Goal: Task Accomplishment & Management: Use online tool/utility

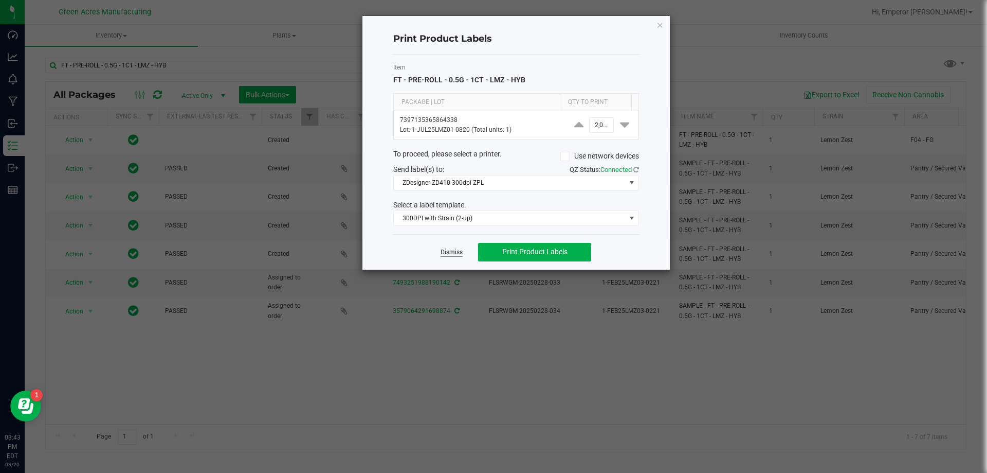
click at [453, 249] on link "Dismiss" at bounding box center [452, 252] width 22 height 9
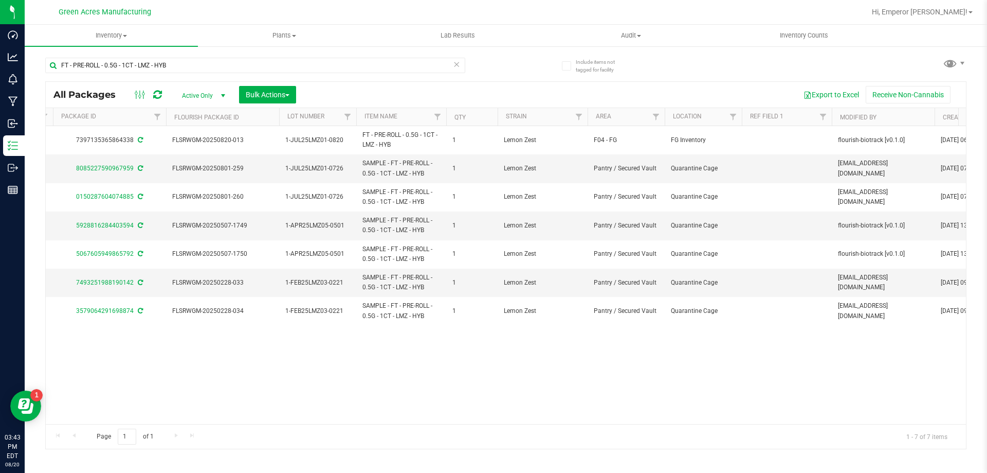
scroll to position [0, 333]
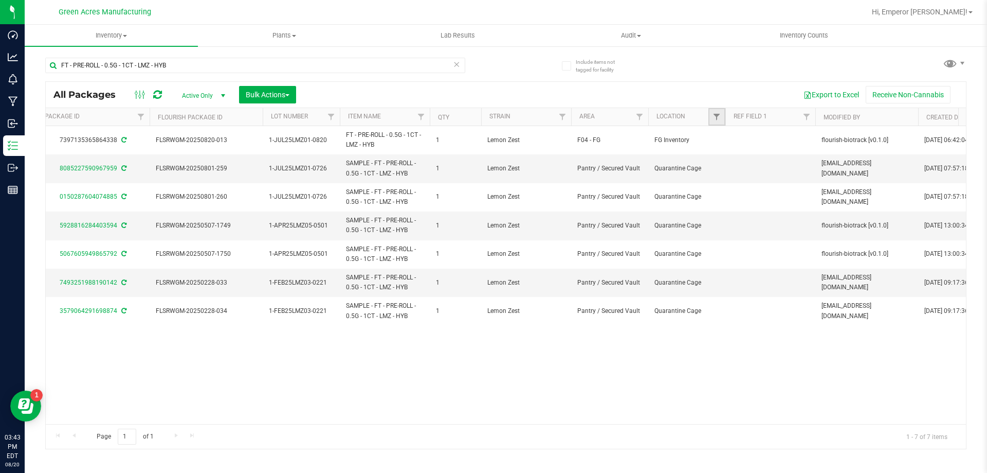
click at [715, 112] on link "Filter" at bounding box center [717, 116] width 17 height 17
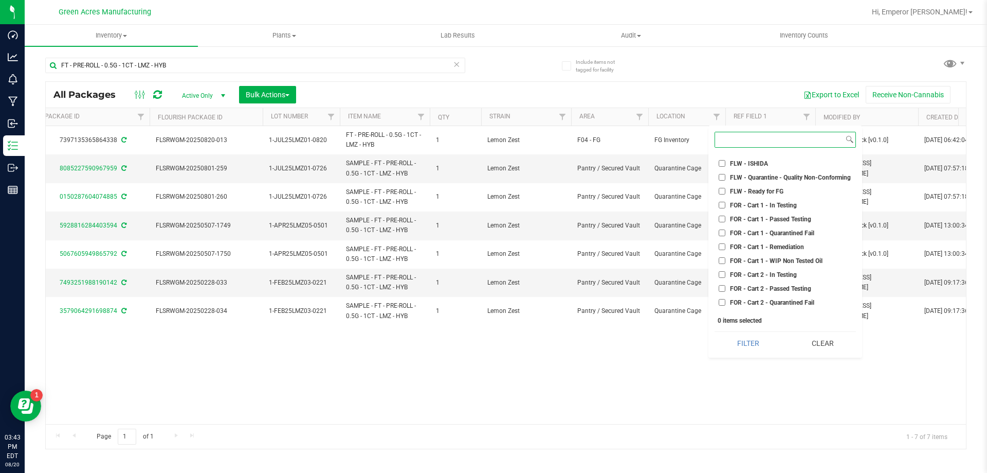
scroll to position [1337, 0]
click at [755, 180] on li "FLW - Ready for FG" at bounding box center [785, 184] width 141 height 11
click at [723, 184] on input "FLW - Ready for FG" at bounding box center [722, 184] width 7 height 7
checkbox input "true"
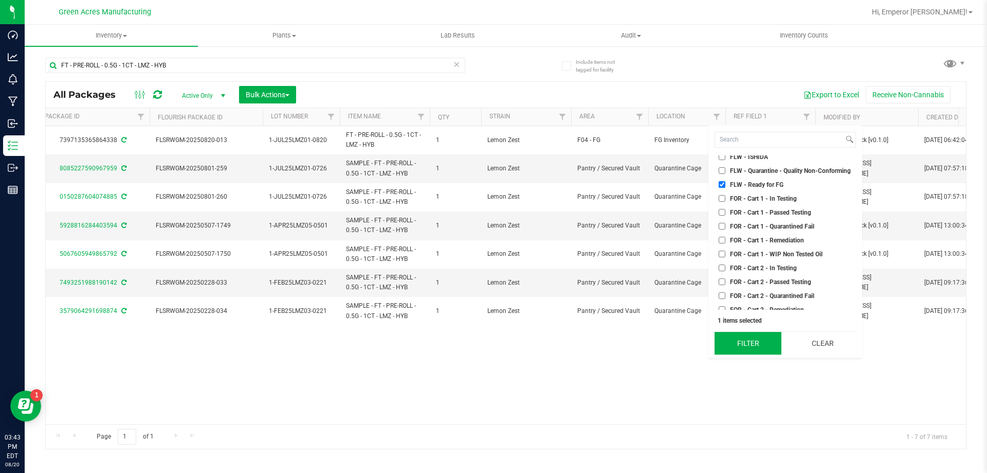
click at [751, 342] on button "Filter" at bounding box center [748, 343] width 67 height 23
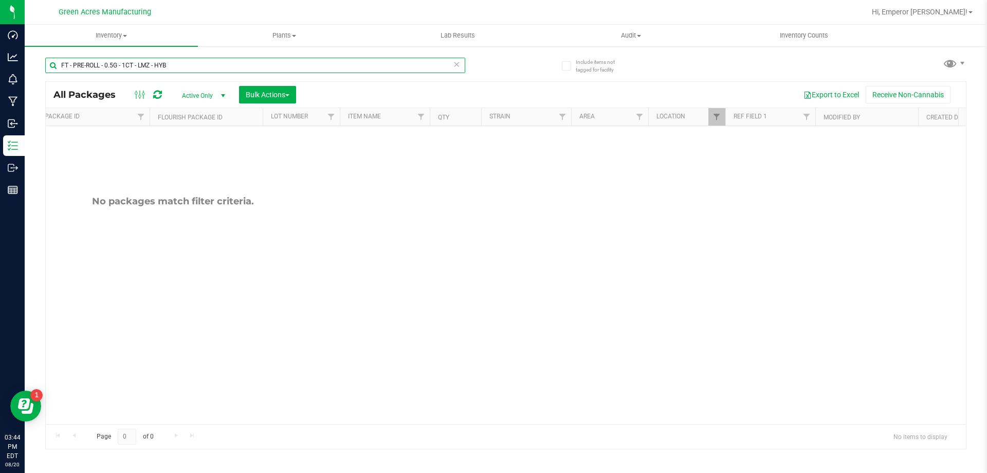
click at [195, 69] on input "FT - PRE-ROLL - 0.5G - 1CT - LMZ - HYB" at bounding box center [255, 65] width 420 height 15
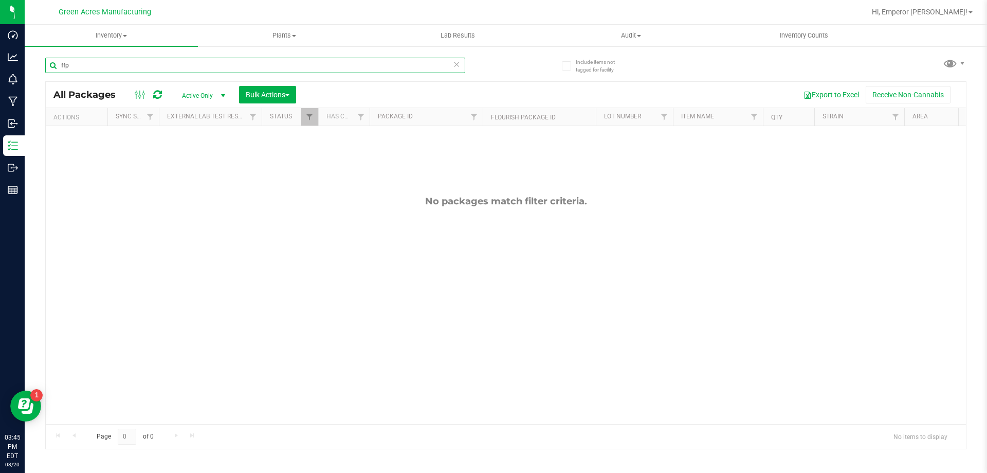
click at [216, 67] on input "ffp" at bounding box center [255, 65] width 420 height 15
click at [147, 68] on input "ffp" at bounding box center [255, 65] width 420 height 15
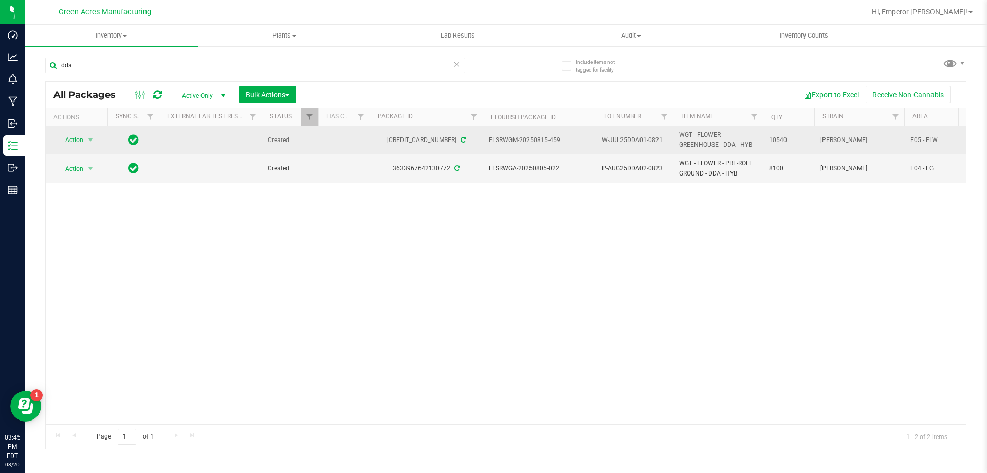
click at [633, 139] on span "W-JUL25DDA01-0821" at bounding box center [634, 140] width 65 height 10
click at [633, 139] on input "W-JUL25DDA01-0821" at bounding box center [633, 140] width 74 height 16
click at [554, 135] on span "FLSRWGM-20250815-459" at bounding box center [539, 140] width 101 height 10
drag, startPoint x: 555, startPoint y: 140, endPoint x: 506, endPoint y: 147, distance: 50.3
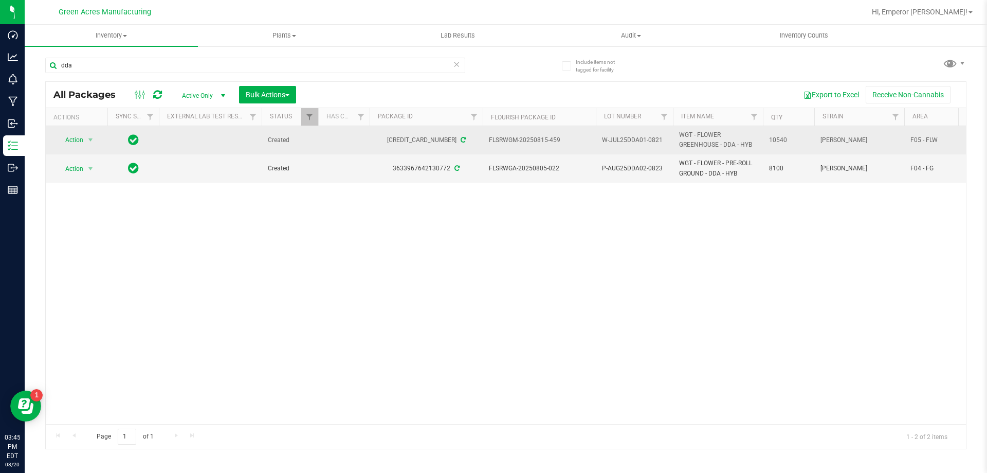
click at [506, 147] on td "FLSRWGM-20250815-459" at bounding box center [539, 140] width 113 height 28
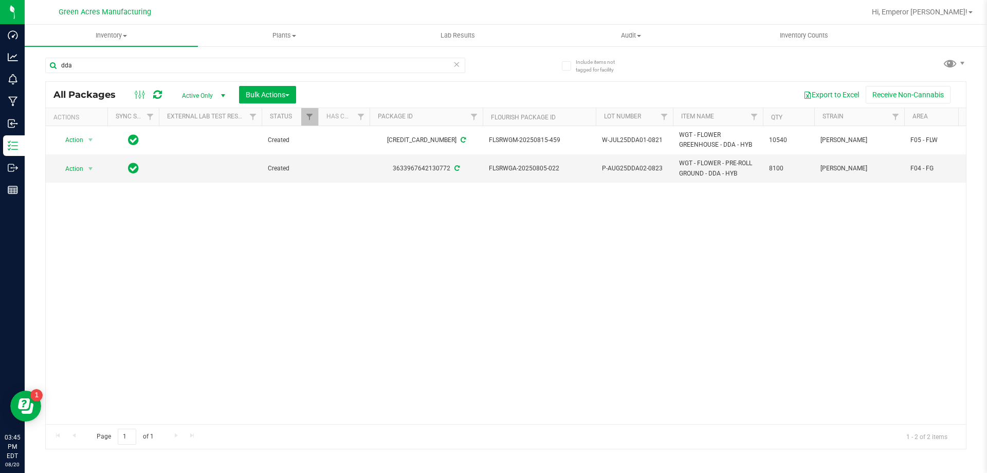
copy span "FLSRWGM-20250815-459"
click at [167, 73] on div "dda" at bounding box center [255, 70] width 420 height 24
click at [165, 64] on input "dda" at bounding box center [255, 65] width 420 height 15
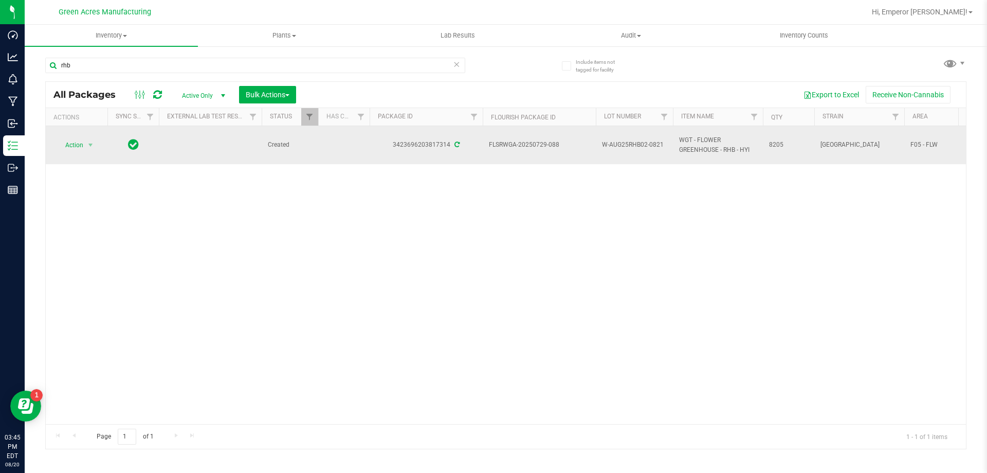
click at [626, 141] on span "W-AUG25RHB02-0821" at bounding box center [634, 145] width 65 height 10
click at [626, 141] on input "W-AUG25RHB02-0821" at bounding box center [633, 145] width 74 height 16
click at [564, 150] on td "FLSRWGA-20250729-088" at bounding box center [539, 145] width 113 height 38
drag, startPoint x: 564, startPoint y: 150, endPoint x: 508, endPoint y: 150, distance: 55.5
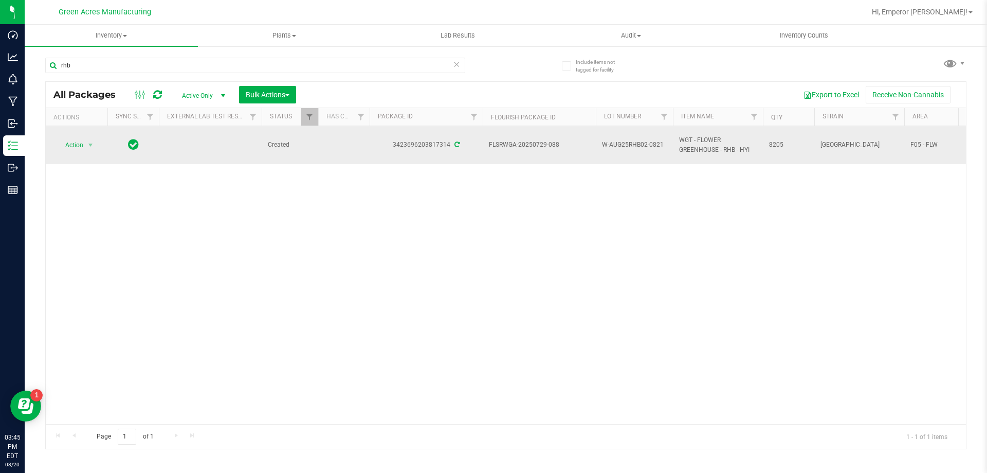
click at [508, 150] on td "FLSRWGA-20250729-088" at bounding box center [539, 145] width 113 height 38
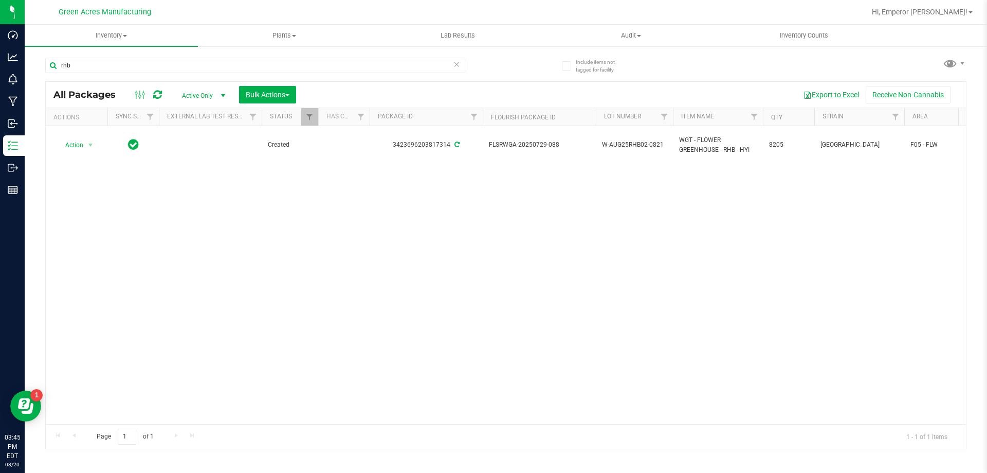
copy span "FLSRWGA-20250729-088"
click at [158, 61] on input "rhb" at bounding box center [255, 65] width 420 height 15
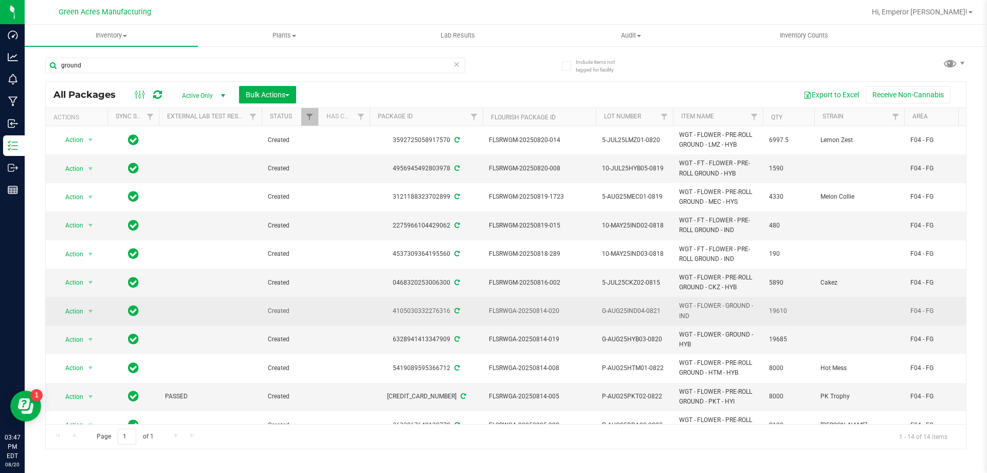
click at [622, 311] on span "G-AUG25IND04-0821" at bounding box center [634, 311] width 65 height 10
click at [622, 311] on input "G-AUG25IND04-0821" at bounding box center [633, 311] width 74 height 16
drag, startPoint x: 545, startPoint y: 312, endPoint x: 556, endPoint y: 311, distance: 11.4
click at [547, 312] on span "FLSRWGA-20250814-020" at bounding box center [539, 311] width 101 height 10
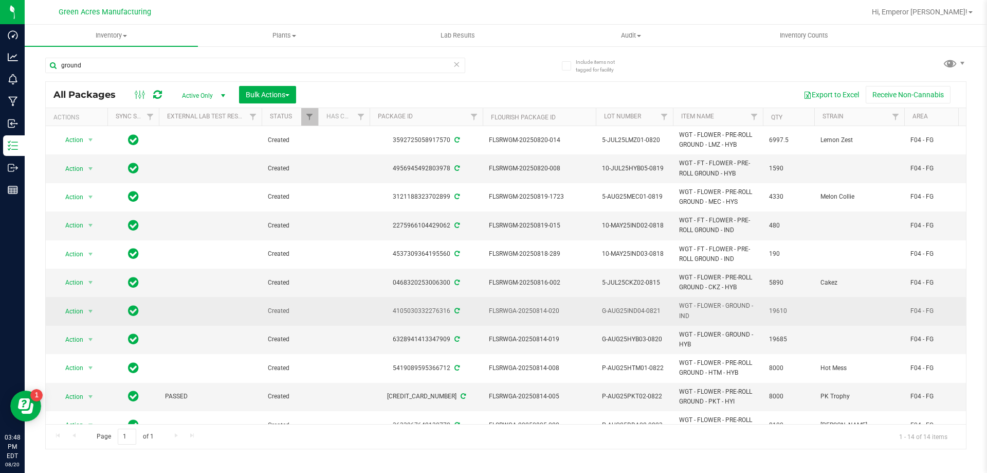
drag, startPoint x: 562, startPoint y: 310, endPoint x: 489, endPoint y: 310, distance: 73.5
click at [489, 310] on td "FLSRWGA-20250814-020" at bounding box center [539, 311] width 113 height 28
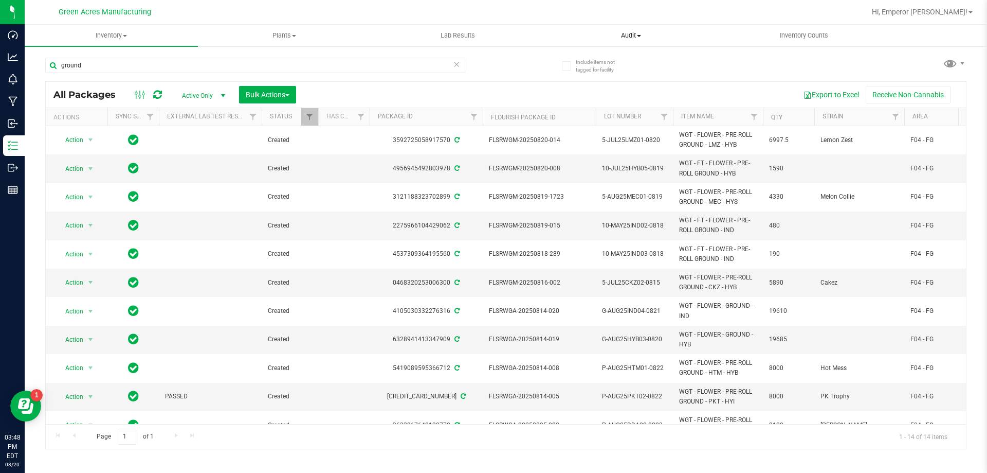
copy span "FLSRWGA-20250814-020"
click at [160, 62] on input "ground" at bounding box center [255, 65] width 420 height 15
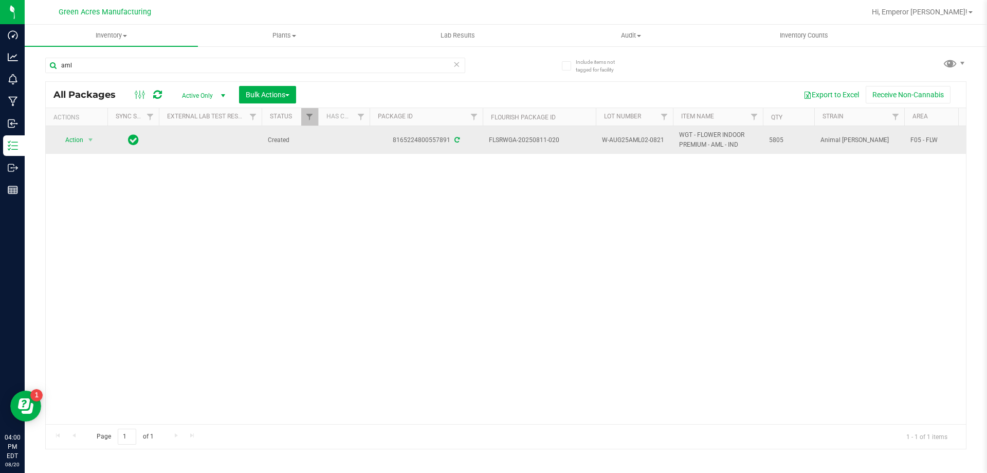
click at [649, 134] on td "W-AUG25AML02-0821" at bounding box center [634, 140] width 77 height 28
click at [651, 137] on input "W-AUG25AML02-0821" at bounding box center [633, 140] width 74 height 16
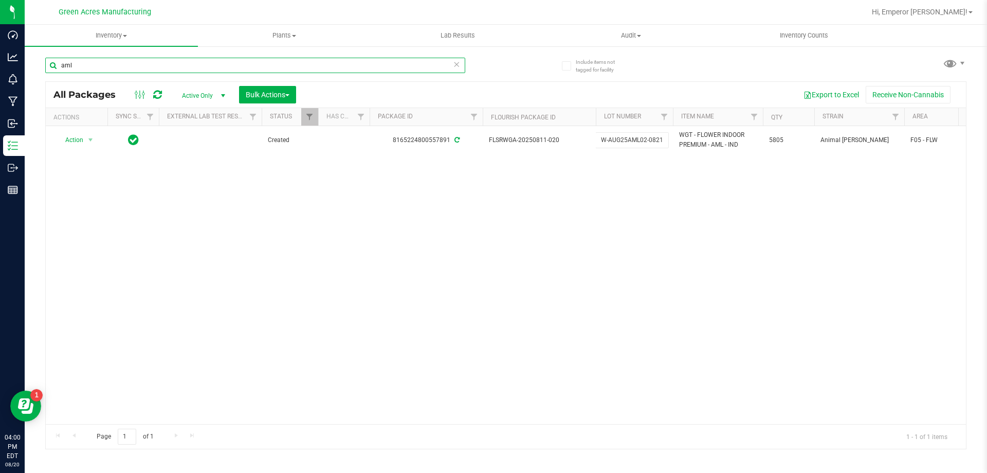
click at [256, 65] on input "aml" at bounding box center [255, 65] width 420 height 15
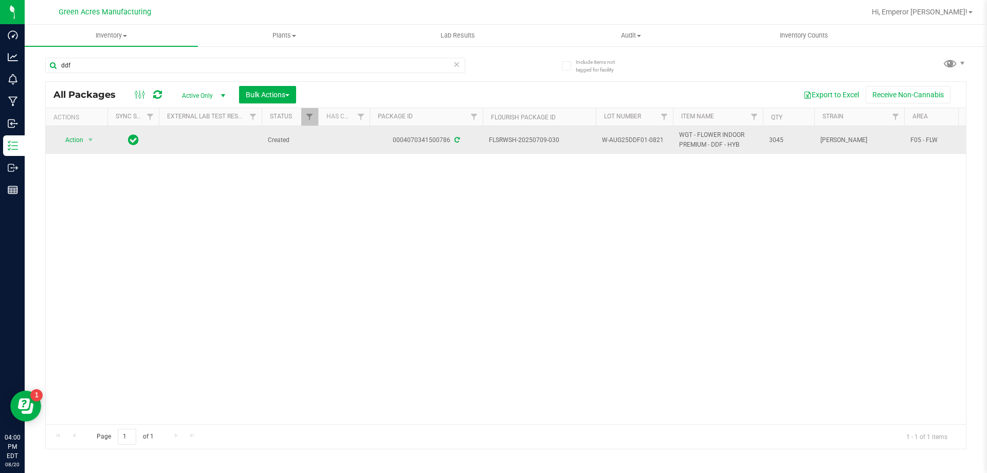
click at [638, 141] on span "W-AUG25DDF01-0821" at bounding box center [634, 140] width 65 height 10
click at [638, 141] on input "W-AUG25DDF01-0821" at bounding box center [633, 140] width 74 height 16
click at [555, 141] on span "FLSRWSH-20250709-030" at bounding box center [539, 140] width 101 height 10
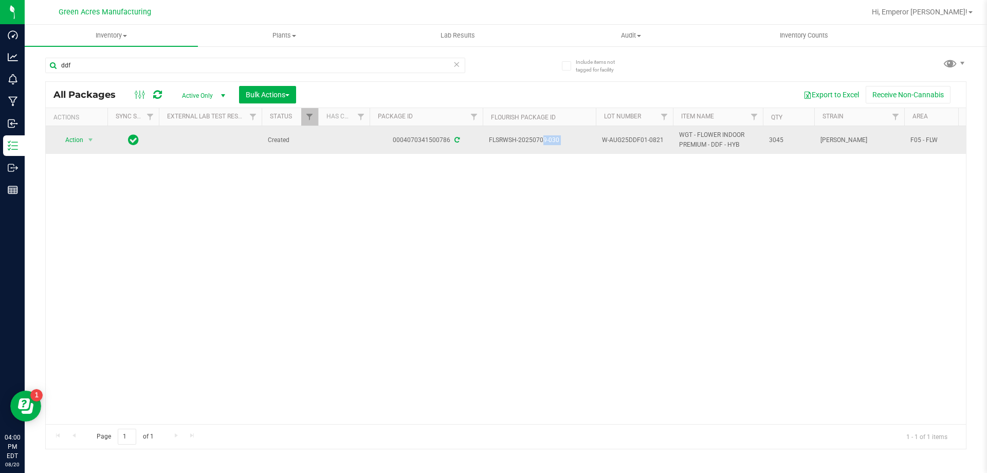
copy tr "FLSRWSH-20250709-030"
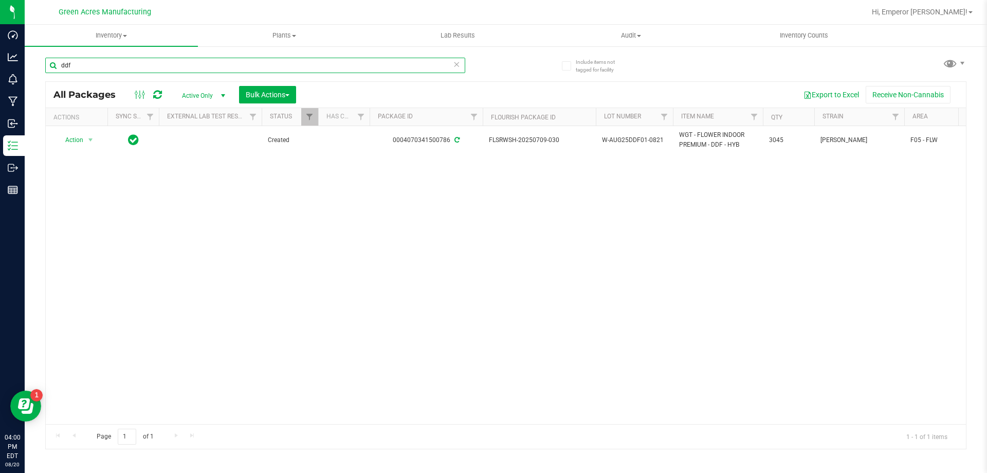
click at [129, 62] on input "ddf" at bounding box center [255, 65] width 420 height 15
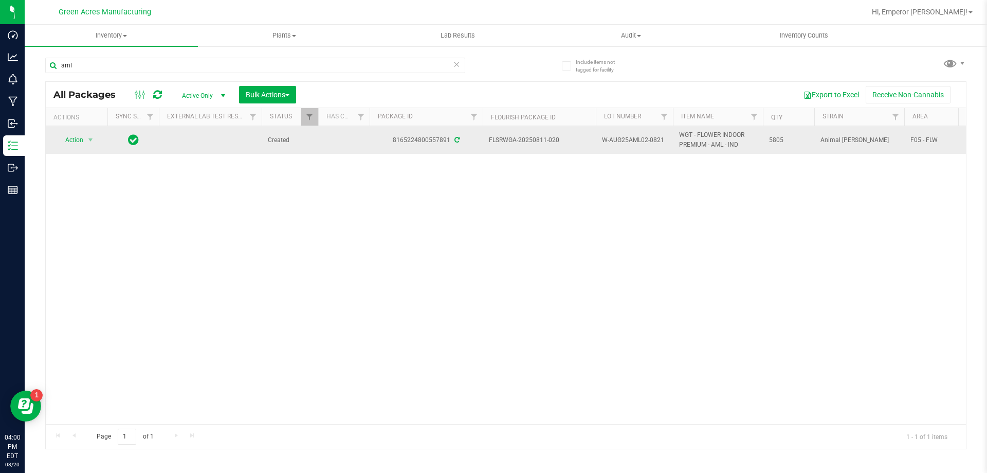
drag, startPoint x: 563, startPoint y: 145, endPoint x: 491, endPoint y: 150, distance: 72.2
click at [491, 150] on td "FLSRWGA-20250811-020" at bounding box center [539, 140] width 113 height 28
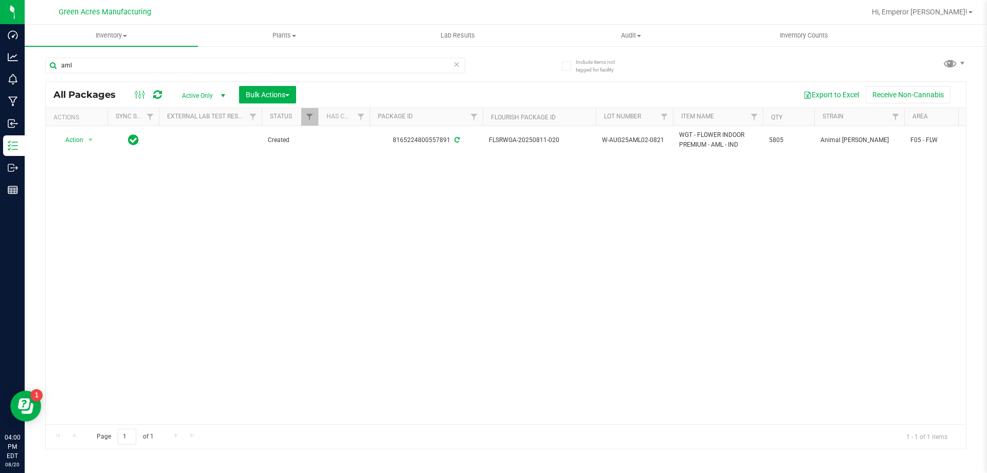
copy span "FLSRWGA-20250811-020"
click at [188, 70] on input "aml" at bounding box center [255, 65] width 420 height 15
click at [169, 68] on input "zpo" at bounding box center [255, 65] width 420 height 15
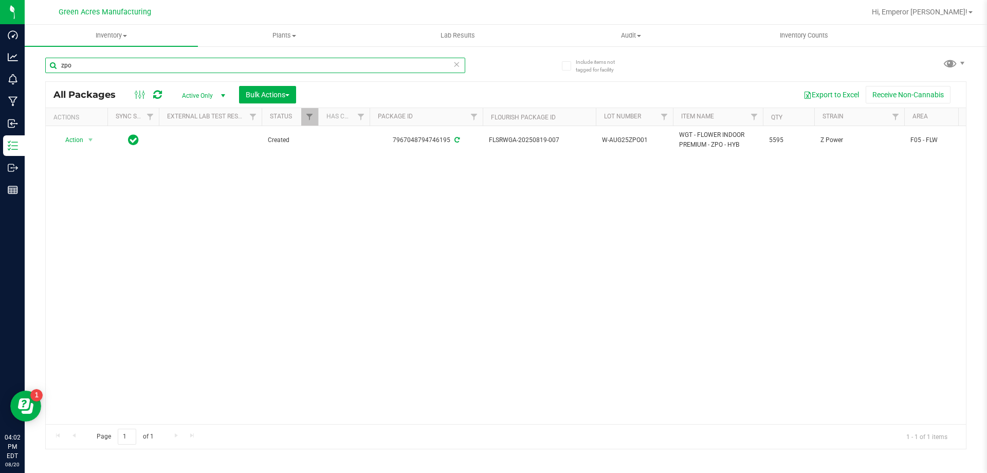
click at [169, 68] on input "zpo" at bounding box center [255, 65] width 420 height 15
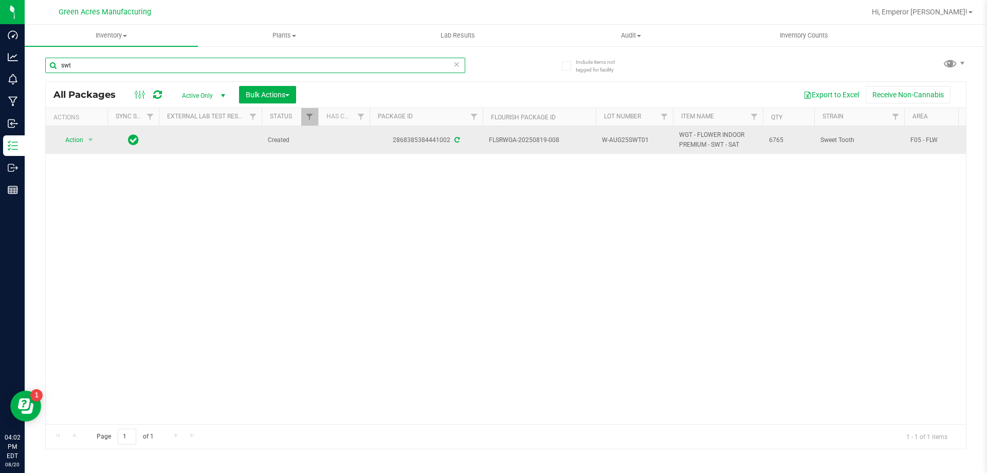
type input "swt"
click at [649, 138] on span "W-AUG25SWT01" at bounding box center [634, 140] width 65 height 10
type input "W-AUG25SWT01-0821"
click at [651, 142] on span "W-AUG25SWT01-0821" at bounding box center [634, 140] width 65 height 10
click at [651, 142] on input "W-AUG25SWT01-0821" at bounding box center [633, 140] width 74 height 16
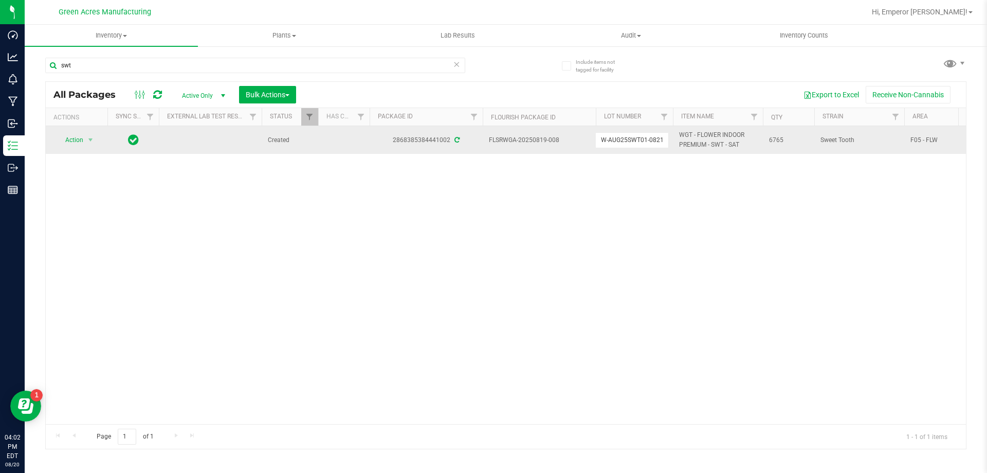
click at [651, 142] on input "W-AUG25SWT01-0821" at bounding box center [633, 140] width 74 height 16
click at [553, 138] on span "FLSRWGA-20250819-008" at bounding box center [539, 140] width 101 height 10
drag, startPoint x: 563, startPoint y: 140, endPoint x: 483, endPoint y: 147, distance: 80.5
click at [483, 147] on td "FLSRWGA-20250819-008" at bounding box center [539, 140] width 113 height 28
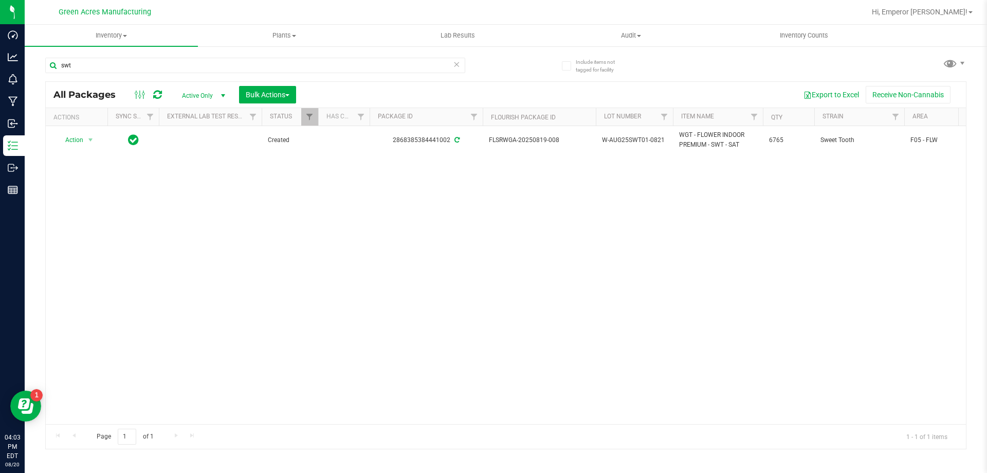
copy span "FLSRWGA-20250819-008"
click at [216, 70] on input "swt" at bounding box center [255, 65] width 420 height 15
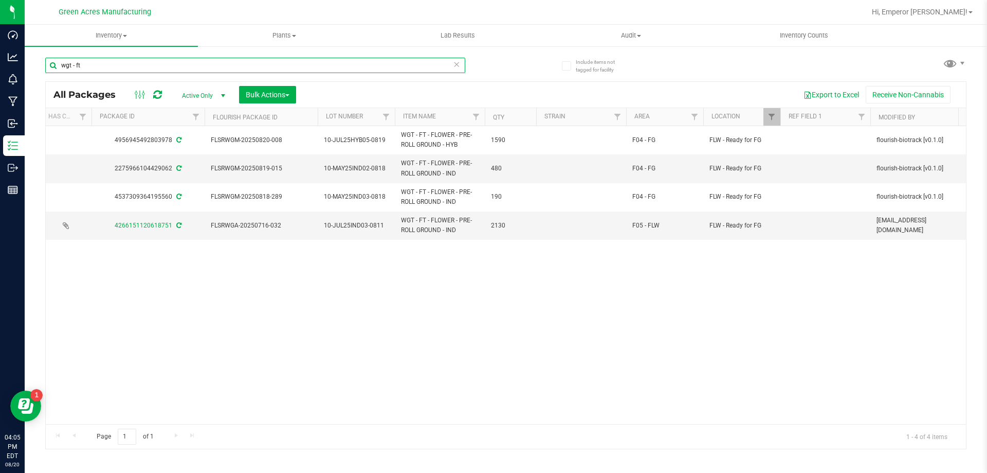
scroll to position [0, 311]
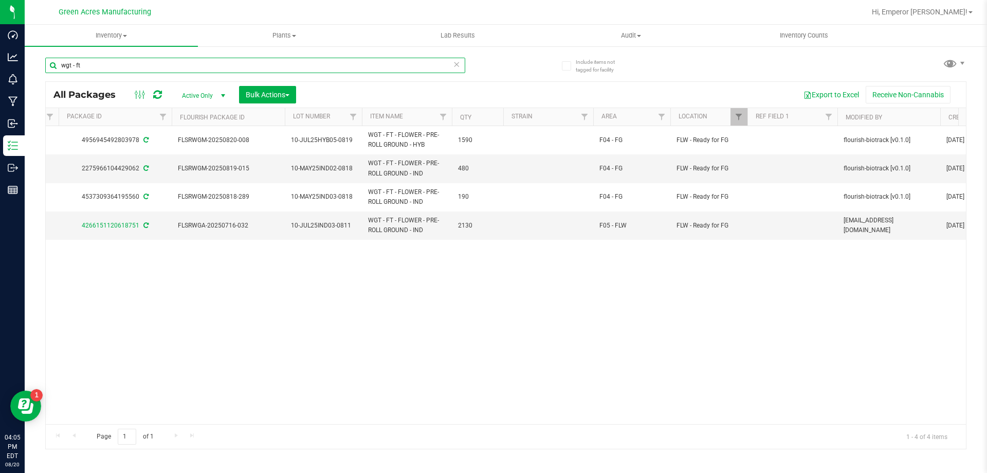
type input "wgt - ft"
click at [745, 115] on link "Filter" at bounding box center [739, 116] width 17 height 17
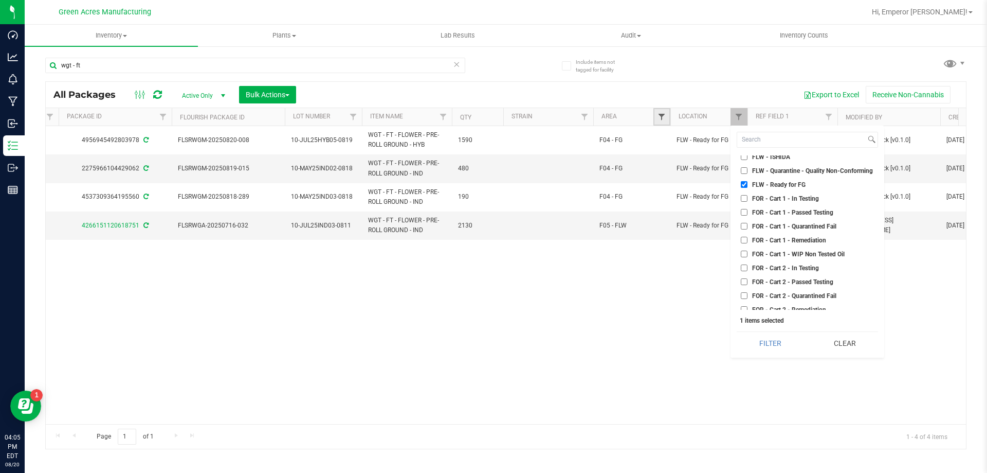
click at [659, 120] on span "Filter" at bounding box center [662, 117] width 8 height 8
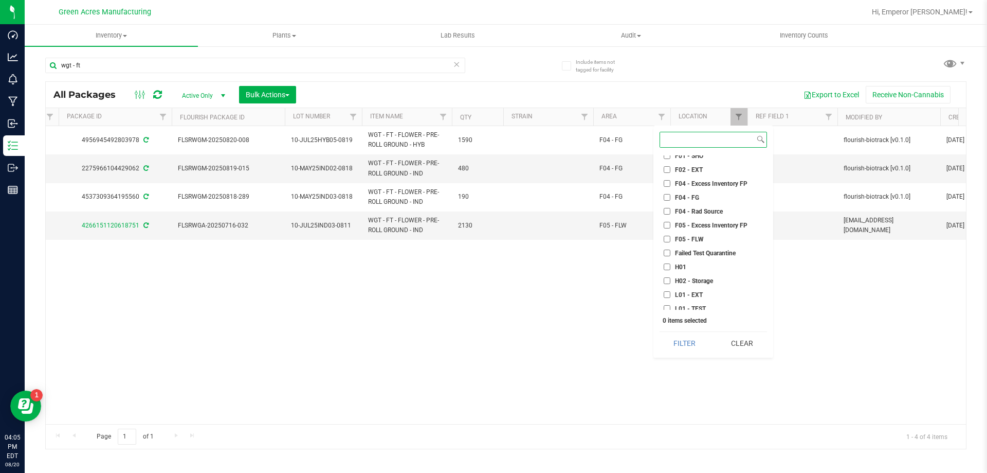
scroll to position [51, 0]
click at [668, 207] on input "F04 - Excess Inventory FP" at bounding box center [667, 206] width 7 height 7
checkbox input "true"
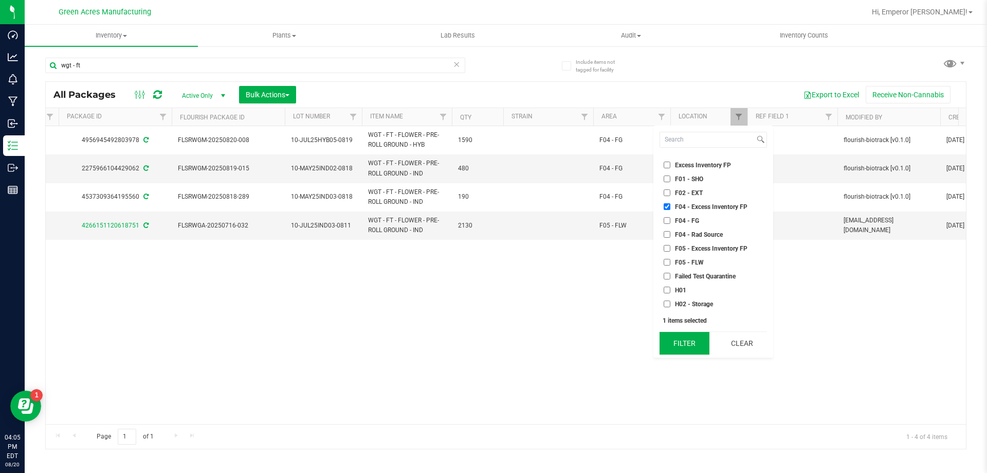
click at [689, 339] on button "Filter" at bounding box center [685, 343] width 50 height 23
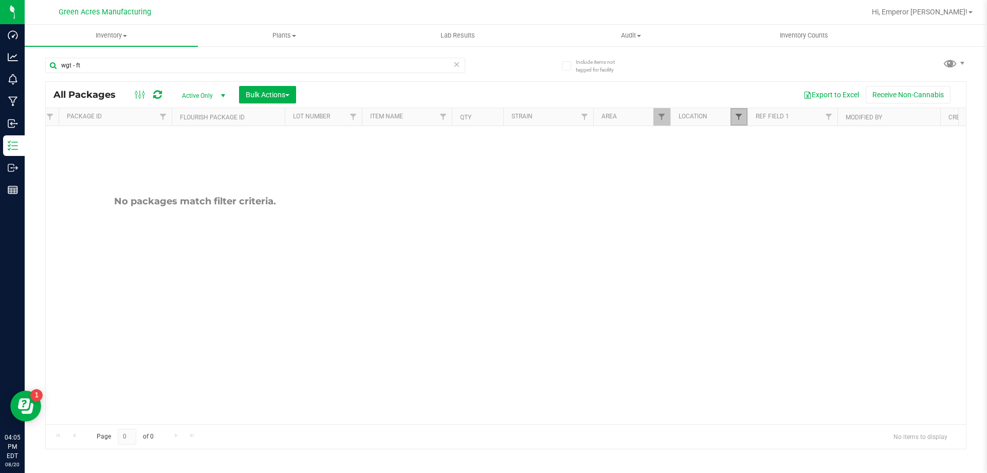
click at [740, 121] on span "Filter" at bounding box center [739, 117] width 8 height 8
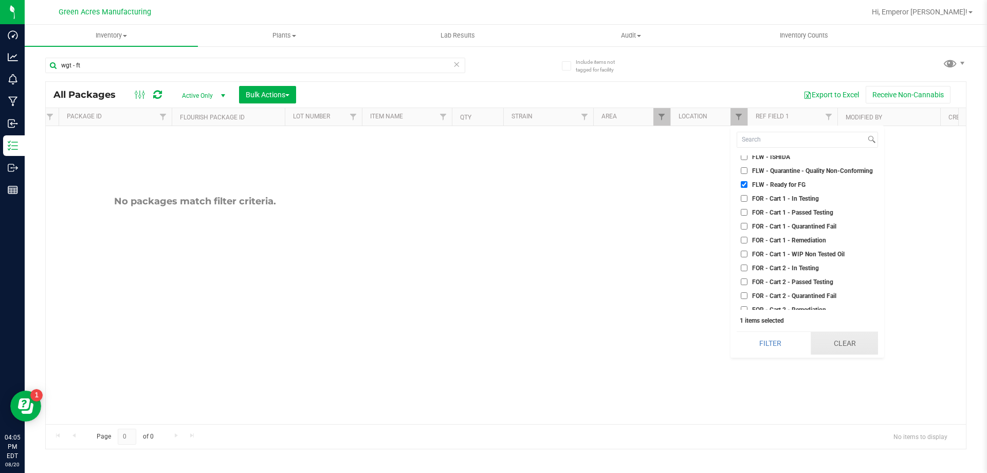
click at [835, 337] on button "Clear" at bounding box center [844, 343] width 67 height 23
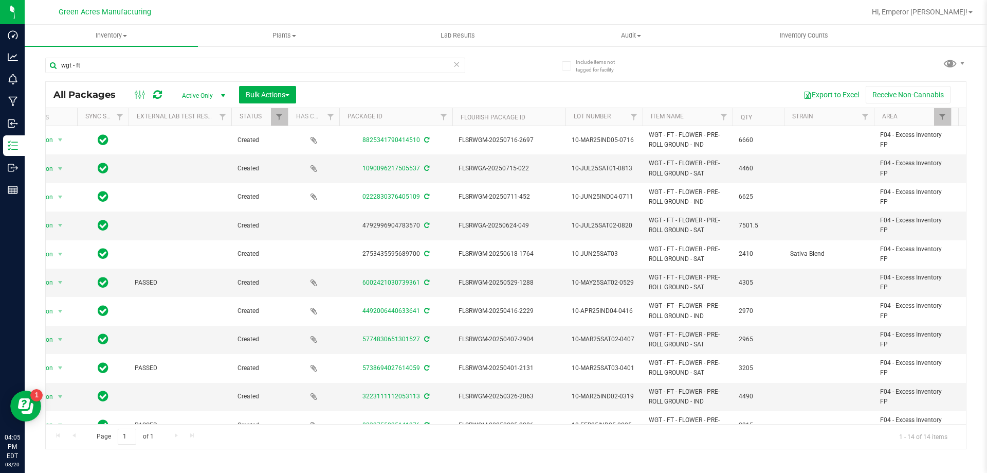
scroll to position [0, 15]
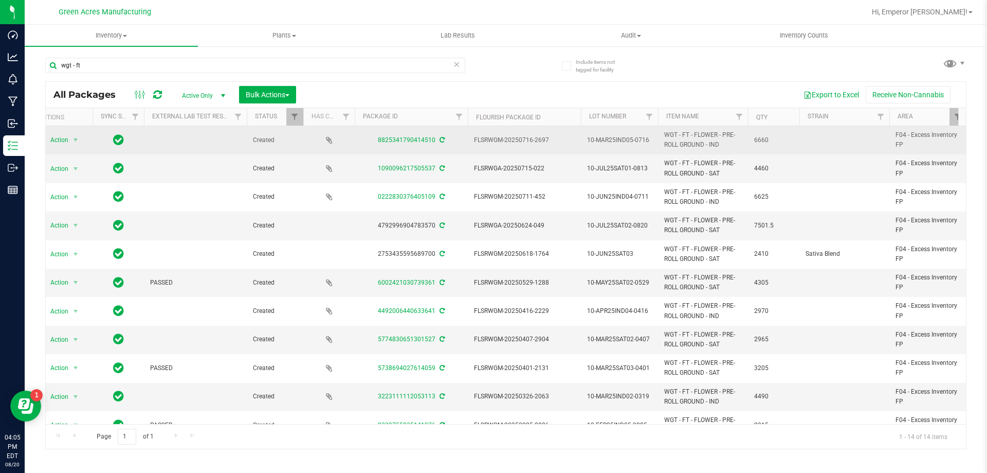
drag, startPoint x: 728, startPoint y: 147, endPoint x: 665, endPoint y: 138, distance: 62.8
click at [665, 138] on span "WGT - FT - FLOWER - PRE-ROLL GROUND - IND" at bounding box center [703, 140] width 78 height 20
copy span "WGT - FT - FLOWER - PRE-ROLL GROUND - IND"
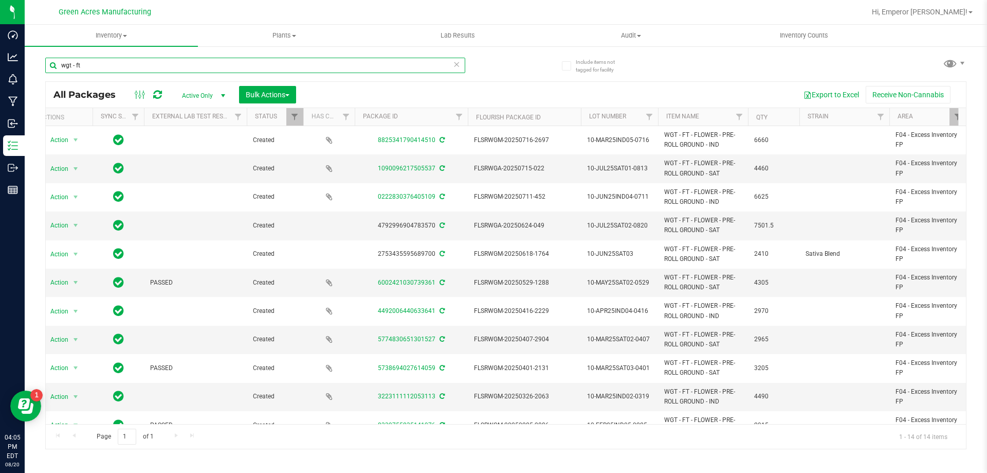
click at [174, 65] on input "wgt - ft" at bounding box center [255, 65] width 420 height 15
paste input "WGT - FT - FLOWER - PRE-ROLL GROUND - IND"
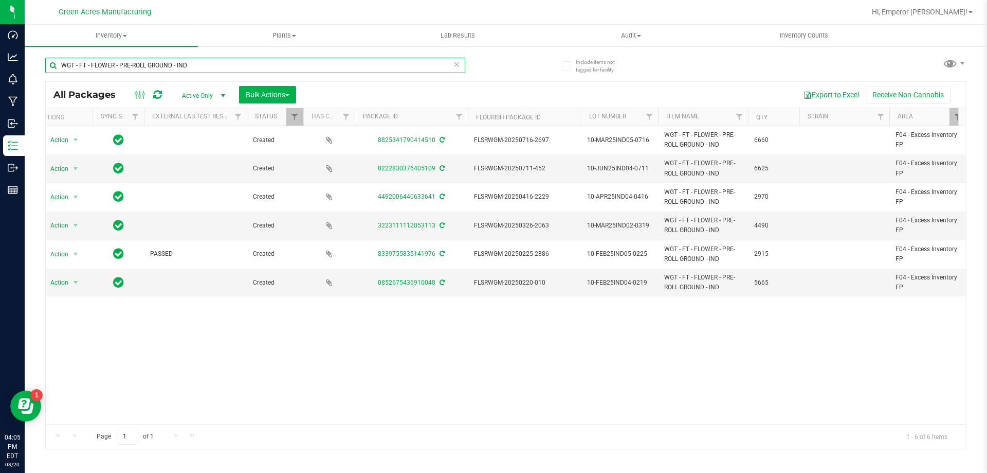
type input "WGT - FT - FLOWER - PRE-ROLL GROUND - IND"
click at [71, 166] on span "select" at bounding box center [75, 169] width 8 height 8
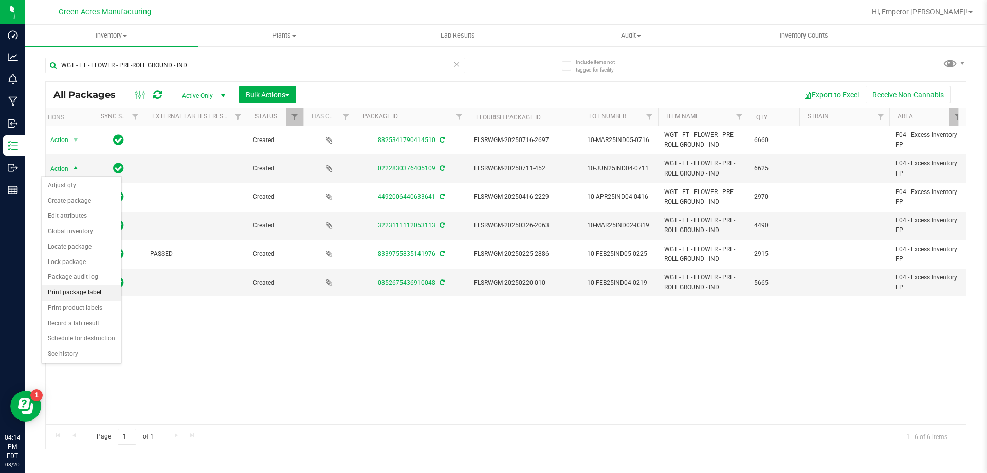
click at [88, 291] on li "Print package label" at bounding box center [82, 292] width 80 height 15
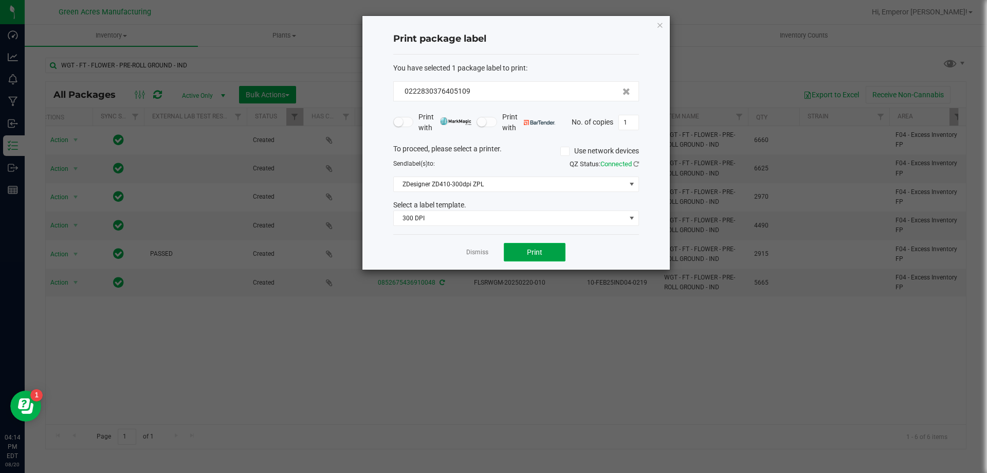
click at [531, 259] on button "Print" at bounding box center [535, 252] width 62 height 19
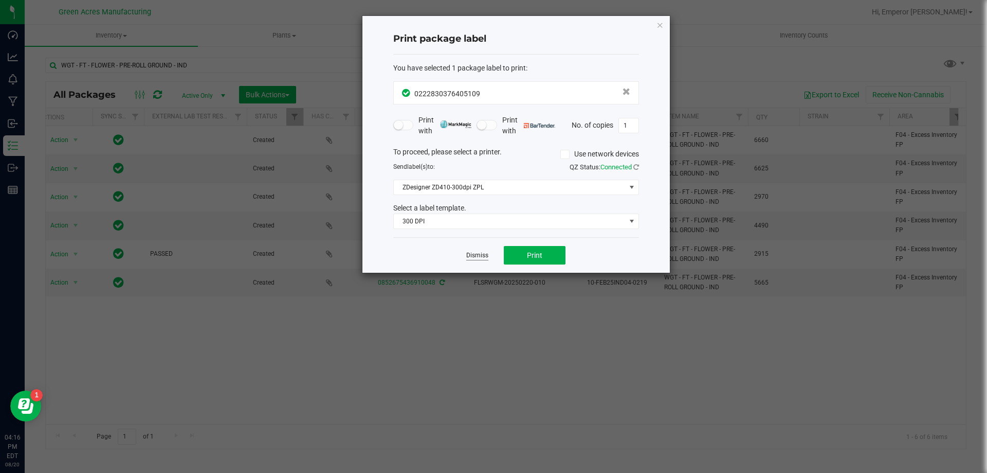
click at [476, 256] on link "Dismiss" at bounding box center [477, 255] width 22 height 9
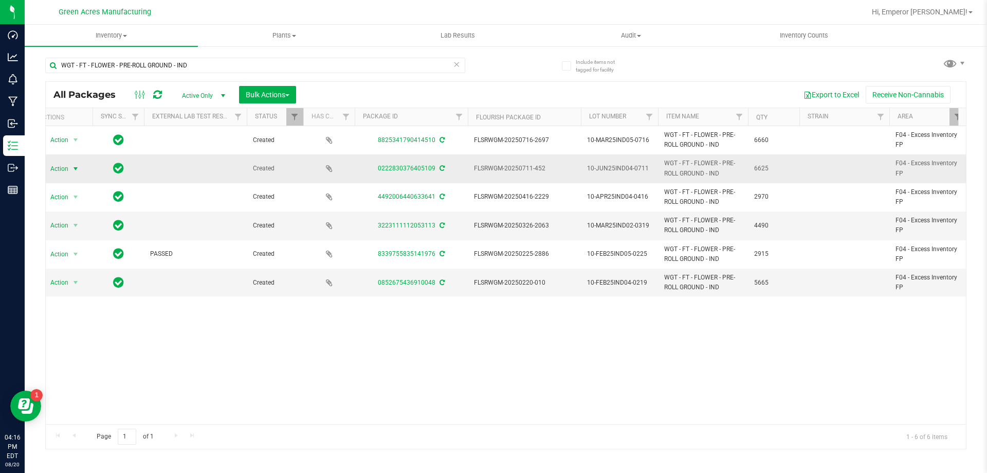
click at [649, 171] on span "10-JUN25IND04-0711" at bounding box center [619, 169] width 65 height 10
type input "10-JUN25IND04-0821"
click at [60, 167] on span "Action" at bounding box center [55, 168] width 28 height 14
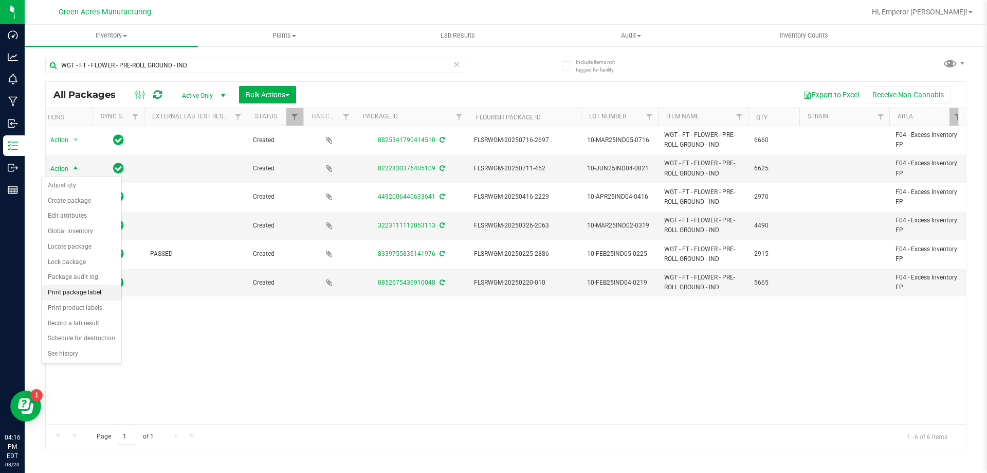
click at [90, 290] on li "Print package label" at bounding box center [82, 292] width 80 height 15
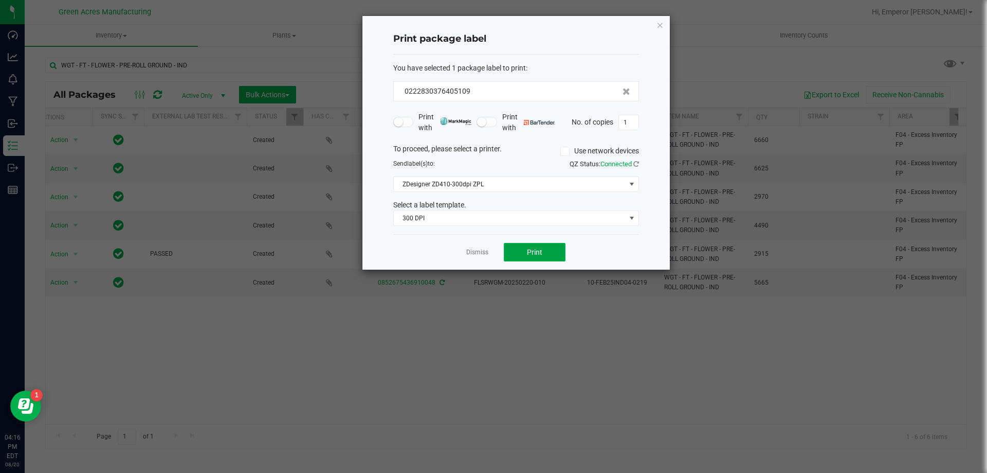
click at [533, 246] on button "Print" at bounding box center [535, 252] width 62 height 19
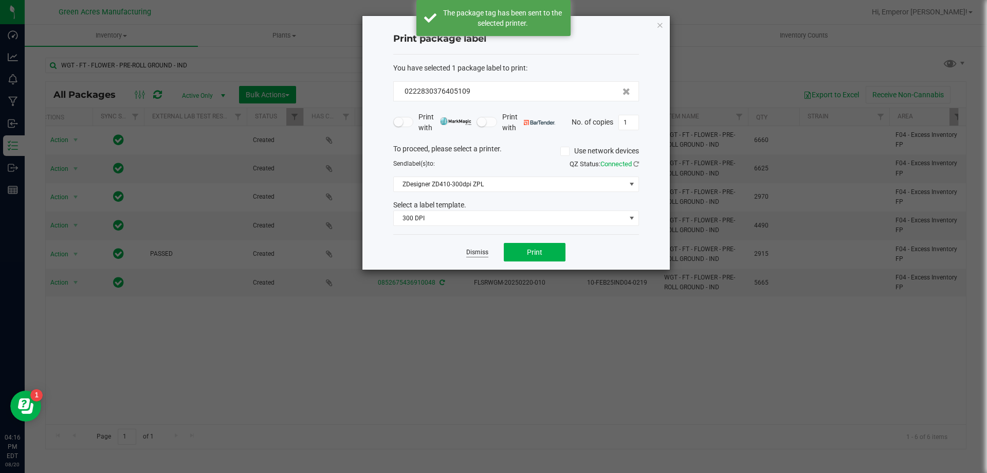
click at [469, 250] on link "Dismiss" at bounding box center [477, 252] width 22 height 9
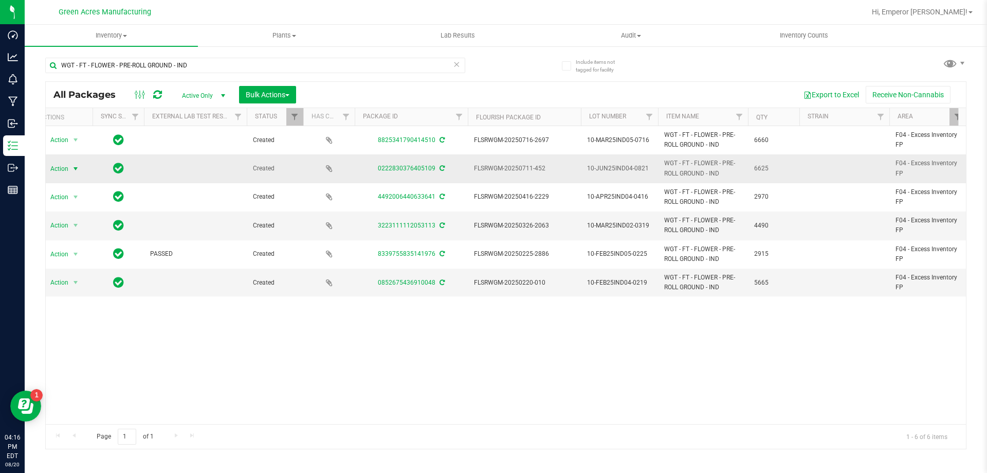
click at [608, 168] on span "10-JUN25IND04-0821" at bounding box center [619, 169] width 65 height 10
click at [608, 168] on input "10-JUN25IND04-0821" at bounding box center [618, 168] width 74 height 16
click at [543, 176] on td "FLSRWGM-20250711-452" at bounding box center [524, 168] width 113 height 28
drag, startPoint x: 550, startPoint y: 170, endPoint x: 475, endPoint y: 172, distance: 74.6
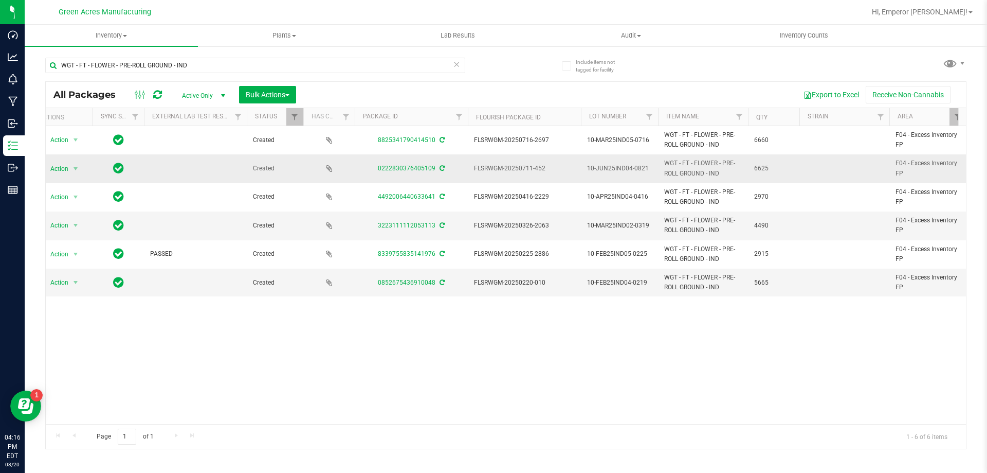
click at [475, 172] on span "FLSRWGM-20250711-452" at bounding box center [524, 169] width 101 height 10
copy span "FLSRWGM-20250711-452"
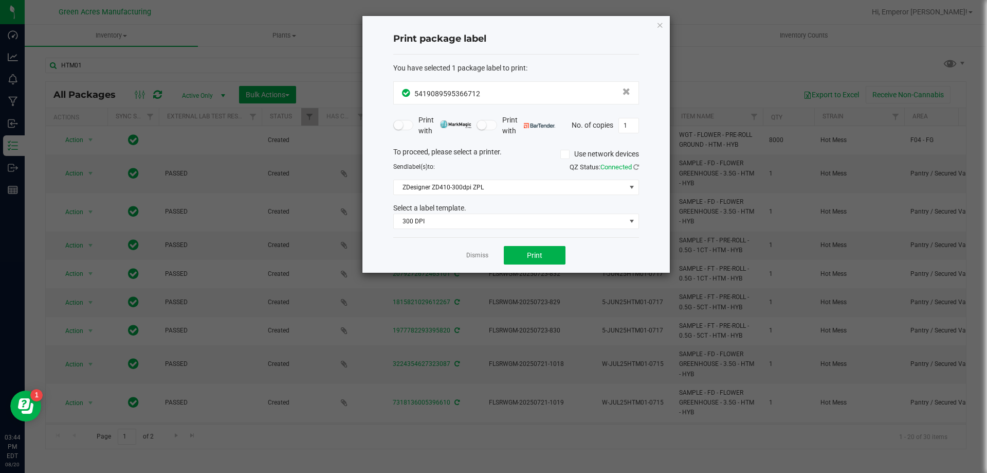
click at [481, 260] on app-cancel-button "Dismiss" at bounding box center [477, 255] width 22 height 11
click at [480, 256] on link "Dismiss" at bounding box center [477, 255] width 22 height 9
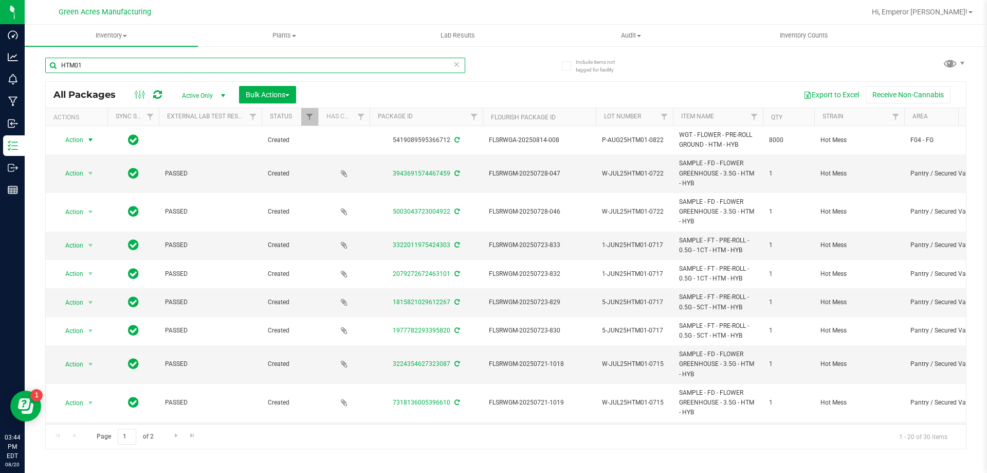
click at [155, 65] on input "HTM01" at bounding box center [255, 65] width 420 height 15
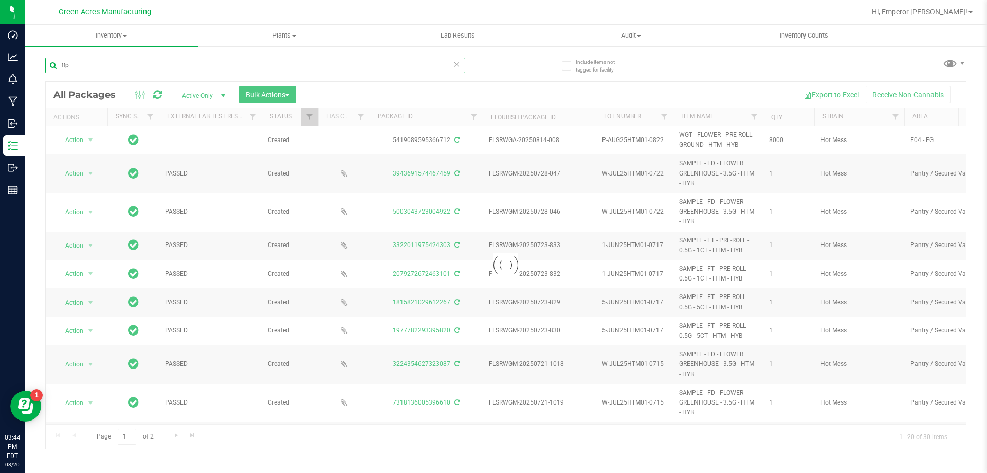
type input "ffp"
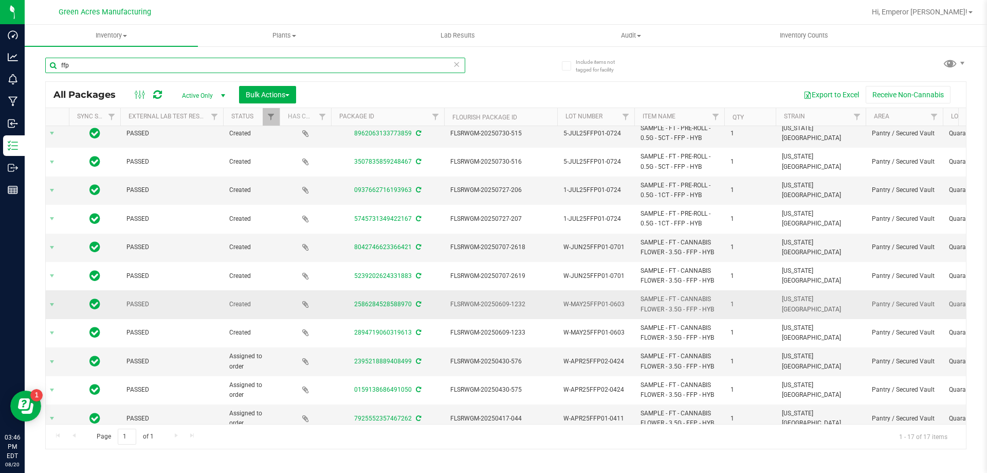
scroll to position [194, 39]
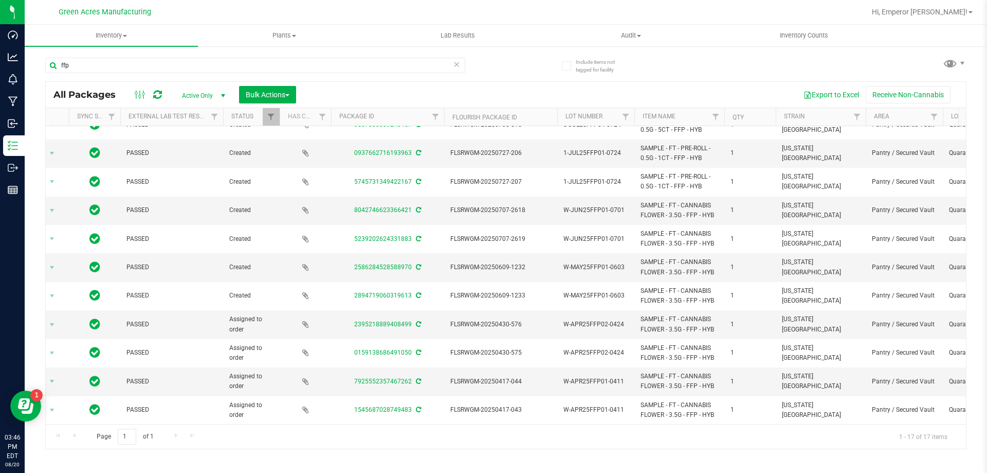
click at [546, 433] on div "Page 1 of 1 1 - 17 of 17 items" at bounding box center [506, 436] width 921 height 25
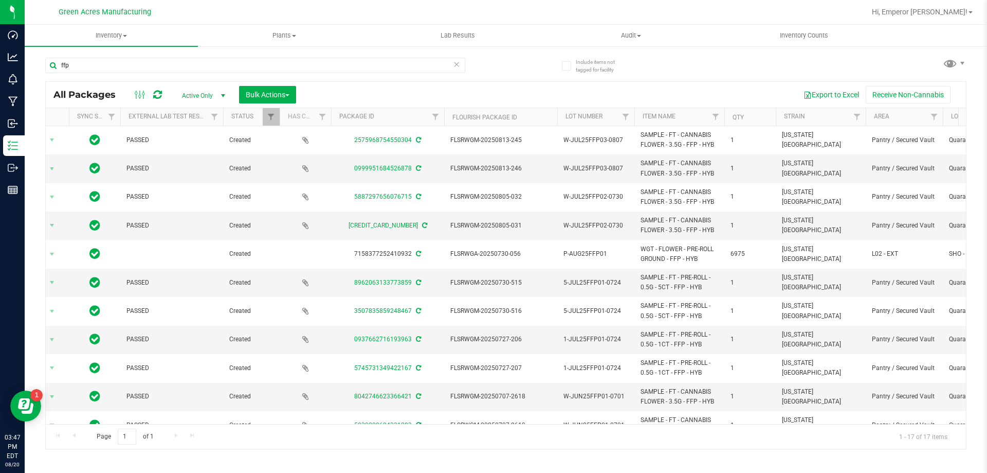
click at [616, 442] on div "Page 1 of 1 1 - 17 of 17 items" at bounding box center [506, 436] width 921 height 25
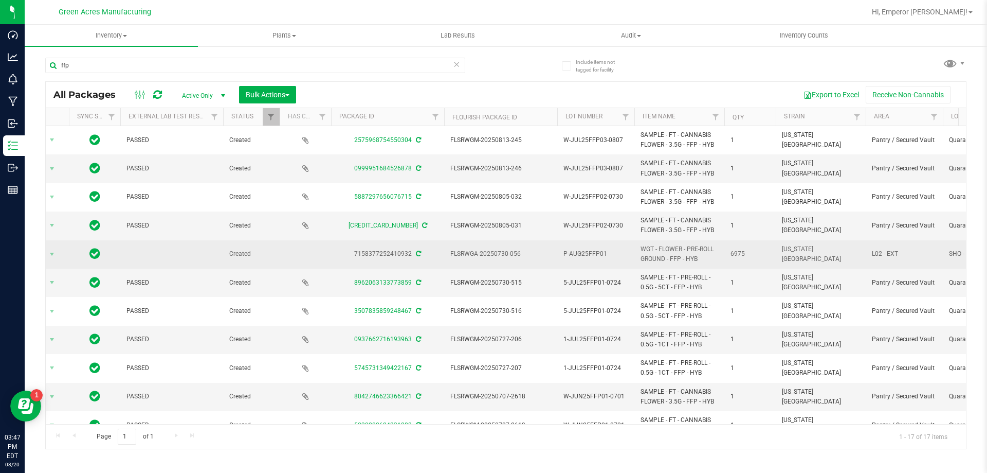
click at [611, 255] on span "P-AUG25FFP01" at bounding box center [596, 254] width 65 height 10
type input "P-AUG25FFP01-0821"
click at [610, 251] on span "P-AUG25FFP01-0821" at bounding box center [596, 254] width 65 height 10
click at [610, 251] on input "P-AUG25FFP01-0821" at bounding box center [594, 254] width 74 height 16
click at [529, 267] on td "FLSRWGA-20250730-056" at bounding box center [500, 254] width 113 height 28
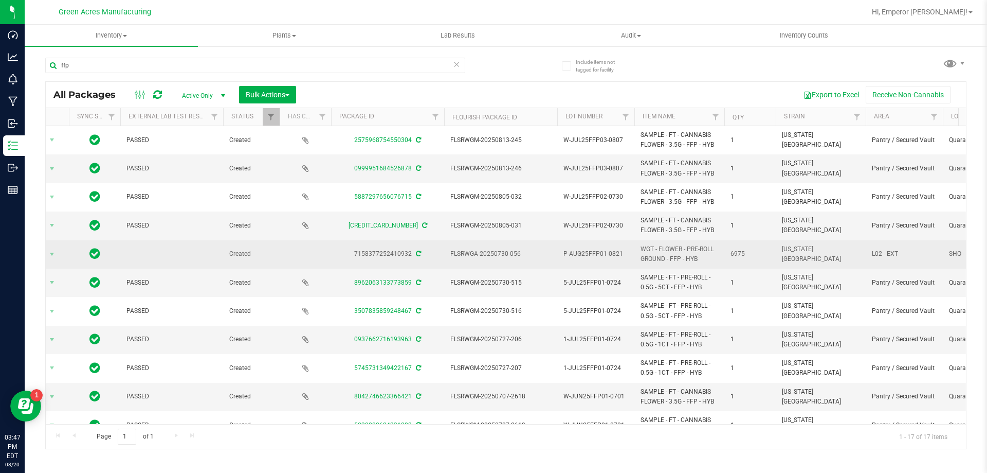
drag, startPoint x: 525, startPoint y: 253, endPoint x: 456, endPoint y: 260, distance: 69.8
click at [456, 260] on td "FLSRWGA-20250730-056" at bounding box center [500, 254] width 113 height 28
copy span "FLSRWGA-20250730-056"
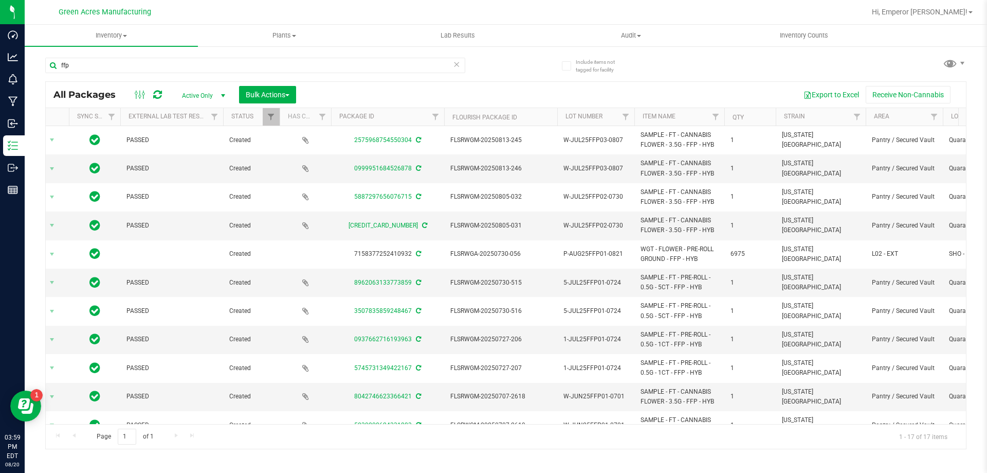
click at [624, 256] on span "P-AUG25FFP01-0821" at bounding box center [596, 254] width 65 height 10
click at [624, 256] on input "P-AUG25FFP01-0821" at bounding box center [594, 254] width 74 height 16
type input "P-AUG25FFP01"
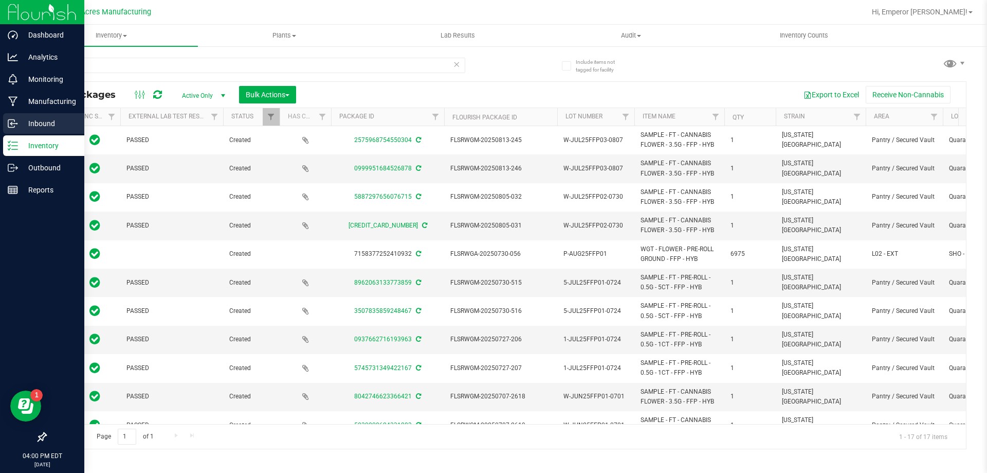
click at [21, 124] on p "Inbound" at bounding box center [49, 123] width 62 height 12
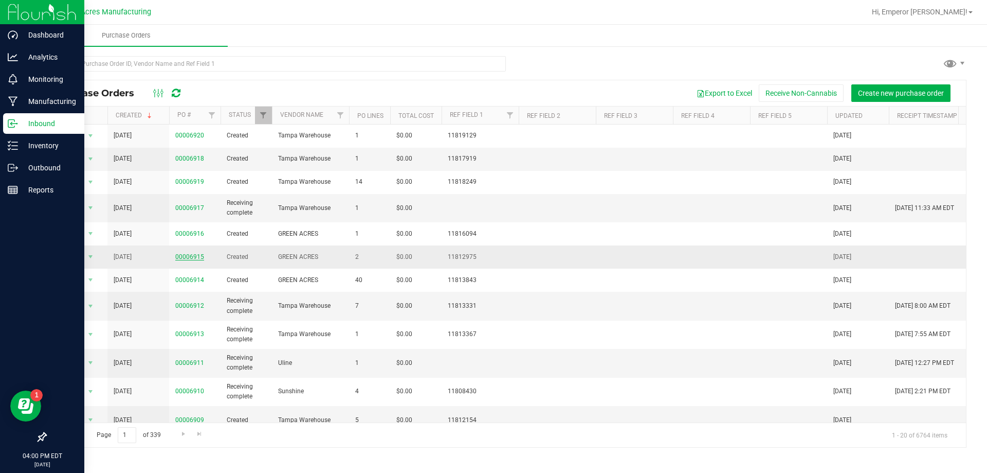
click at [193, 257] on link "00006915" at bounding box center [189, 256] width 29 height 7
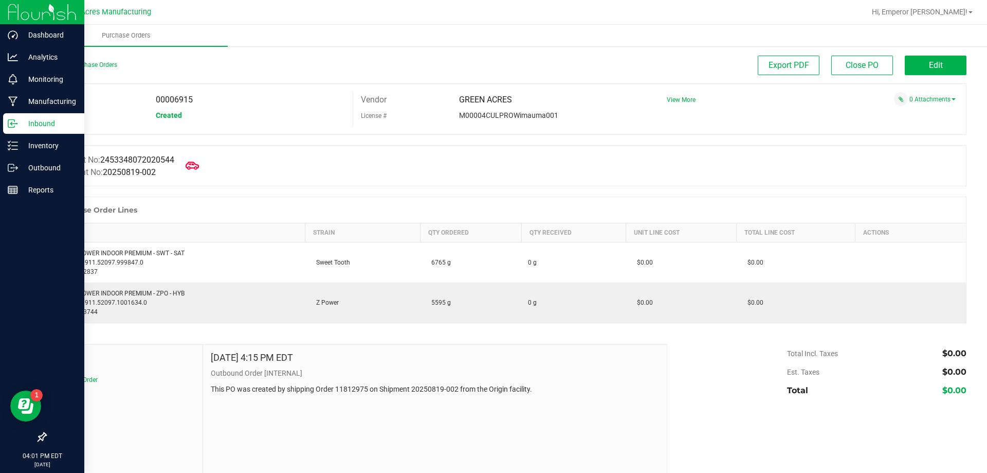
click at [193, 167] on icon at bounding box center [192, 165] width 13 height 8
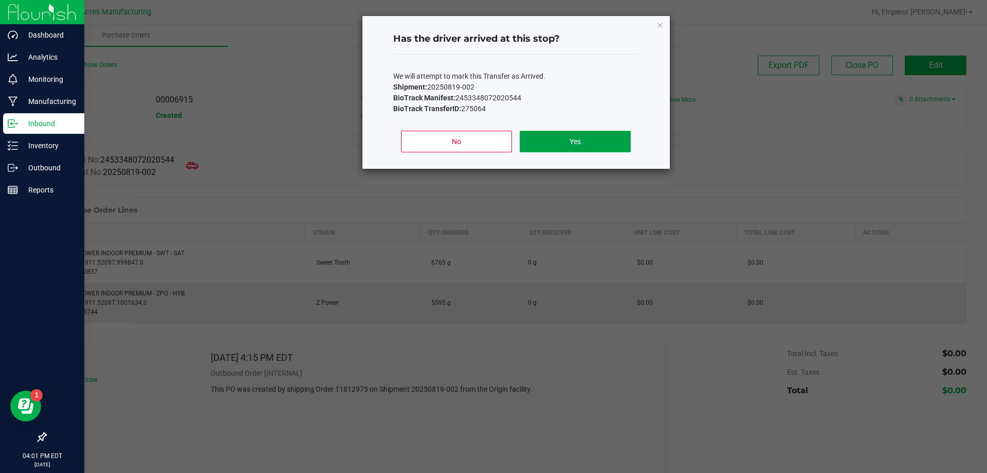
click at [562, 141] on button "Yes" at bounding box center [575, 142] width 111 height 22
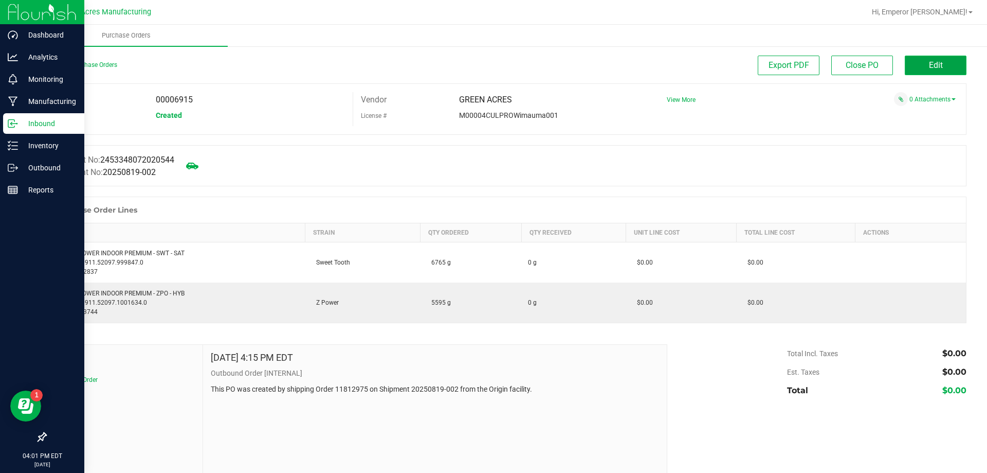
click at [926, 59] on button "Edit" at bounding box center [936, 66] width 62 height 20
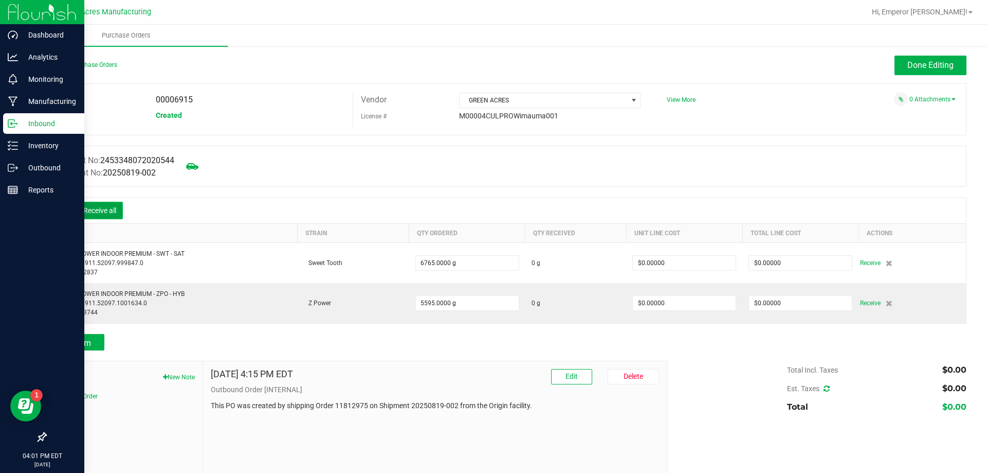
click at [98, 202] on button "Receive all" at bounding box center [100, 210] width 46 height 17
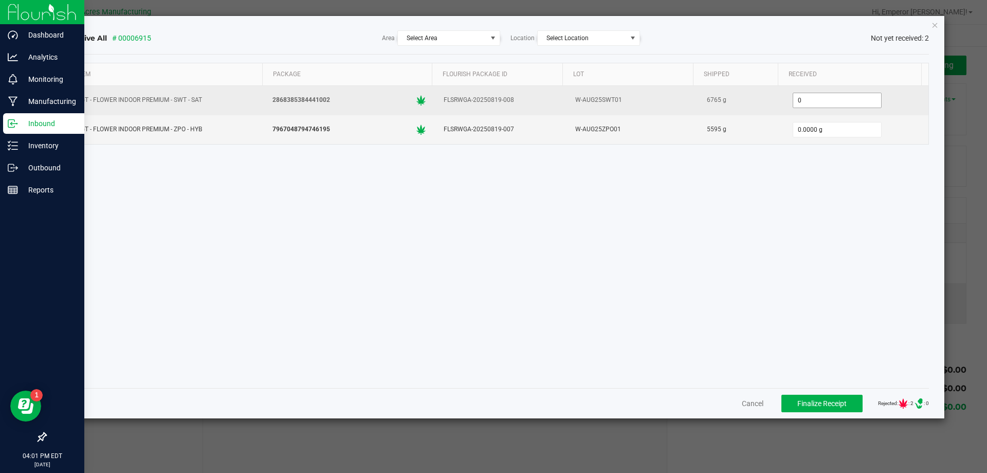
click at [839, 94] on input "0" at bounding box center [838, 100] width 88 height 14
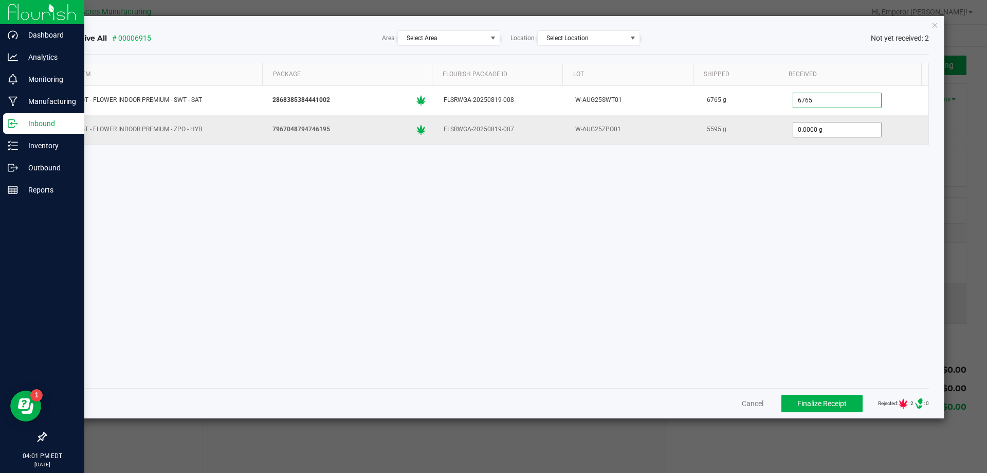
type input "6765.0000 g"
click at [830, 123] on input "0" at bounding box center [838, 129] width 88 height 14
type input "5595.0000 g"
click at [803, 272] on div "Item Package Flourish Package ID Lot Shipped Received WGT - FLOWER INDOOR PREMI…" at bounding box center [498, 221] width 864 height 317
click at [488, 34] on span at bounding box center [493, 38] width 13 height 14
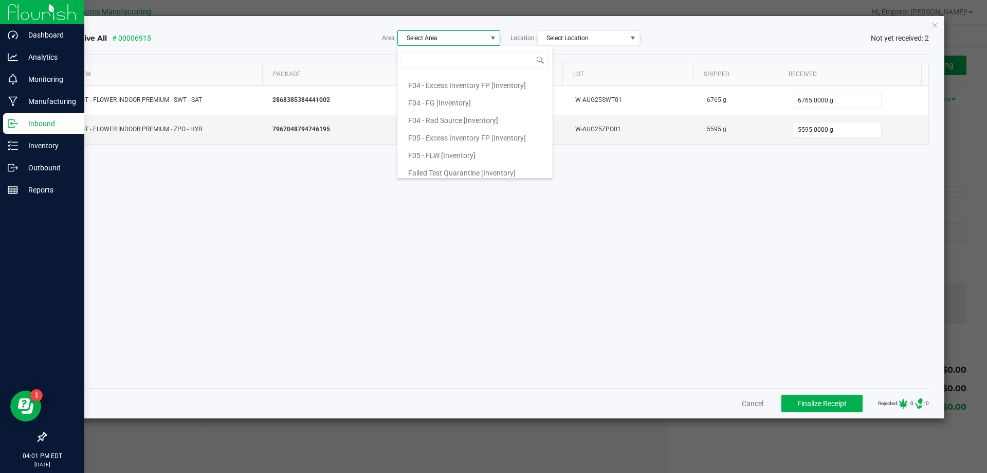
scroll to position [103, 0]
click at [444, 140] on span "F05 - FLW [Inventory]" at bounding box center [441, 136] width 67 height 15
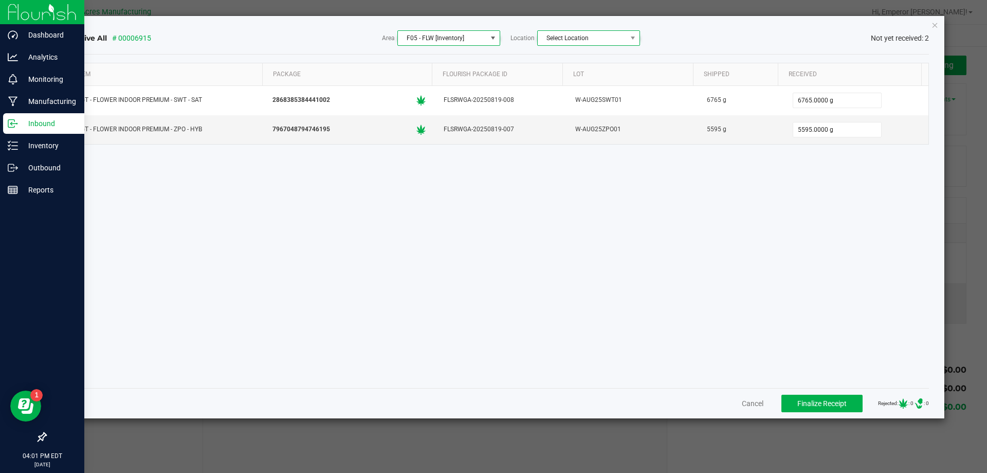
click at [588, 34] on span "Select Location" at bounding box center [582, 38] width 89 height 14
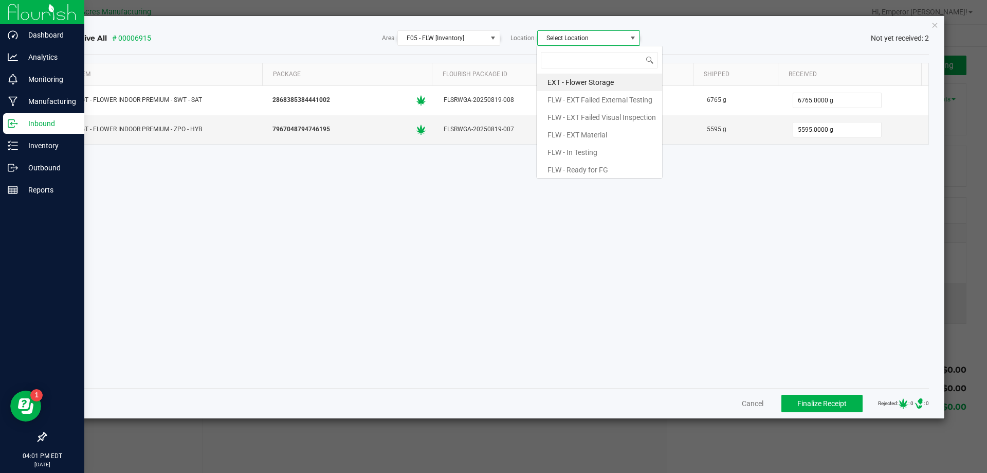
scroll to position [15, 103]
click at [577, 168] on span "FLW - Ready for FG" at bounding box center [578, 169] width 61 height 15
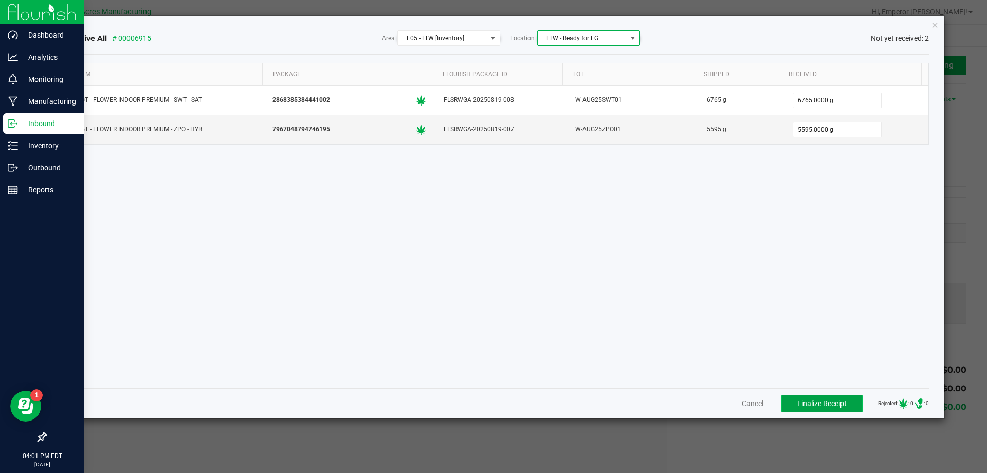
click at [816, 407] on span "Finalize Receipt" at bounding box center [822, 403] width 49 height 8
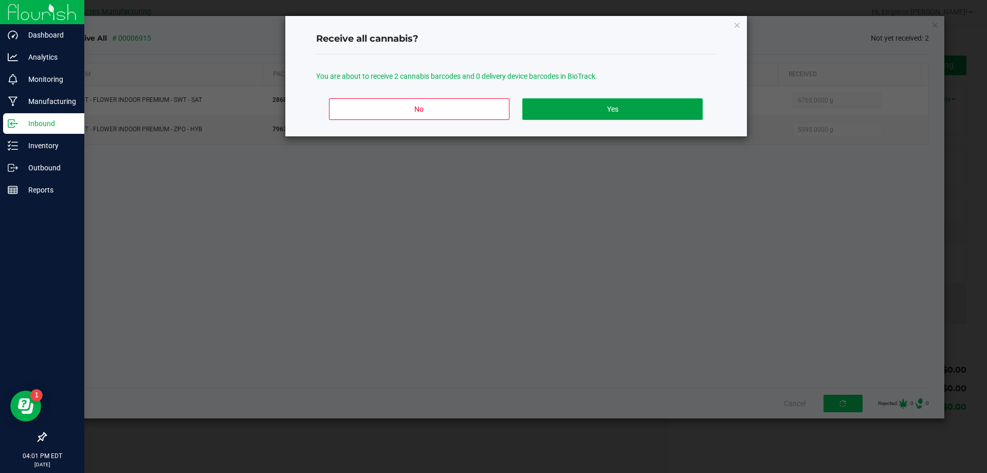
click at [630, 103] on button "Yes" at bounding box center [613, 109] width 180 height 22
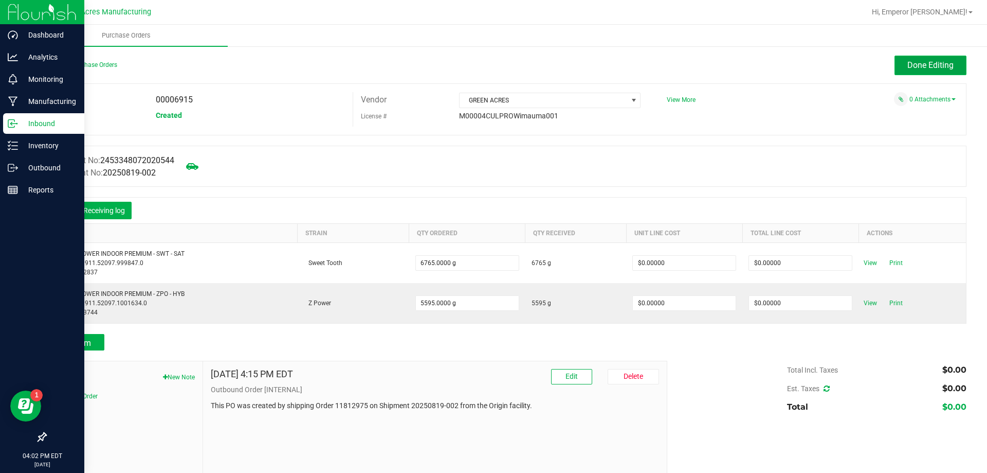
click at [940, 68] on span "Done Editing" at bounding box center [931, 65] width 46 height 10
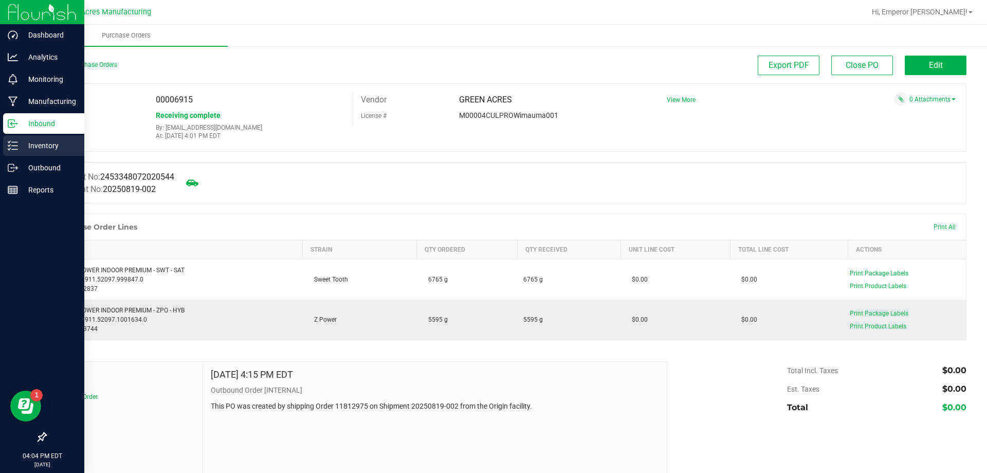
click at [27, 142] on p "Inventory" at bounding box center [49, 145] width 62 height 12
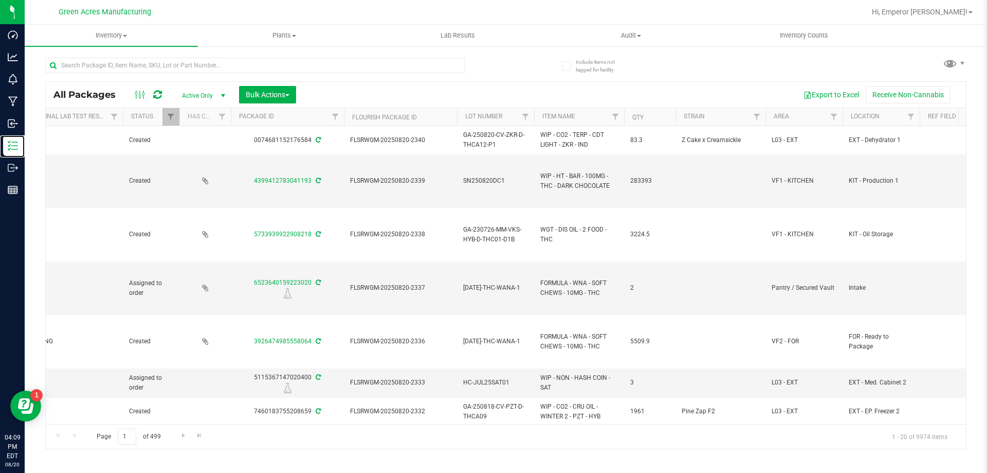
scroll to position [0, 219]
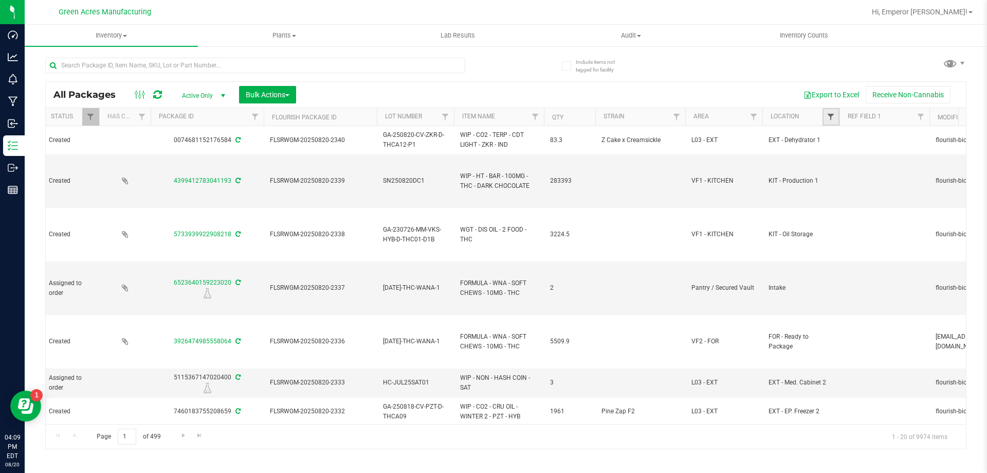
click at [831, 117] on span "Filter" at bounding box center [831, 117] width 8 height 8
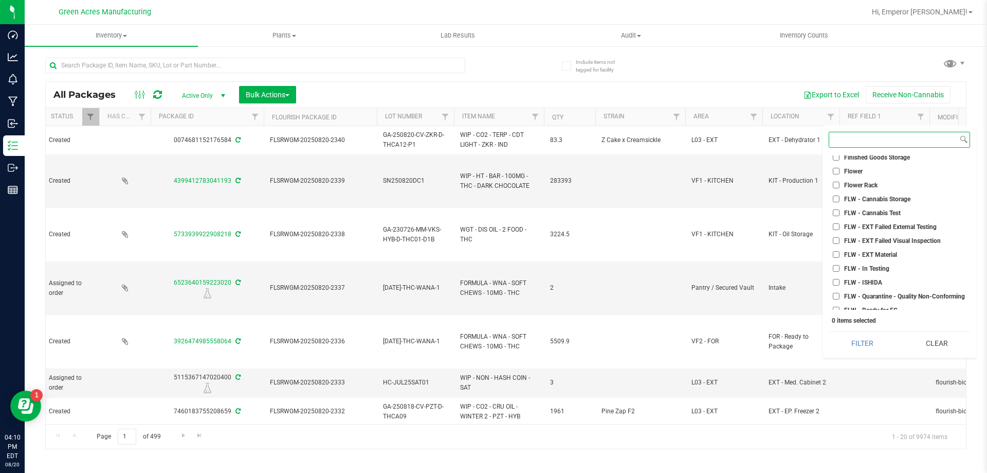
scroll to position [1234, 0]
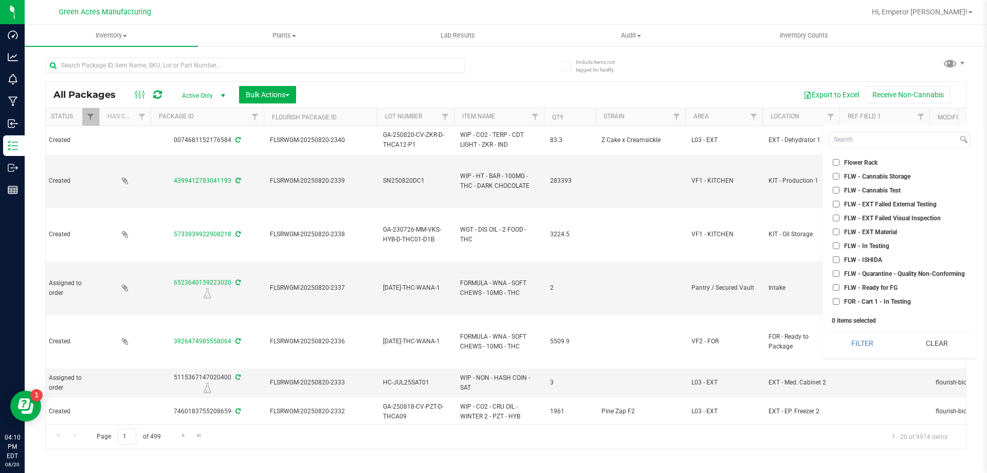
click at [863, 287] on span "FLW - Ready for FG" at bounding box center [870, 287] width 53 height 6
click at [840, 287] on input "FLW - Ready for FG" at bounding box center [836, 287] width 7 height 7
checkbox input "true"
click at [858, 339] on button "Filter" at bounding box center [862, 343] width 67 height 23
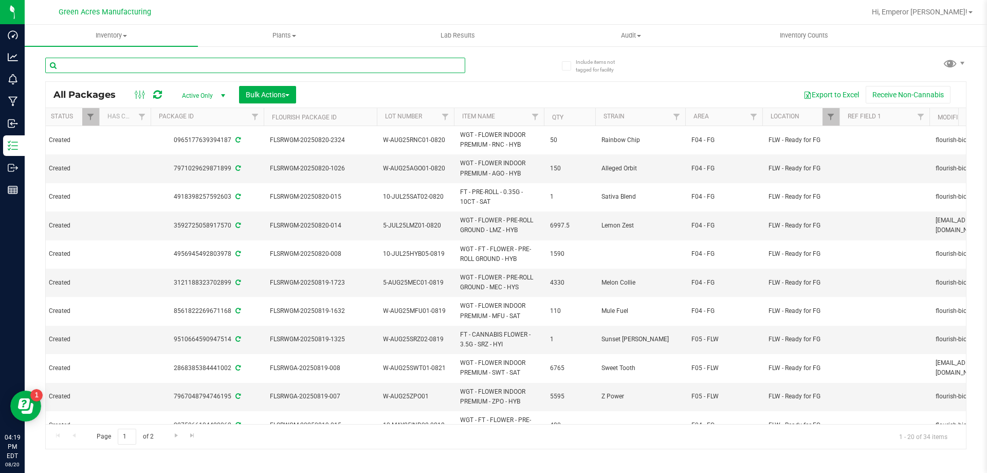
click at [203, 67] on input "text" at bounding box center [255, 65] width 420 height 15
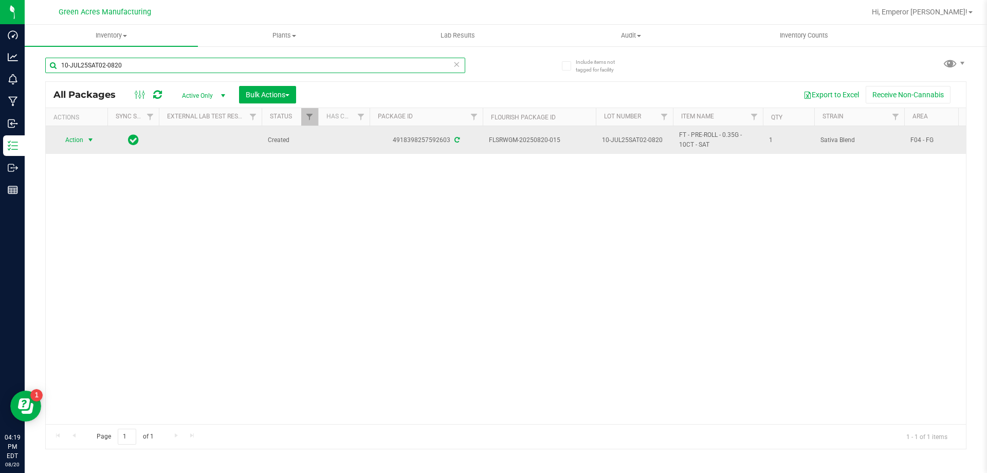
type input "10-JUL25SAT02-0820"
click at [93, 141] on span "select" at bounding box center [90, 140] width 8 height 8
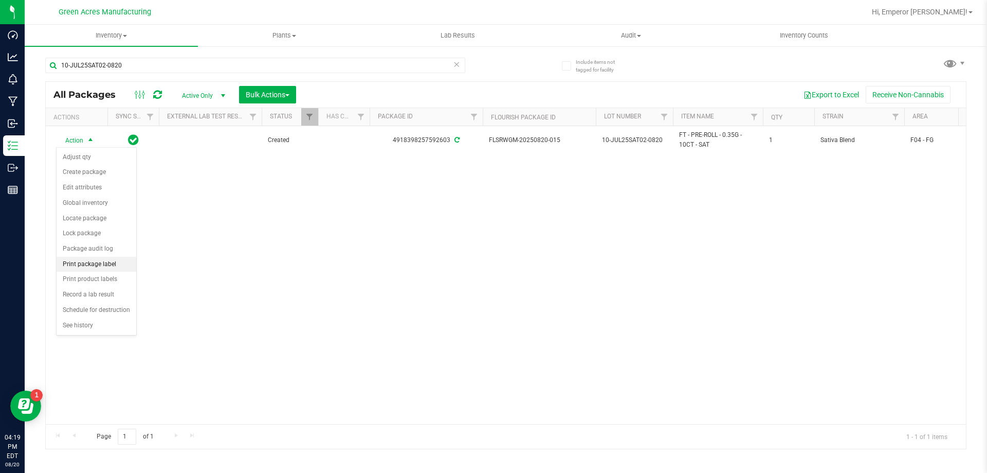
click at [99, 262] on li "Print package label" at bounding box center [97, 264] width 80 height 15
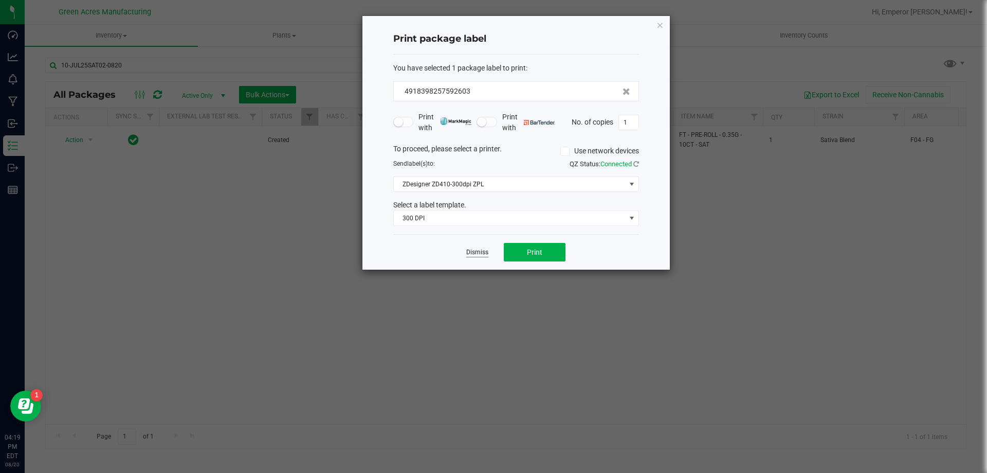
drag, startPoint x: 493, startPoint y: 252, endPoint x: 487, endPoint y: 252, distance: 6.2
click at [490, 252] on div "Dismiss Print" at bounding box center [516, 251] width 246 height 35
click at [480, 255] on link "Dismiss" at bounding box center [477, 252] width 22 height 9
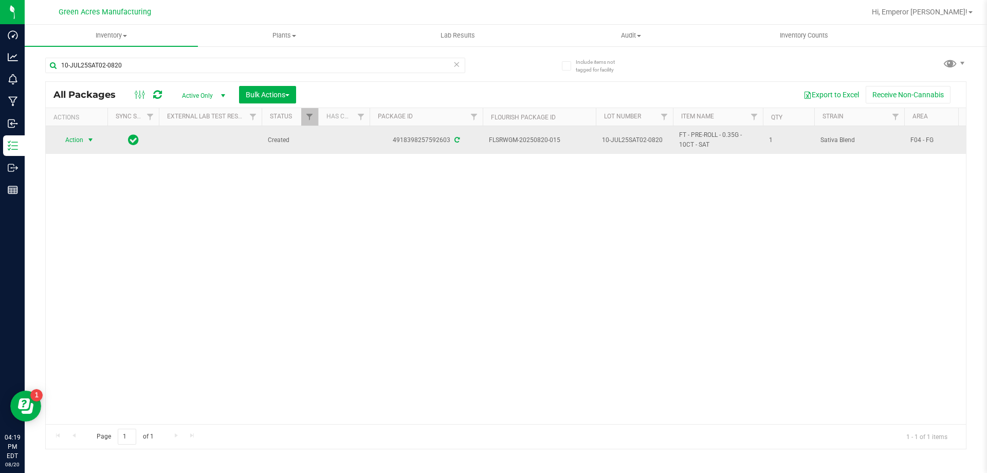
click at [77, 135] on span "Action" at bounding box center [70, 140] width 28 height 14
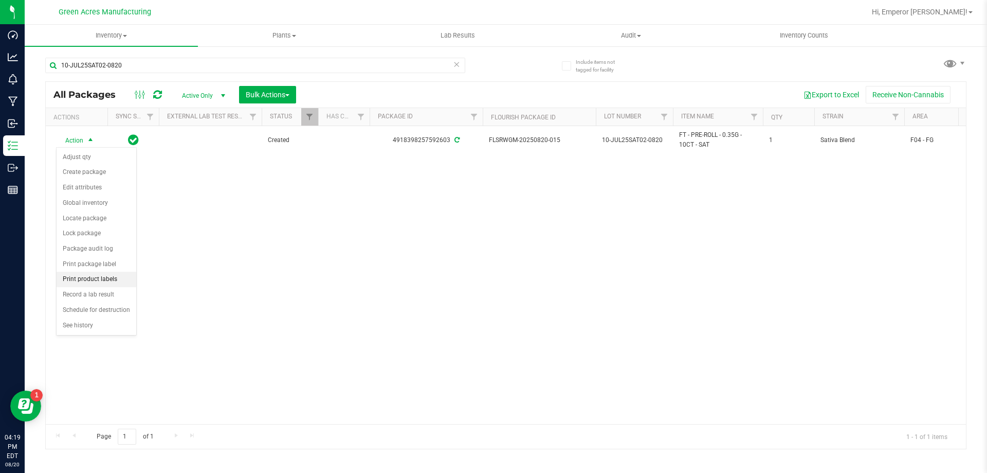
click at [89, 277] on li "Print product labels" at bounding box center [97, 279] width 80 height 15
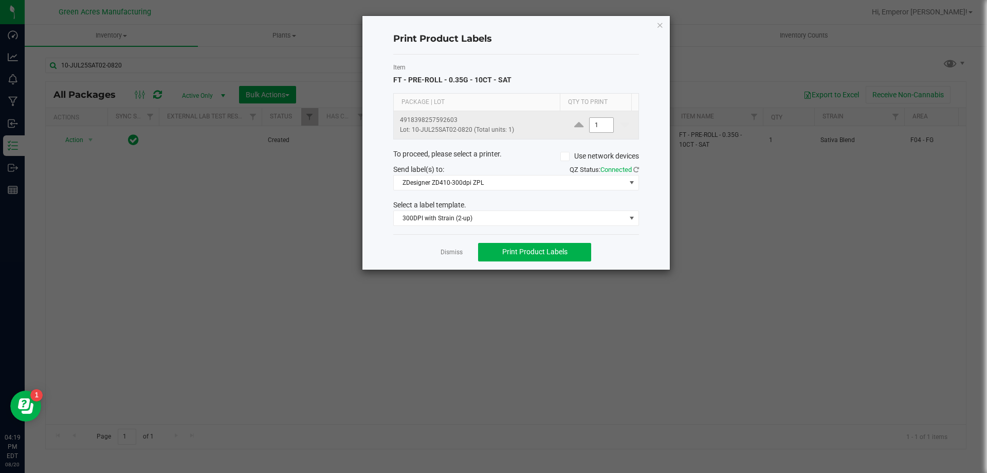
click at [596, 123] on input "1" at bounding box center [602, 125] width 24 height 14
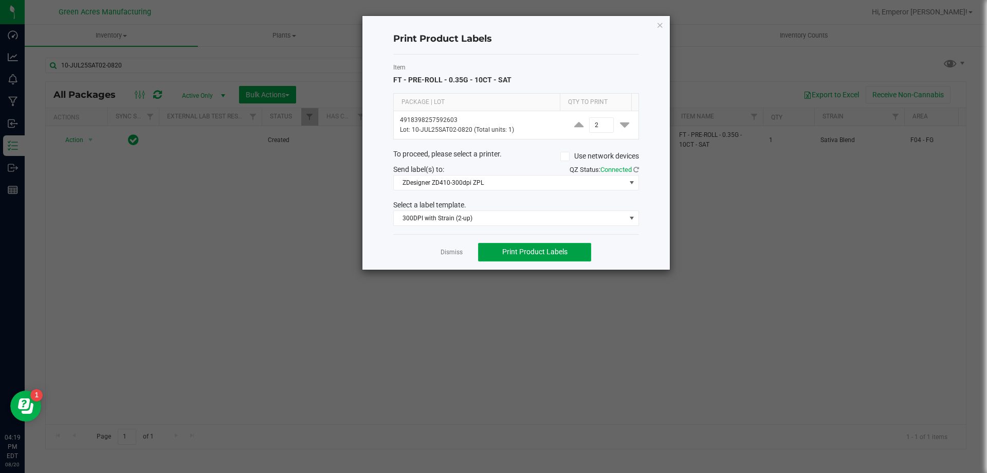
click at [522, 249] on span "Print Product Labels" at bounding box center [534, 251] width 65 height 8
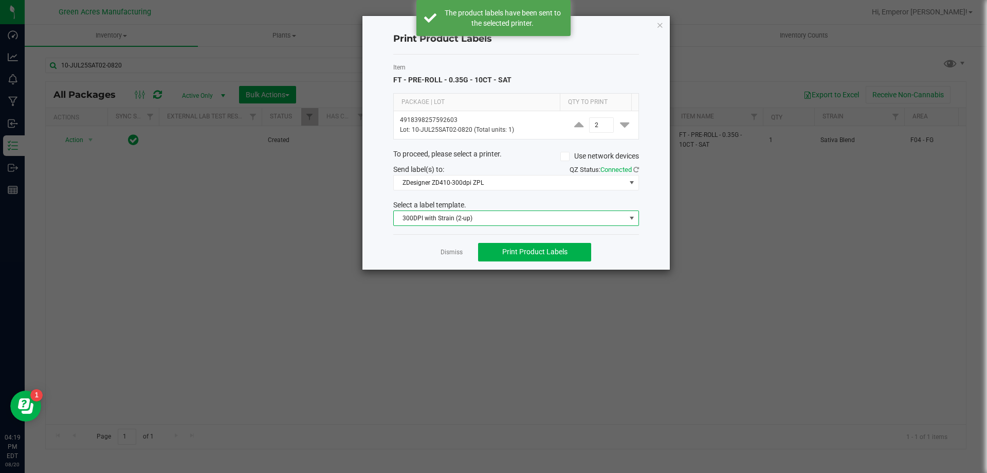
click at [516, 219] on span "300DPI with Strain (2-up)" at bounding box center [510, 218] width 232 height 14
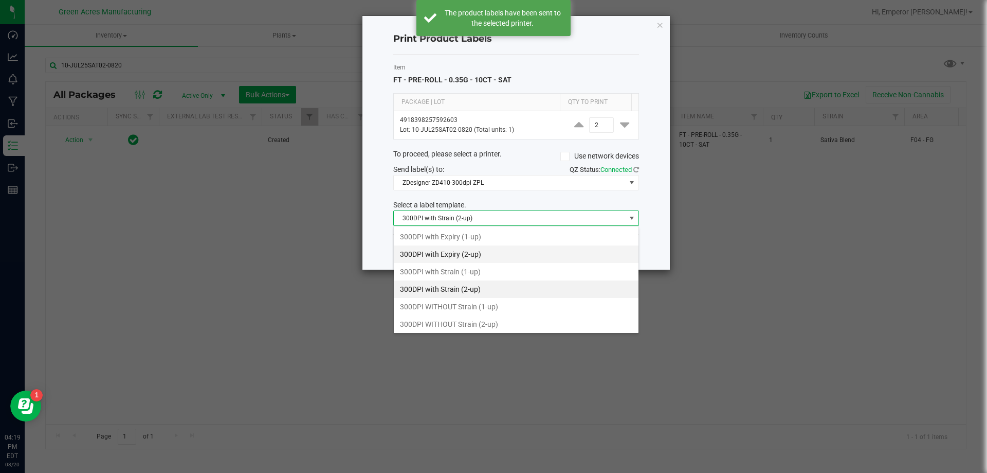
scroll to position [15, 246]
click at [471, 323] on li "300DPI WITHOUT Strain (2-up)" at bounding box center [516, 323] width 245 height 17
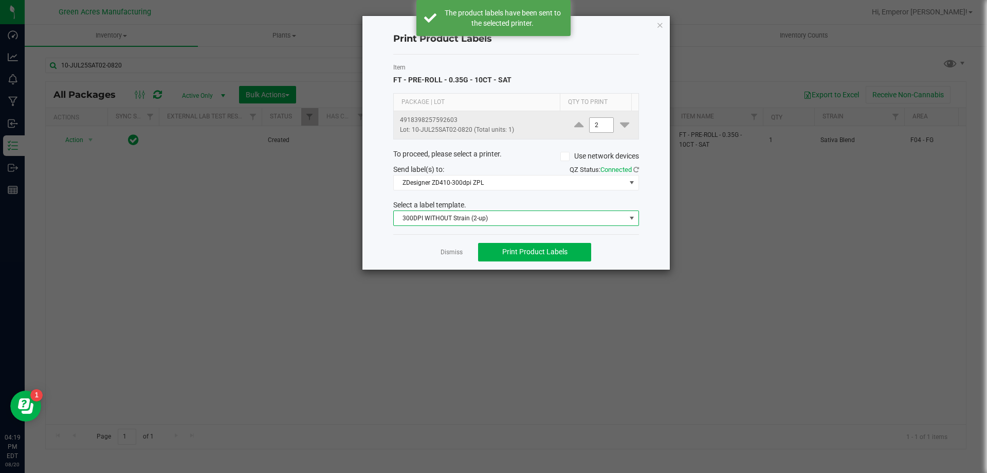
click at [595, 123] on input "2" at bounding box center [602, 125] width 24 height 14
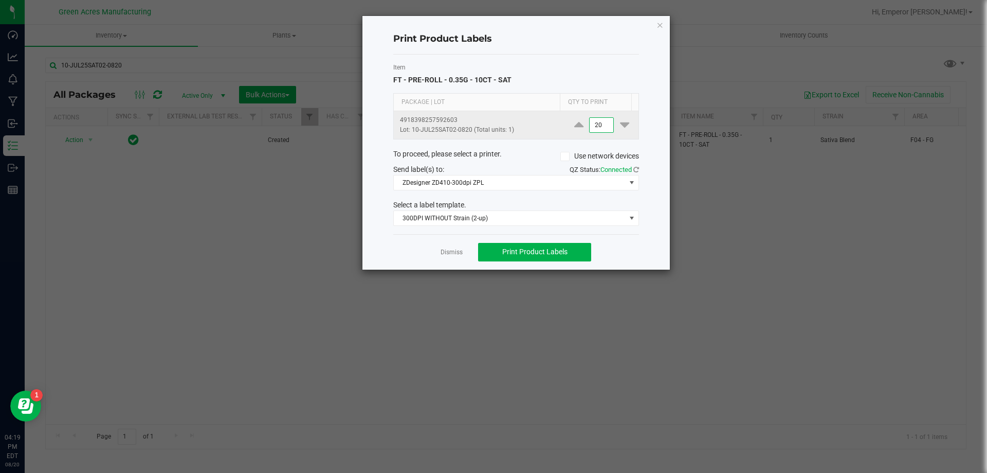
type input "20"
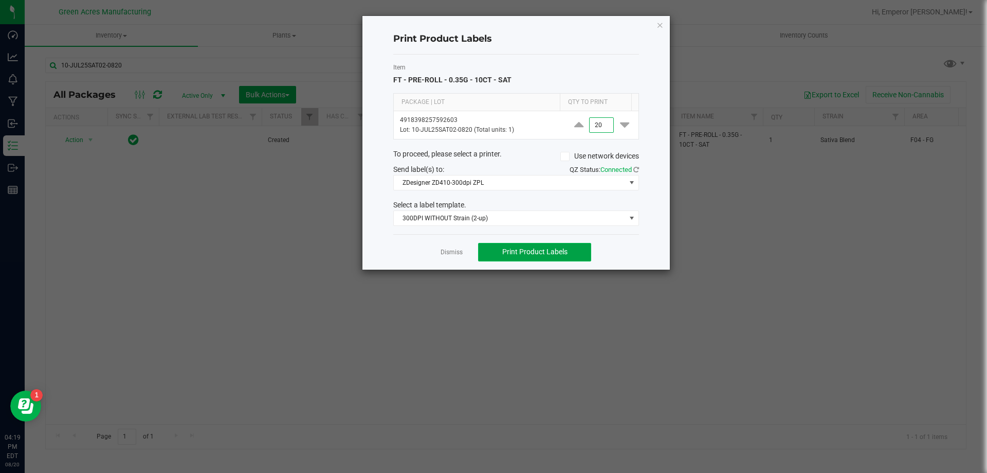
click at [533, 255] on span "Print Product Labels" at bounding box center [534, 251] width 65 height 8
click at [513, 248] on span "Print Product Labels" at bounding box center [534, 251] width 65 height 8
click at [916, 284] on ngb-modal-window "Print Product Labels Item FT - PRE-ROLL - 0.35G - 10CT - SAT Package | Lot Qty …" at bounding box center [497, 236] width 995 height 473
click at [658, 26] on icon "button" at bounding box center [660, 25] width 7 height 12
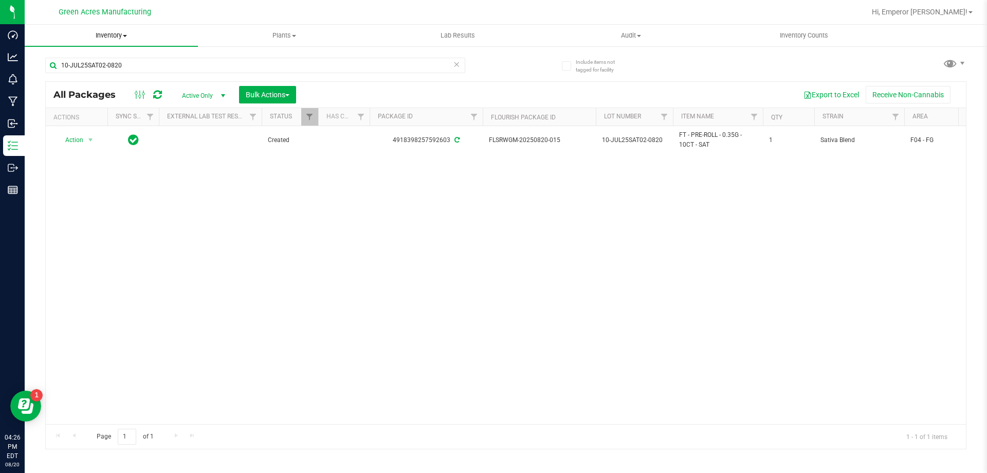
click at [114, 40] on uib-tab-heading "Inventory All packages All inventory Waste log Create inventory" at bounding box center [111, 36] width 173 height 22
click at [68, 128] on span "From bill of materials" at bounding box center [71, 123] width 93 height 9
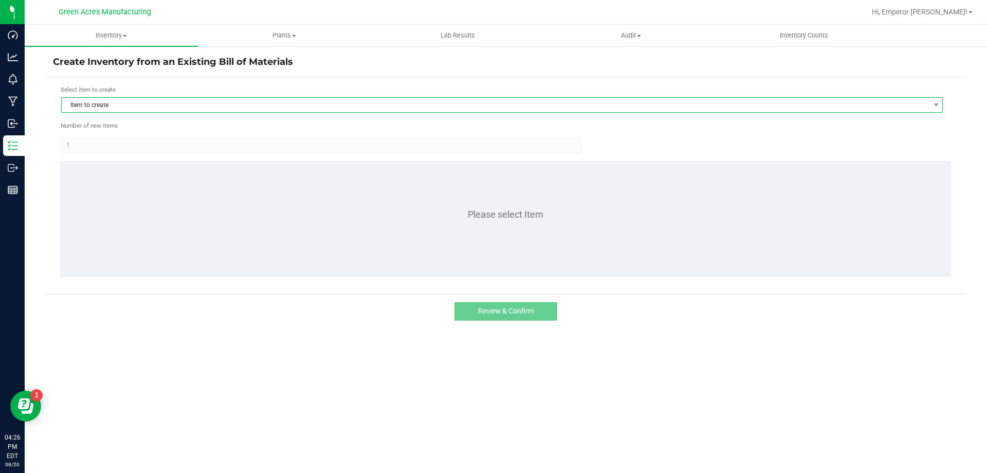
click at [134, 107] on span "Item to create" at bounding box center [496, 105] width 868 height 14
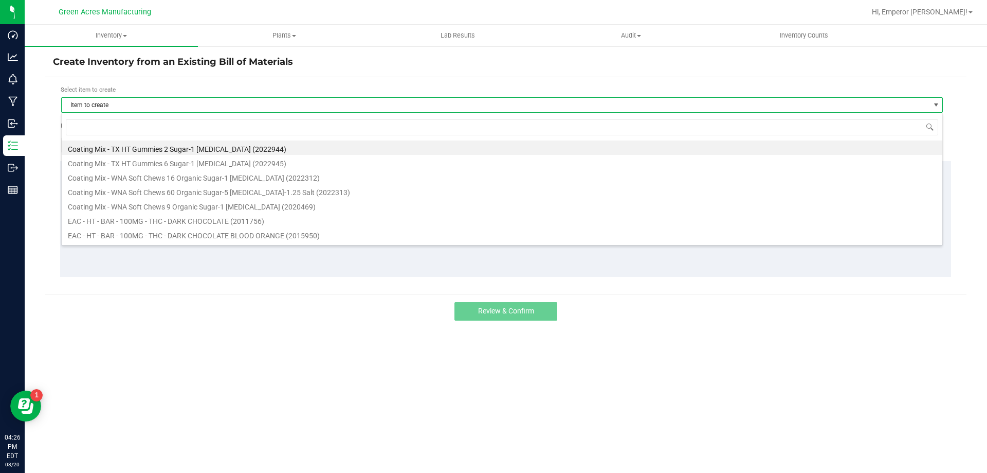
scroll to position [15, 882]
type input "1013732"
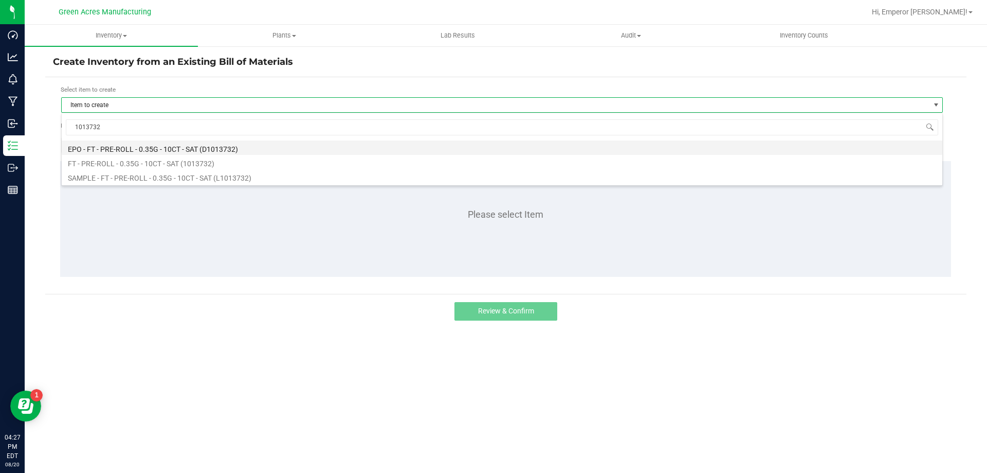
click at [167, 148] on li "EPO - FT - PRE-ROLL - 0.35G - 10CT - SAT (D1013732)" at bounding box center [502, 147] width 881 height 14
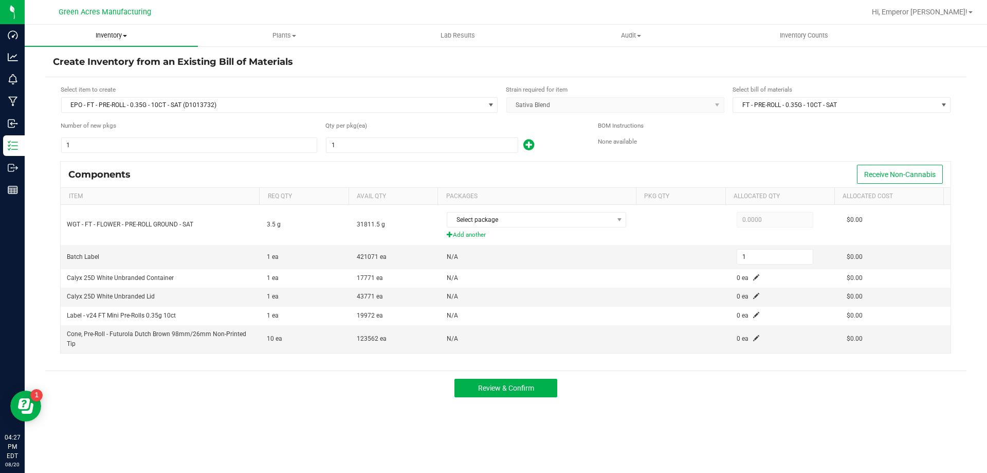
click at [114, 31] on span "Inventory" at bounding box center [111, 35] width 173 height 9
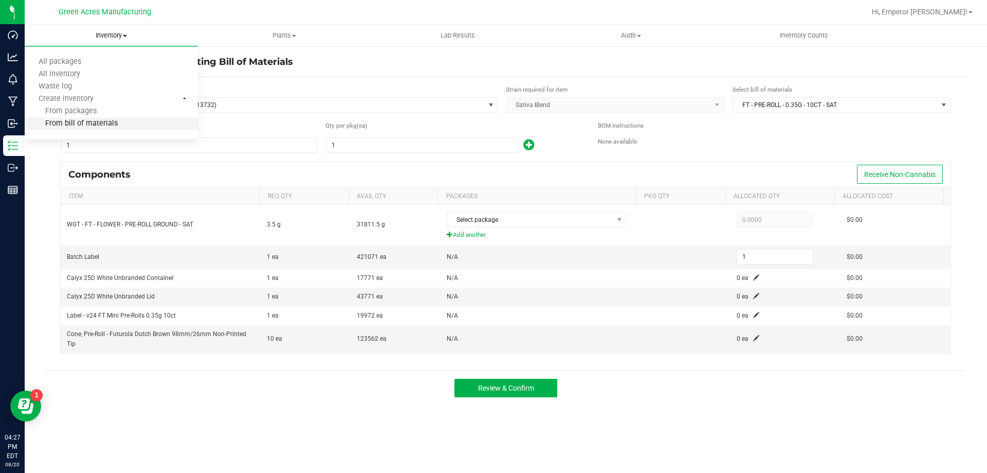
click at [112, 122] on span "From bill of materials" at bounding box center [71, 123] width 93 height 9
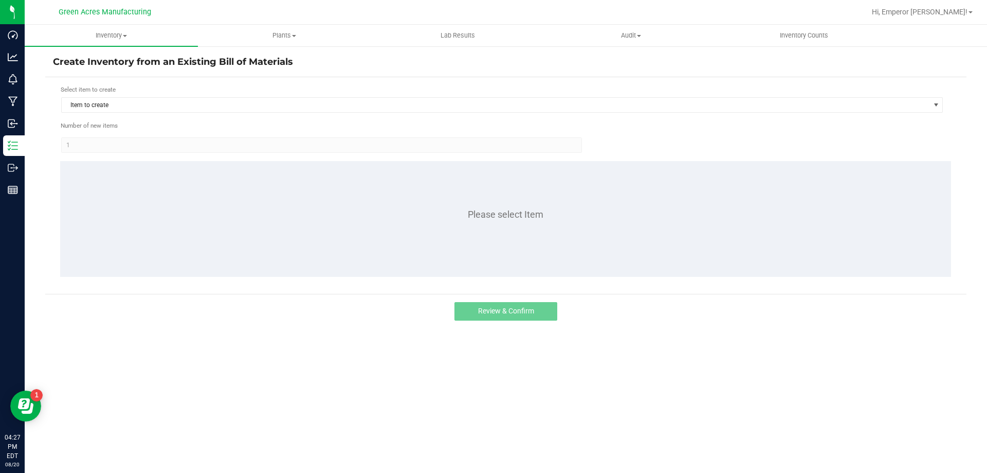
click at [142, 94] on div "Select item to create" at bounding box center [502, 90] width 883 height 10
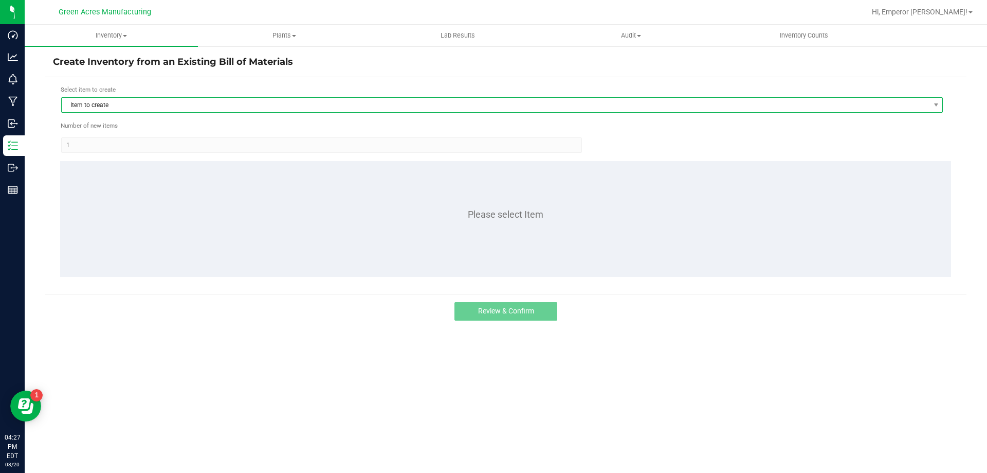
click at [138, 101] on span "Item to create" at bounding box center [496, 105] width 868 height 14
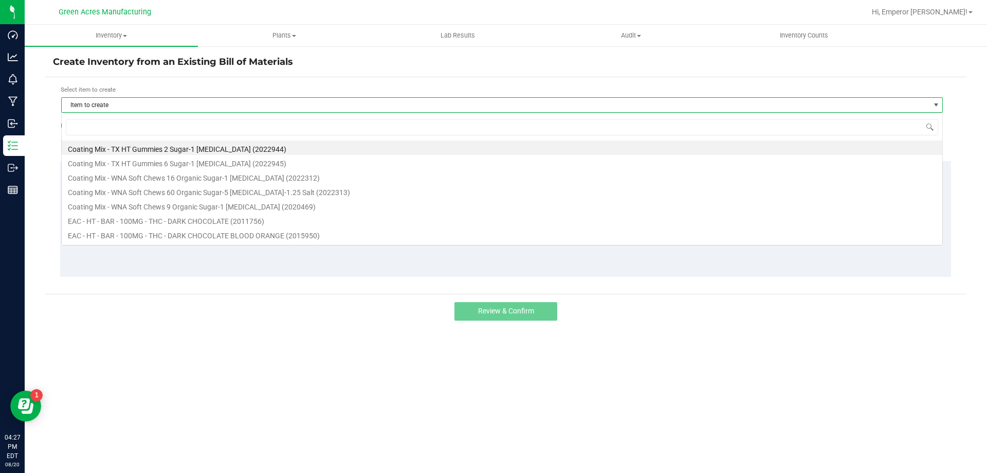
scroll to position [15, 882]
type input "1013732"
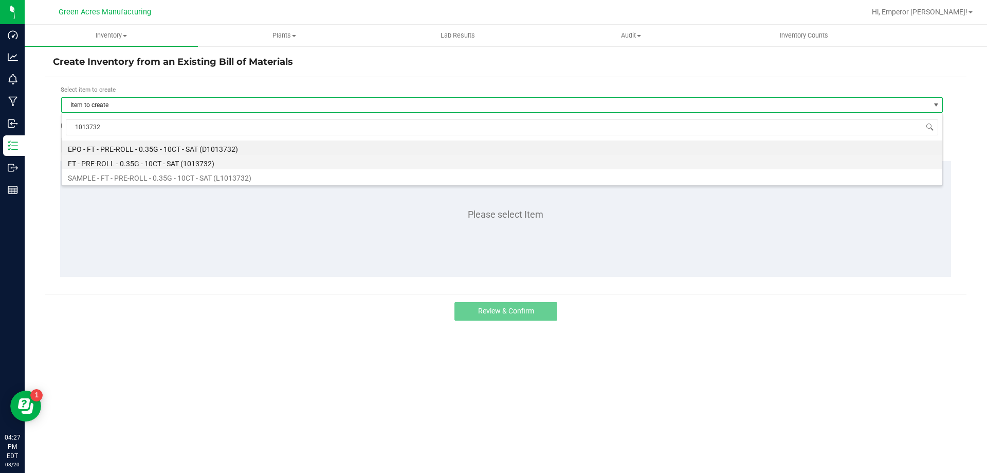
click at [175, 166] on li "FT - PRE-ROLL - 0.35G - 10CT - SAT (1013732)" at bounding box center [502, 162] width 881 height 14
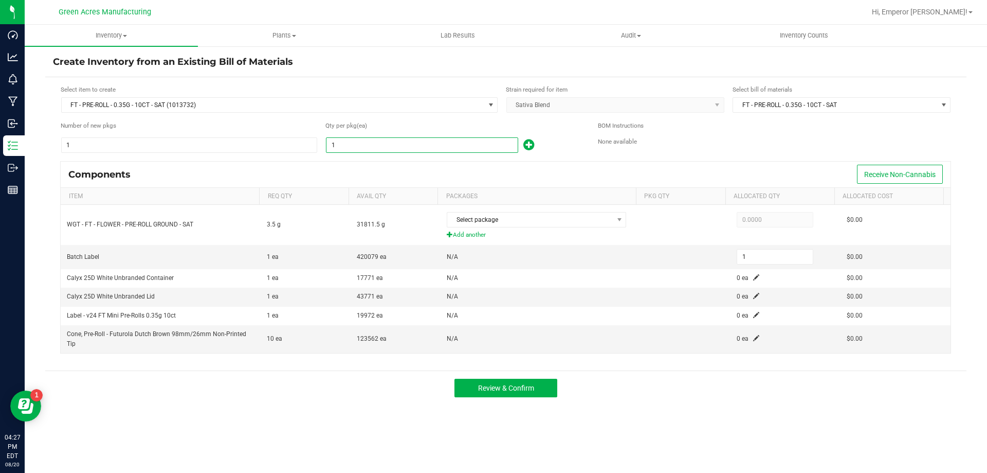
click at [410, 145] on input "1" at bounding box center [422, 145] width 191 height 14
type input "15"
type input "152"
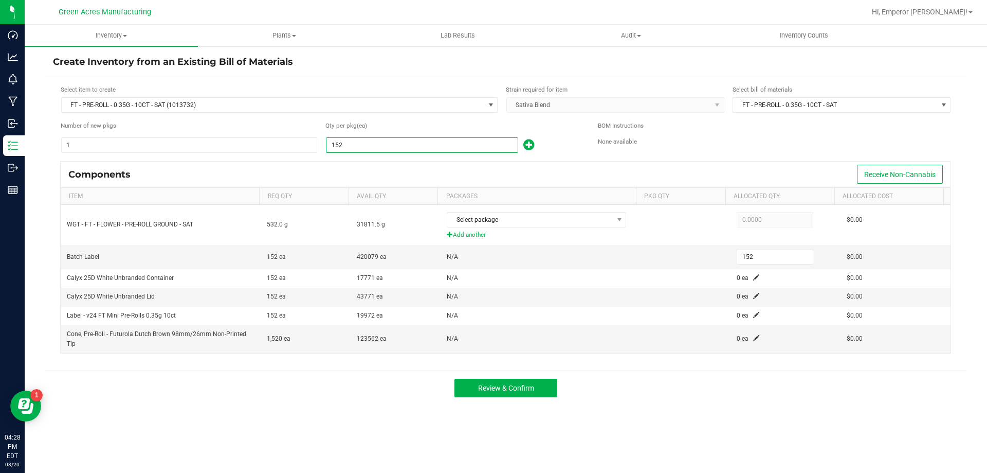
type input "1526"
type input "1,526"
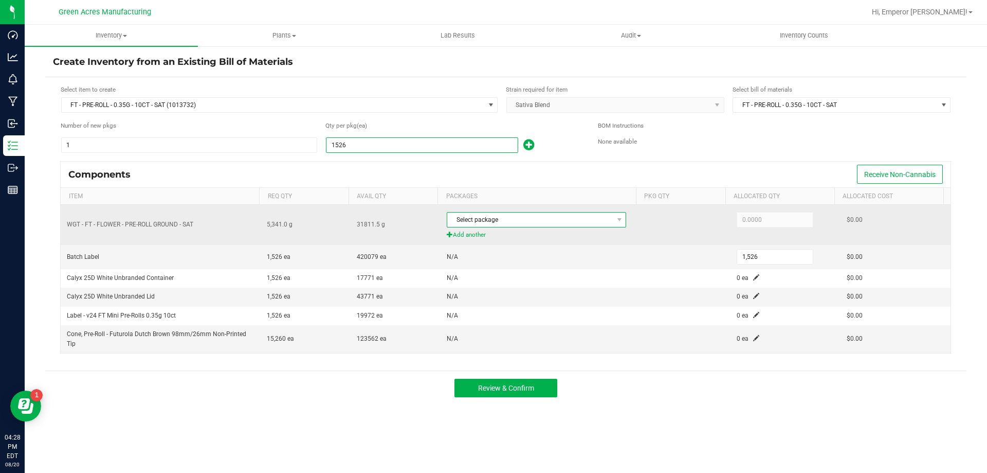
type input "1,526"
click at [509, 218] on span "Select package" at bounding box center [530, 219] width 166 height 14
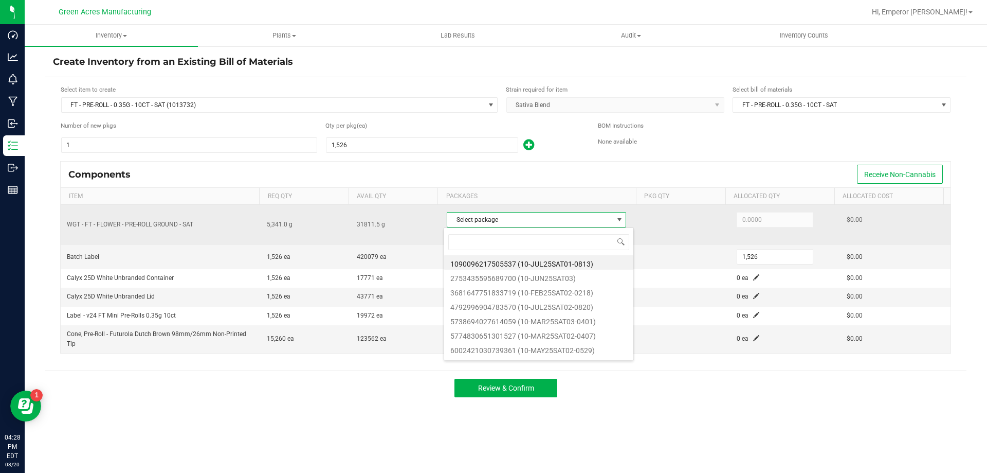
scroll to position [15, 177]
type input "4792996904783570"
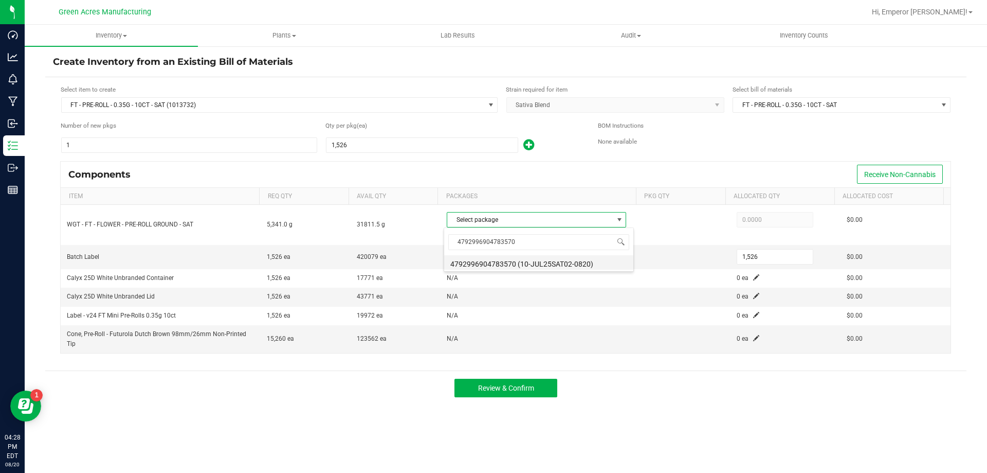
click at [569, 264] on li "4792996904783570 (10-JUL25SAT02-0820)" at bounding box center [538, 262] width 189 height 14
type input "5,341.0000"
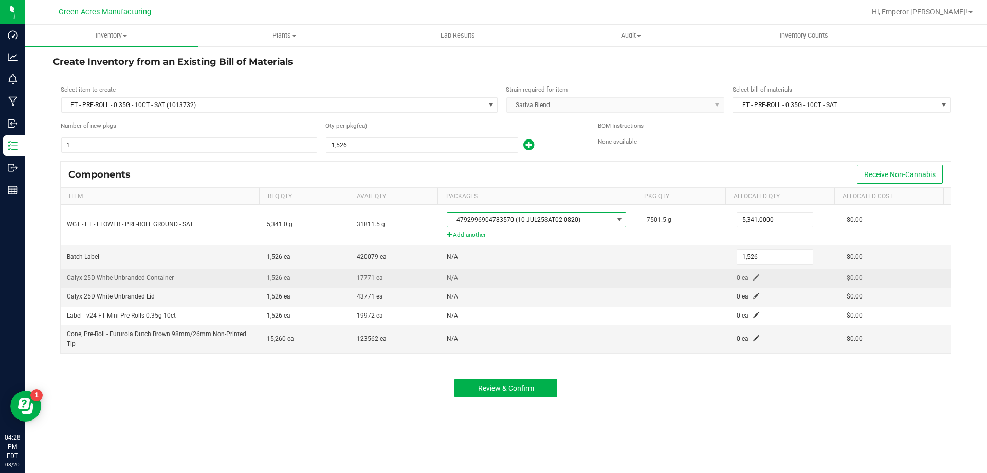
click at [753, 277] on span at bounding box center [756, 277] width 6 height 6
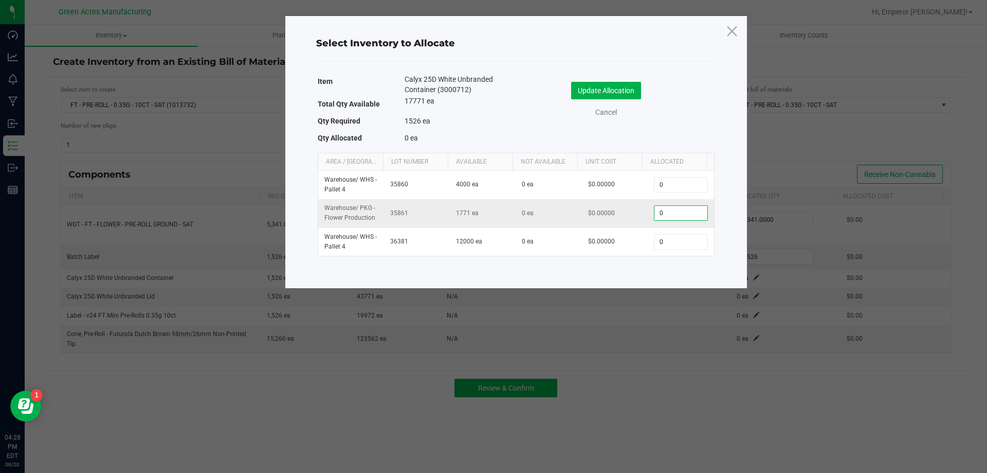
click at [664, 210] on input "0" at bounding box center [681, 213] width 52 height 14
type input "1526"
click at [633, 87] on button "Update Allocation" at bounding box center [606, 90] width 70 height 17
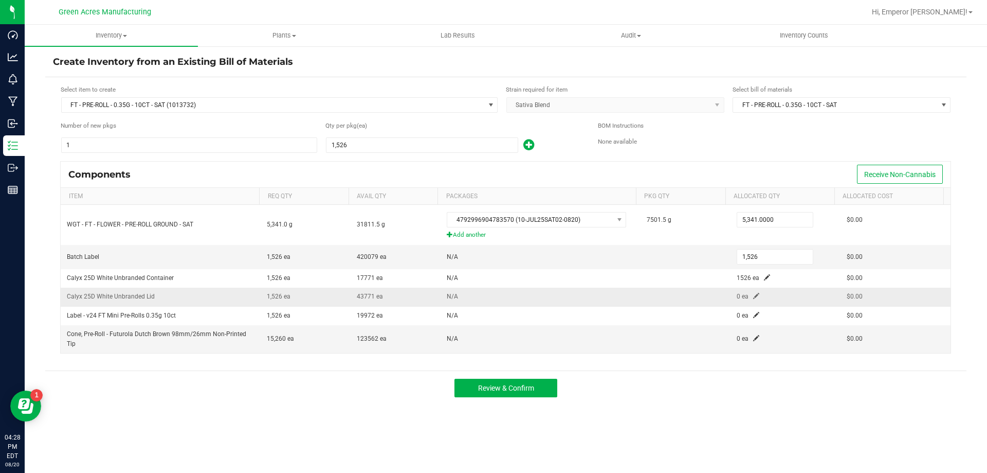
click at [753, 294] on span at bounding box center [756, 296] width 6 height 6
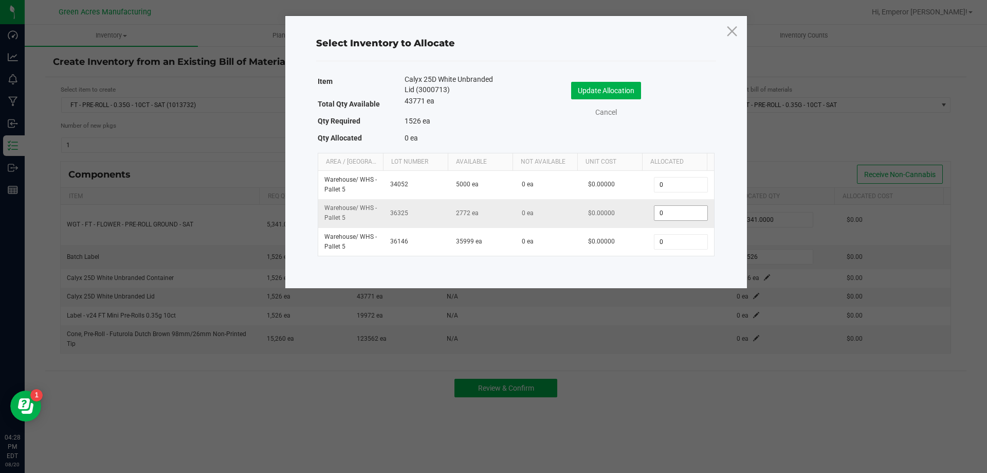
click at [660, 212] on input "0" at bounding box center [681, 213] width 52 height 14
type input "1,526"
click at [610, 84] on button "Update Allocation" at bounding box center [606, 90] width 70 height 17
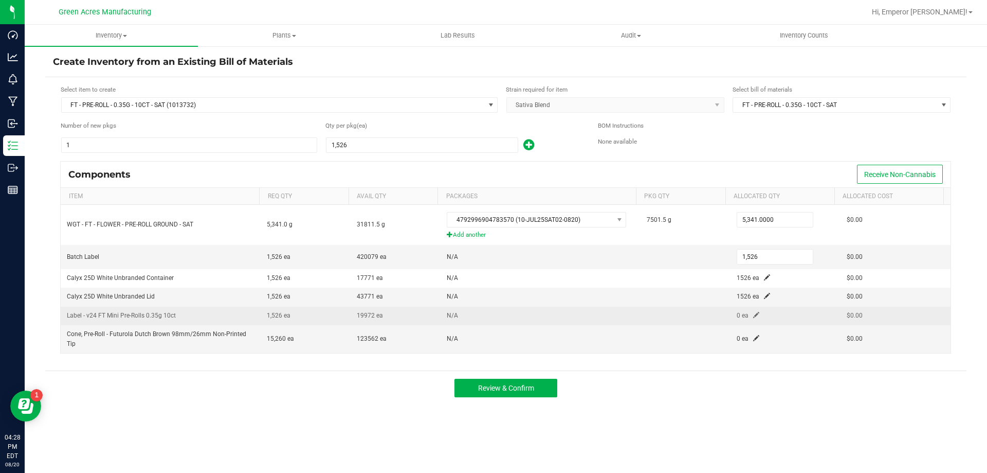
click at [753, 316] on span at bounding box center [756, 315] width 6 height 6
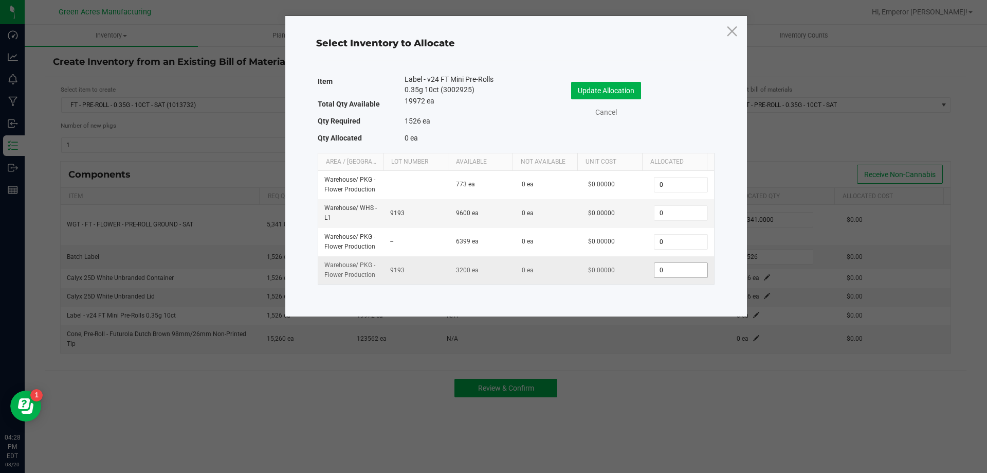
click at [692, 271] on input "0" at bounding box center [681, 270] width 52 height 14
type input "1,526"
click at [613, 81] on div "Update Allocation Cancel" at bounding box center [615, 101] width 183 height 54
click at [629, 96] on button "Update Allocation" at bounding box center [606, 90] width 70 height 17
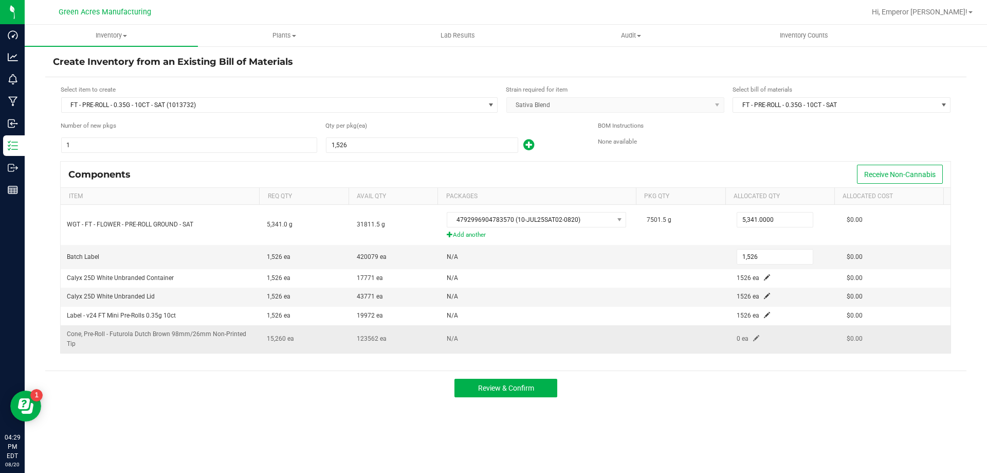
click at [753, 338] on span at bounding box center [756, 338] width 6 height 6
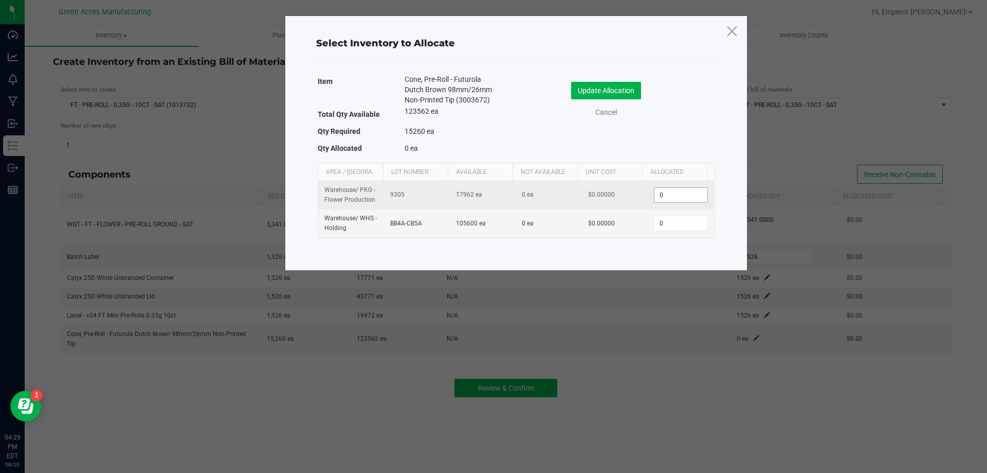
click at [657, 197] on input "0" at bounding box center [681, 195] width 52 height 14
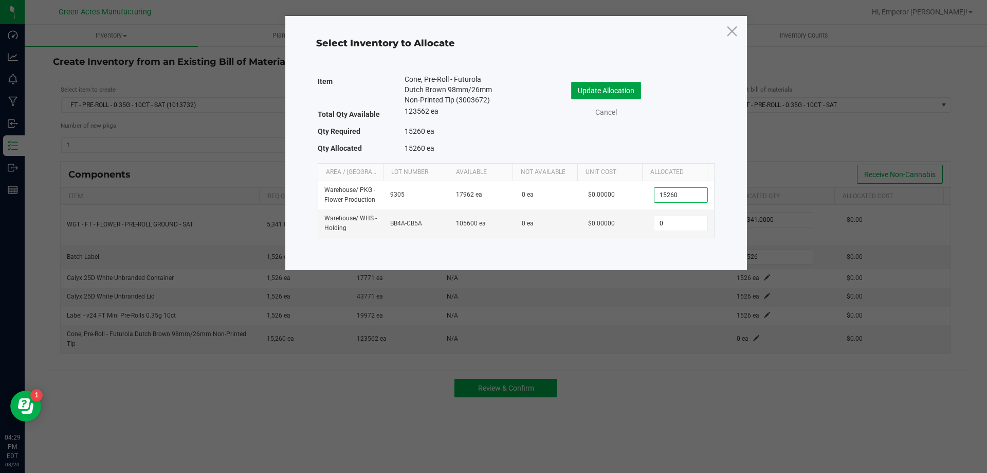
type input "15,260"
click at [599, 87] on button "Update Allocation" at bounding box center [606, 90] width 70 height 17
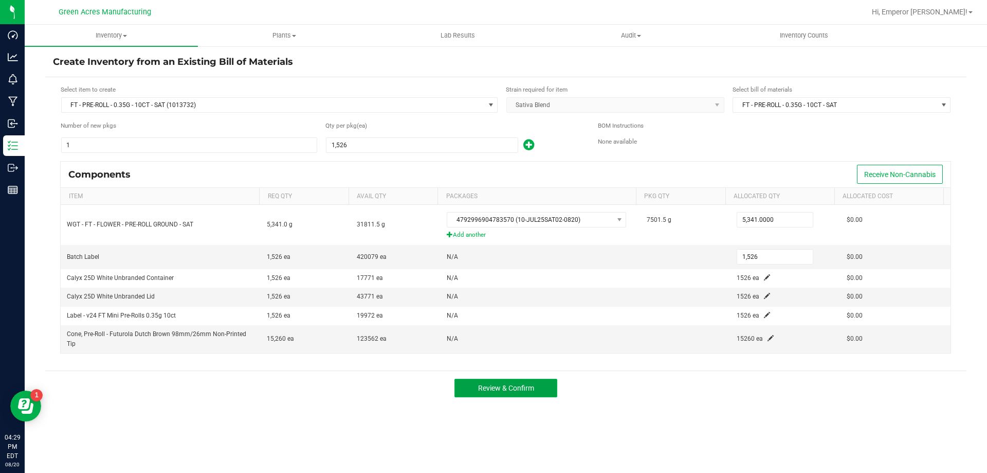
click at [540, 384] on button "Review & Confirm" at bounding box center [506, 388] width 103 height 19
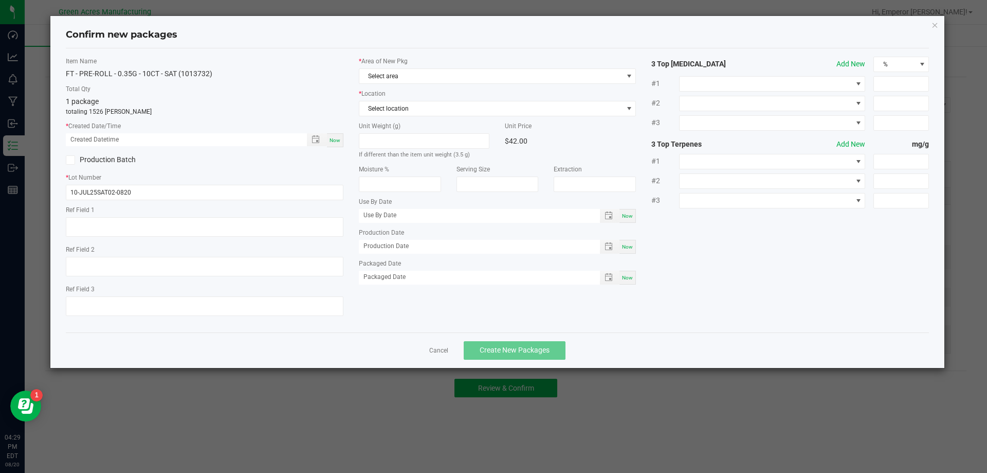
click at [330, 138] on span "Now" at bounding box center [335, 140] width 11 height 6
type input "08/20/2025 04:29 PM"
click at [387, 77] on span "Select area" at bounding box center [491, 76] width 264 height 14
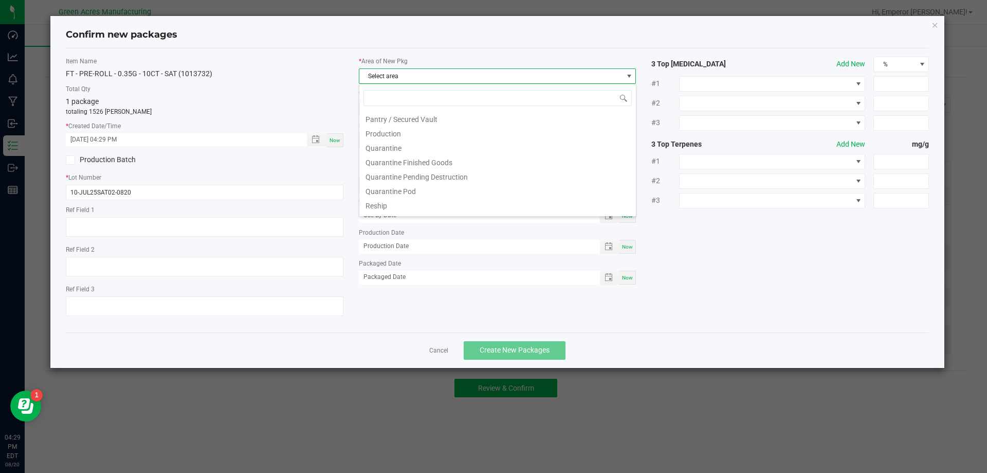
scroll to position [309, 0]
click at [410, 116] on li "Pantry / Secured Vault" at bounding box center [497, 112] width 277 height 14
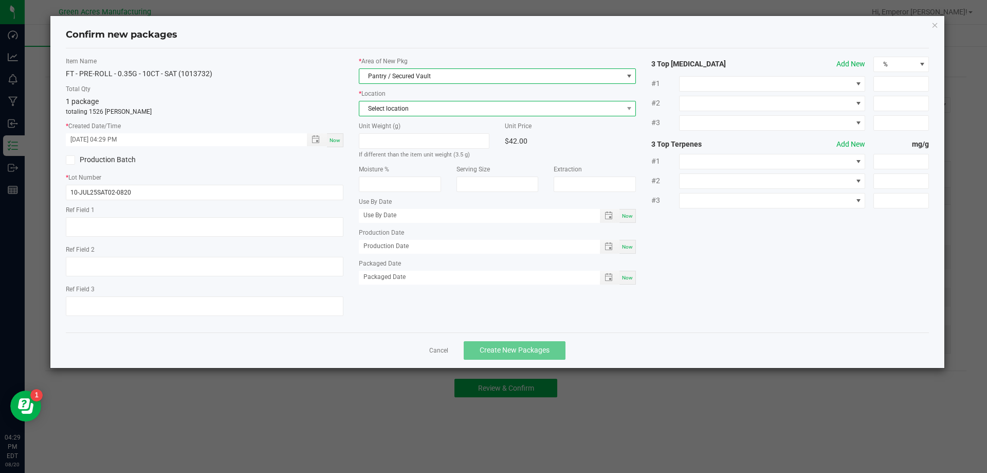
click at [400, 116] on span "Select location" at bounding box center [498, 108] width 278 height 15
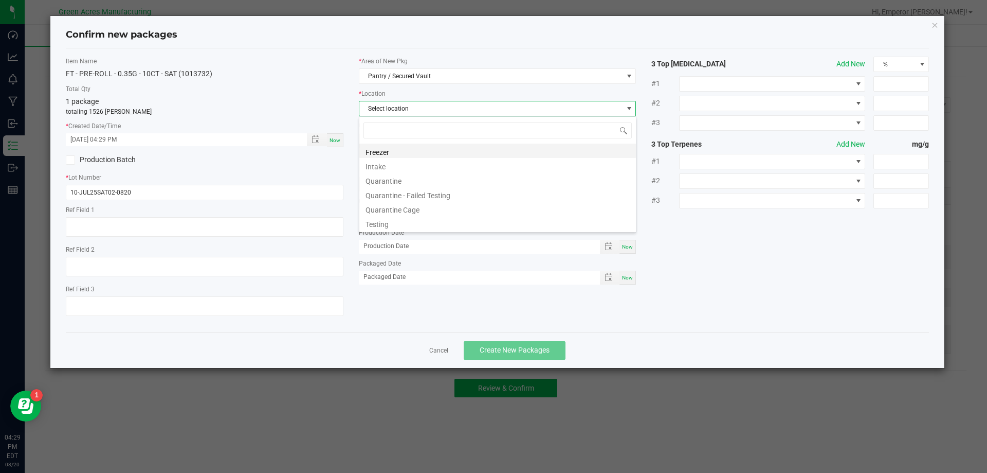
scroll to position [15, 278]
click at [397, 163] on li "Intake" at bounding box center [497, 165] width 277 height 14
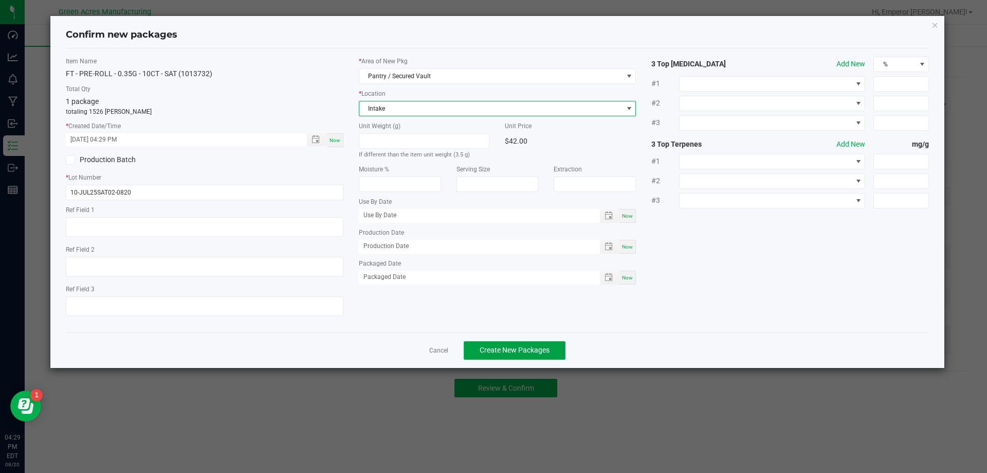
click at [538, 353] on span "Create New Packages" at bounding box center [515, 350] width 70 height 8
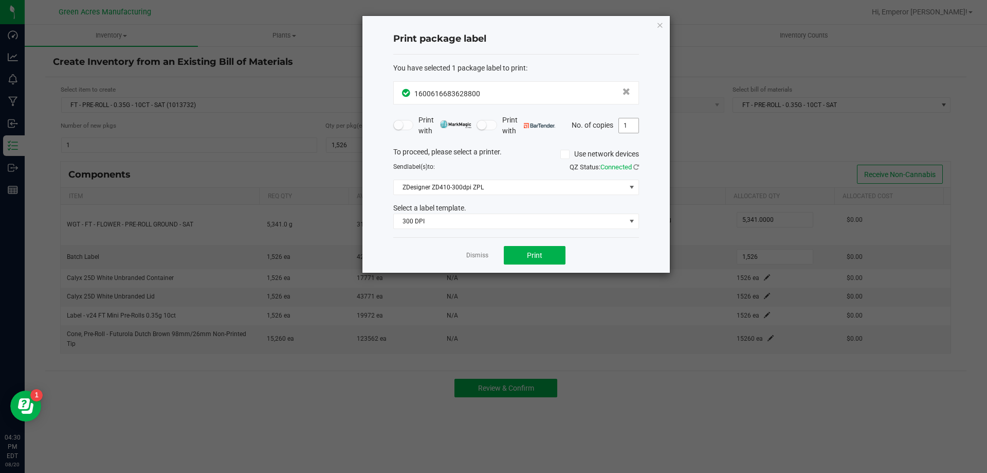
click at [625, 121] on input "1" at bounding box center [629, 125] width 20 height 14
type input "3"
click at [555, 257] on button "Print" at bounding box center [535, 255] width 62 height 19
click at [657, 24] on icon "button" at bounding box center [660, 25] width 7 height 12
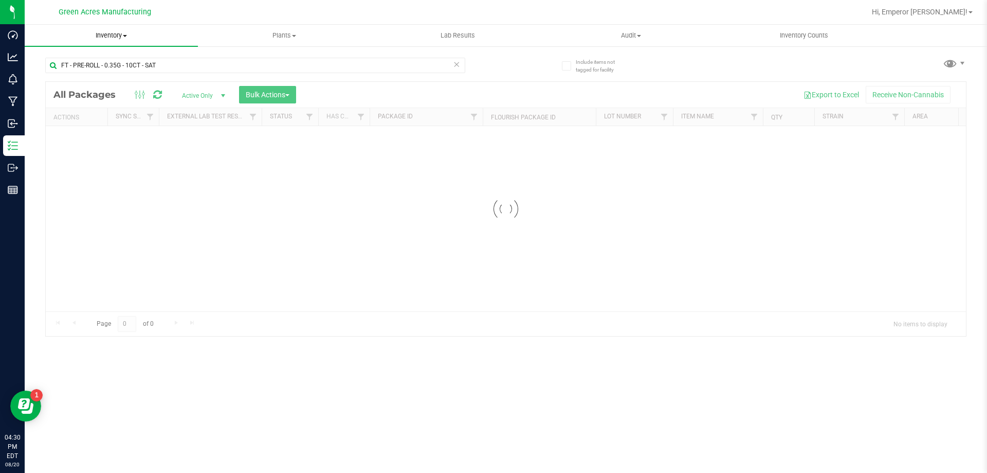
click at [127, 31] on span "Inventory" at bounding box center [111, 35] width 173 height 9
click at [107, 56] on li "All packages" at bounding box center [111, 62] width 173 height 12
click at [251, 61] on input "text" at bounding box center [255, 65] width 420 height 15
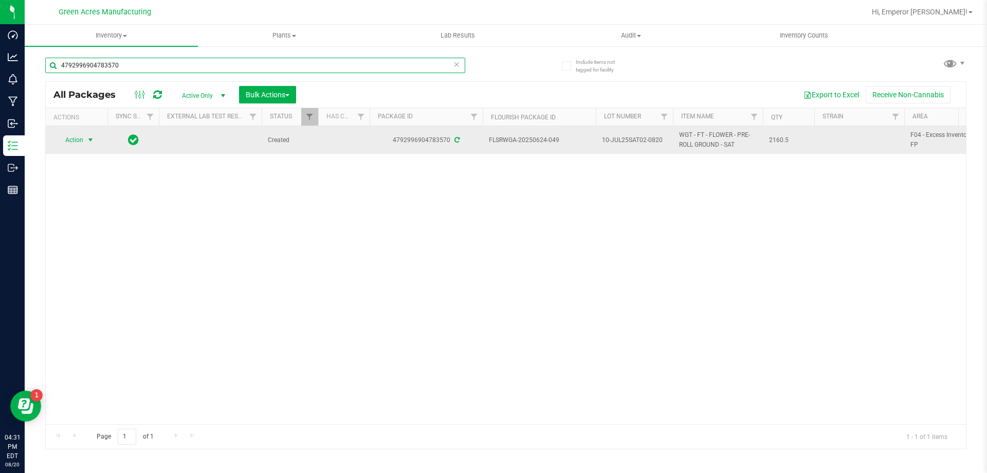
type input "4792996904783570"
click at [87, 136] on span "select" at bounding box center [90, 140] width 8 height 8
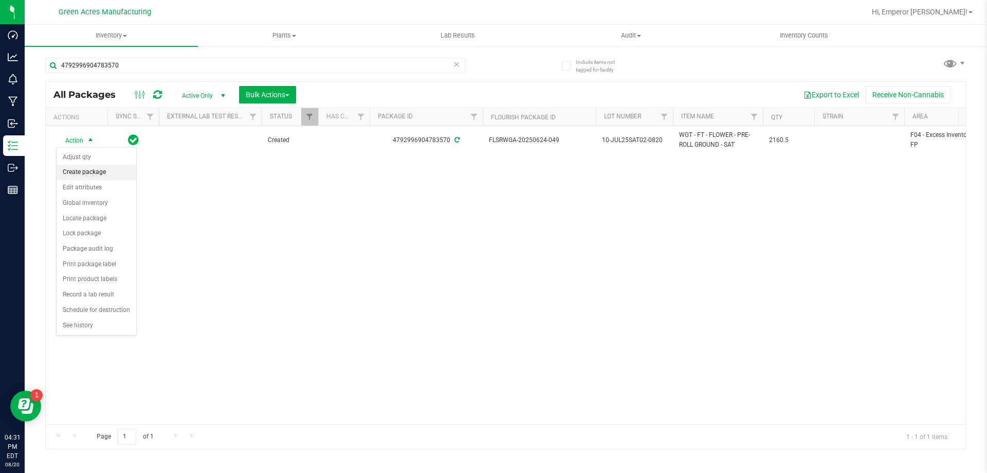
click at [110, 173] on li "Create package" at bounding box center [97, 172] width 80 height 15
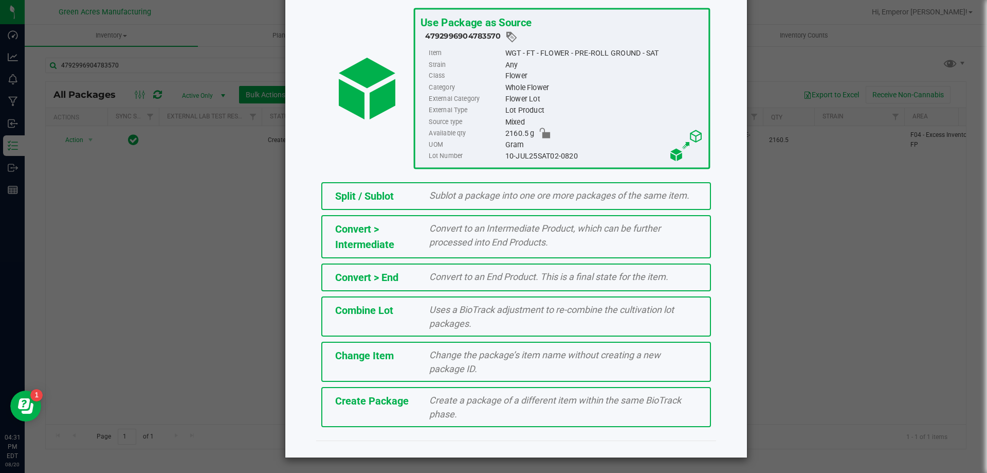
scroll to position [63, 0]
click at [462, 407] on div "Create a package of a different item within the same BioTrack phase." at bounding box center [563, 406] width 283 height 28
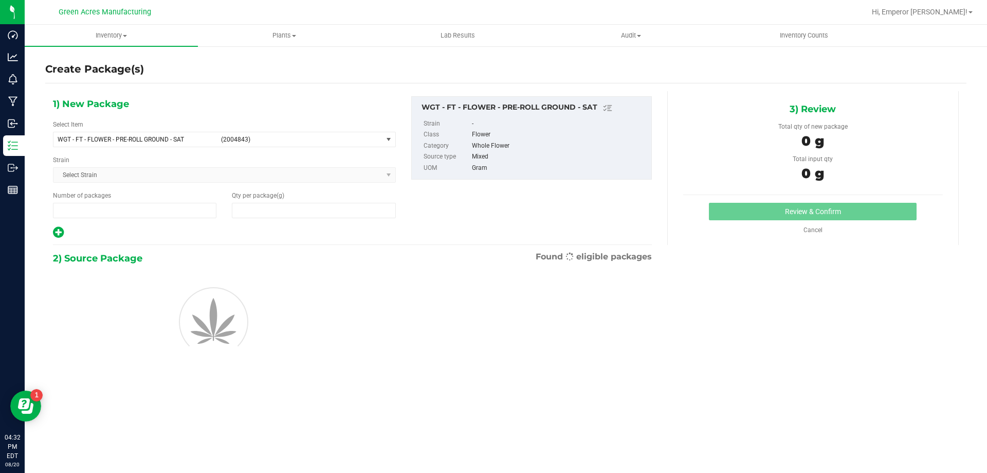
type input "1"
type input "0.0000"
type input "0"
click at [292, 209] on span at bounding box center [314, 210] width 164 height 15
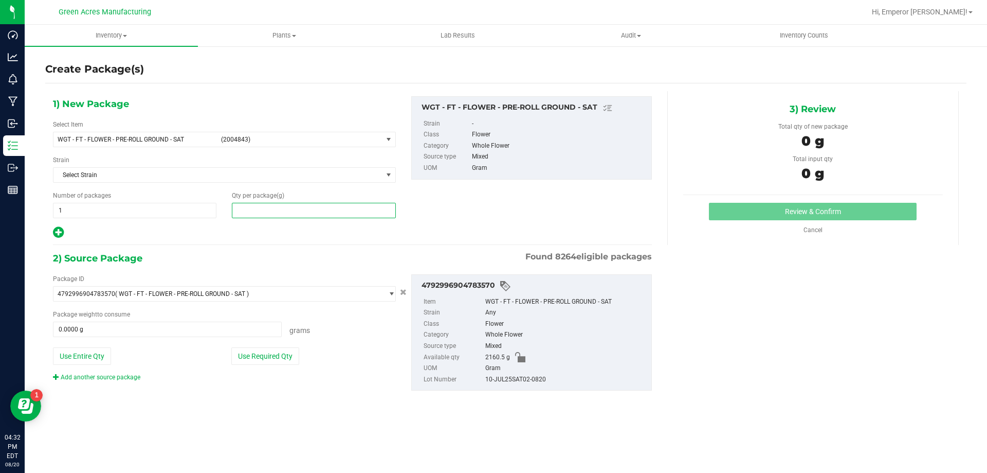
click at [299, 210] on input "text" at bounding box center [313, 210] width 163 height 14
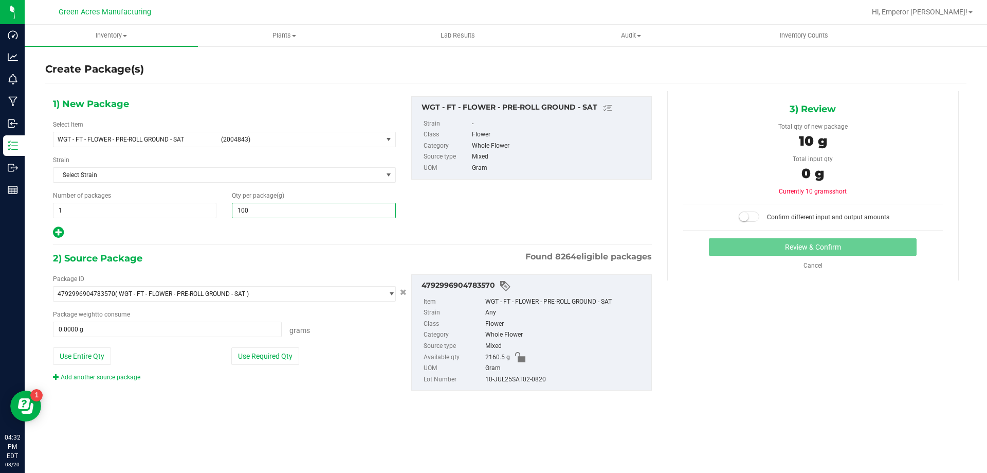
type input "1005"
click at [271, 349] on button "Use Required Qty" at bounding box center [265, 355] width 68 height 17
type input "1,005.0000"
type input "1005.0000 g"
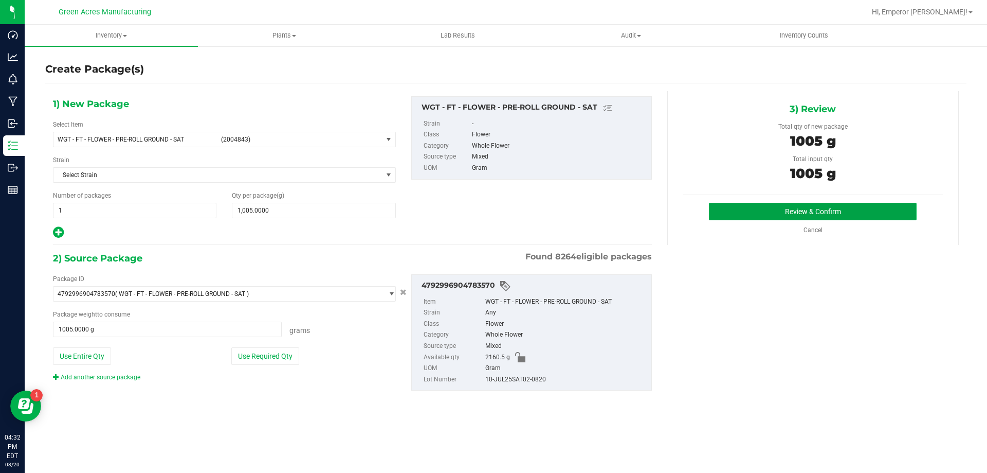
click at [756, 209] on button "Review & Confirm" at bounding box center [813, 211] width 208 height 17
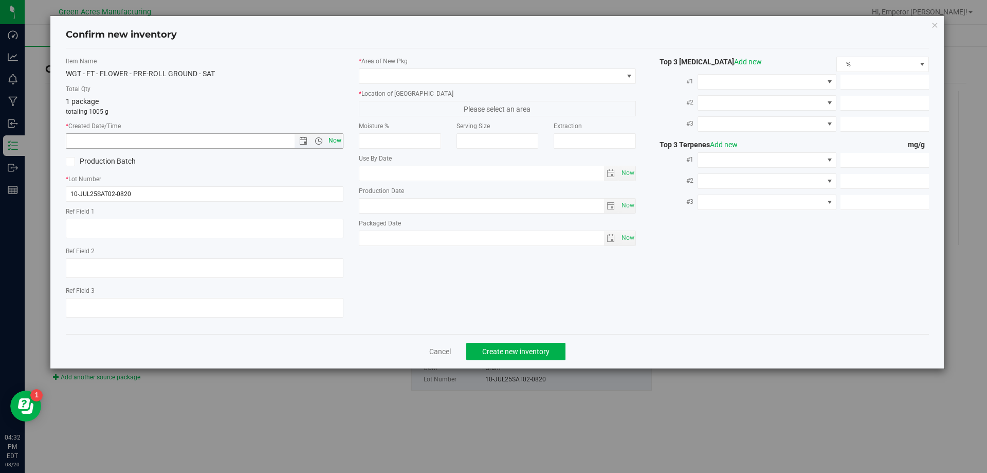
click at [342, 138] on span "Now" at bounding box center [334, 140] width 17 height 15
type input "8/20/2025 4:32 PM"
click at [398, 80] on span at bounding box center [491, 76] width 264 height 14
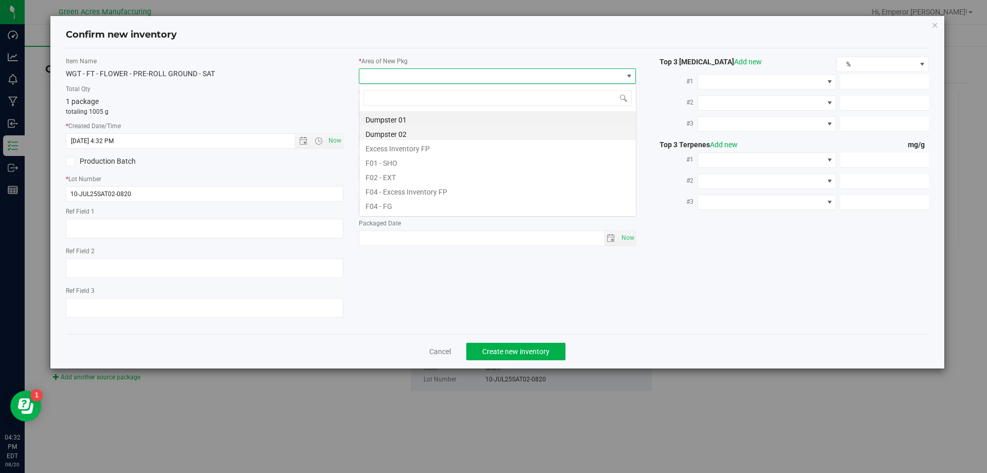
scroll to position [15, 278]
click at [421, 204] on li "F04 - FG" at bounding box center [497, 204] width 277 height 14
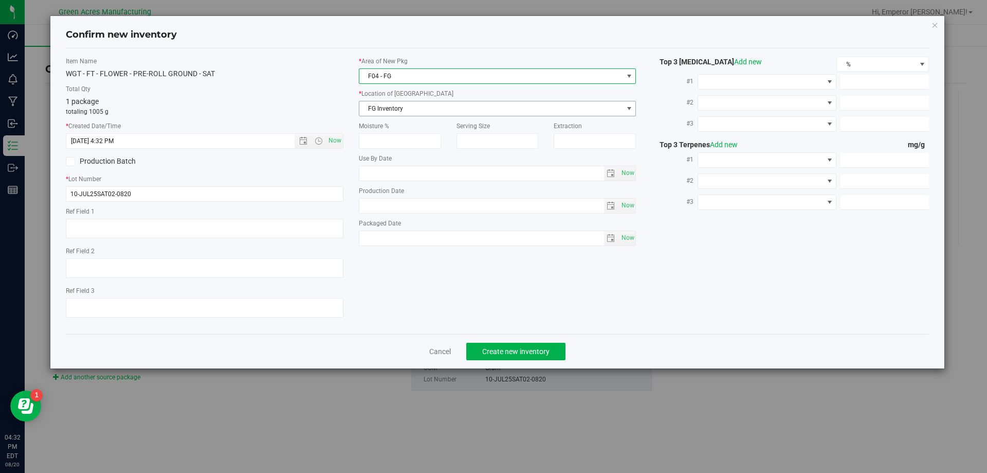
click at [399, 114] on span "FG Inventory" at bounding box center [491, 108] width 264 height 14
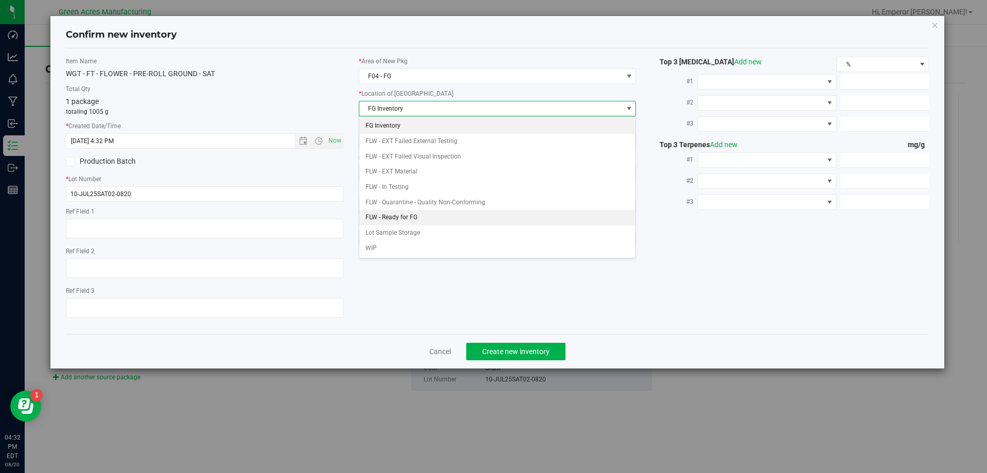
click at [440, 219] on li "FLW - Ready for FG" at bounding box center [497, 217] width 277 height 15
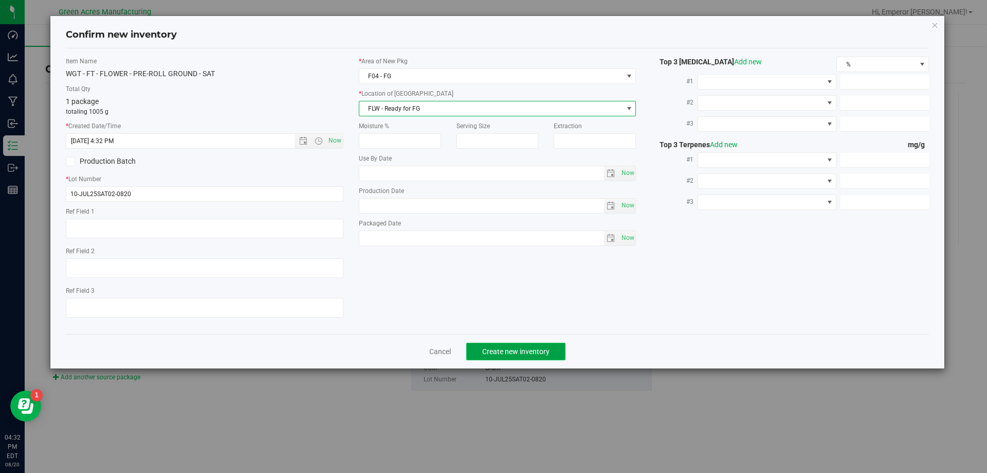
click at [496, 352] on span "Create new inventory" at bounding box center [515, 351] width 67 height 8
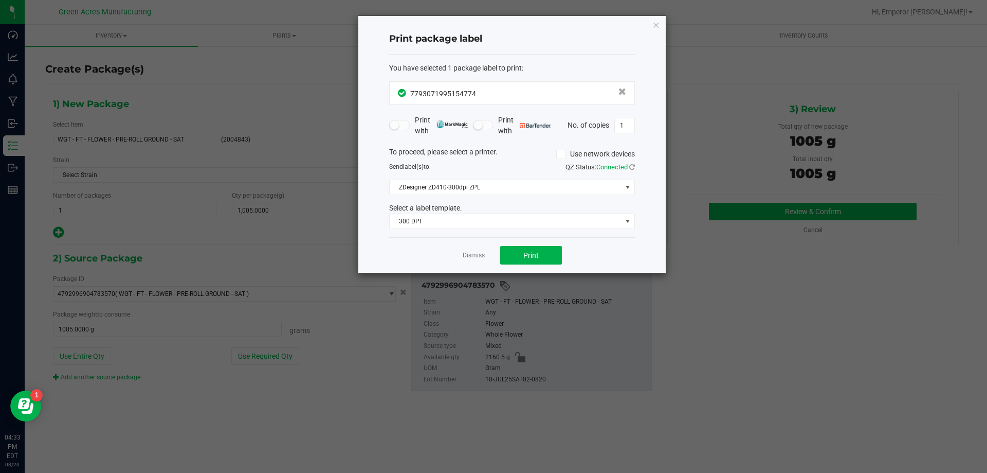
click at [542, 265] on div "Dismiss Print" at bounding box center [512, 254] width 246 height 35
click at [542, 258] on button "Print" at bounding box center [531, 255] width 62 height 19
click at [653, 24] on icon "button" at bounding box center [656, 25] width 7 height 12
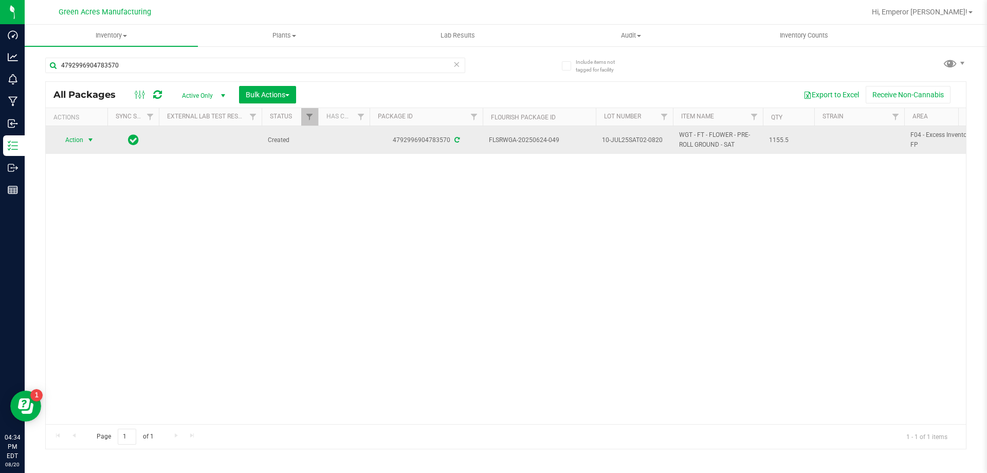
click at [90, 138] on span "select" at bounding box center [90, 140] width 8 height 8
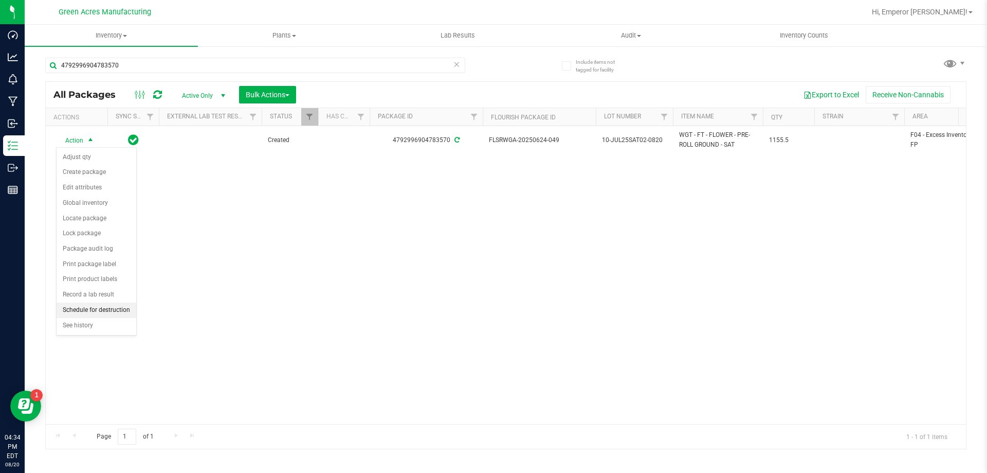
click at [94, 312] on li "Schedule for destruction" at bounding box center [97, 309] width 80 height 15
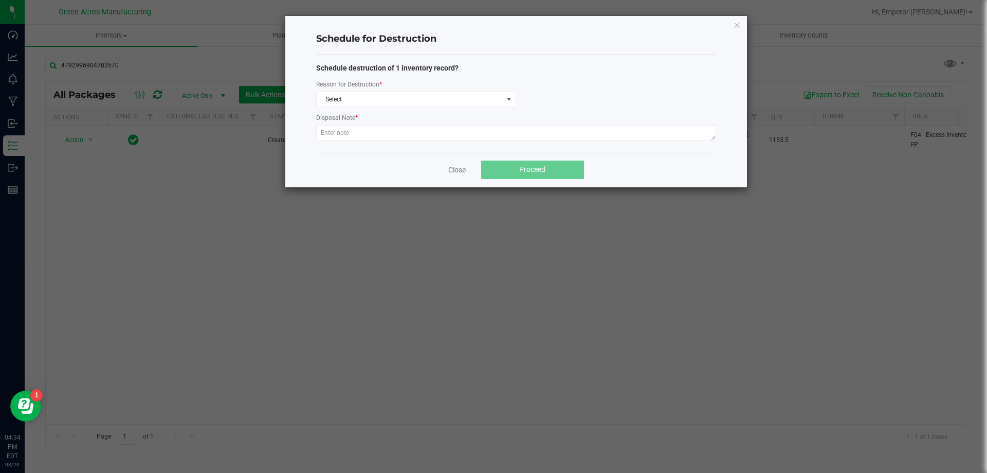
click at [370, 91] on div "Reason for Destruction *" at bounding box center [416, 85] width 200 height 13
click at [392, 103] on span "Select" at bounding box center [410, 99] width 186 height 14
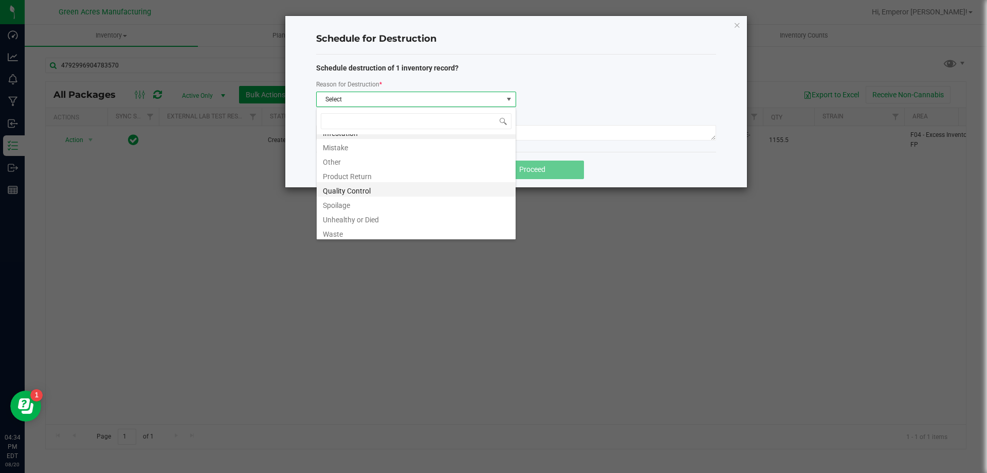
scroll to position [12, 0]
click at [370, 231] on li "Waste" at bounding box center [416, 230] width 199 height 14
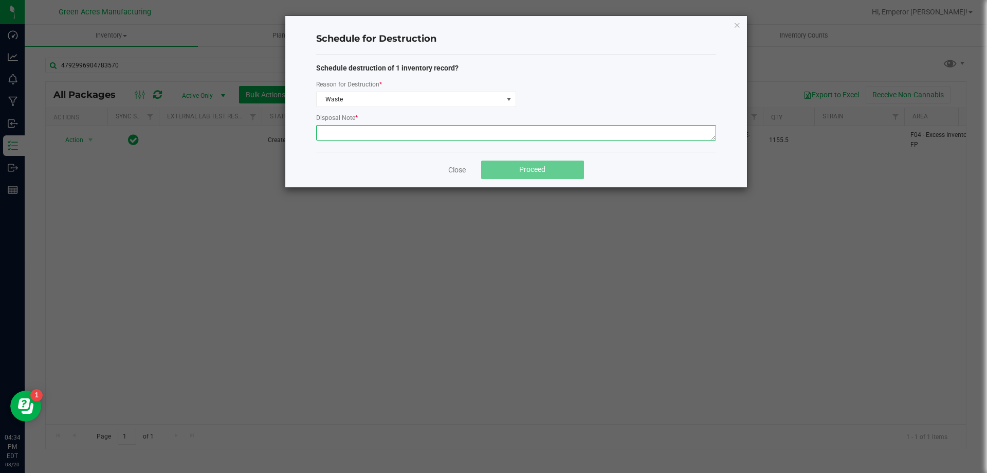
click at [365, 134] on textarea at bounding box center [516, 132] width 400 height 15
paste textarea "WASTE FROM JUANAROLL PRODUCTION/PACKING"
type textarea "WASTE FROM JUANAROLL PRODUCTION/PACKING"
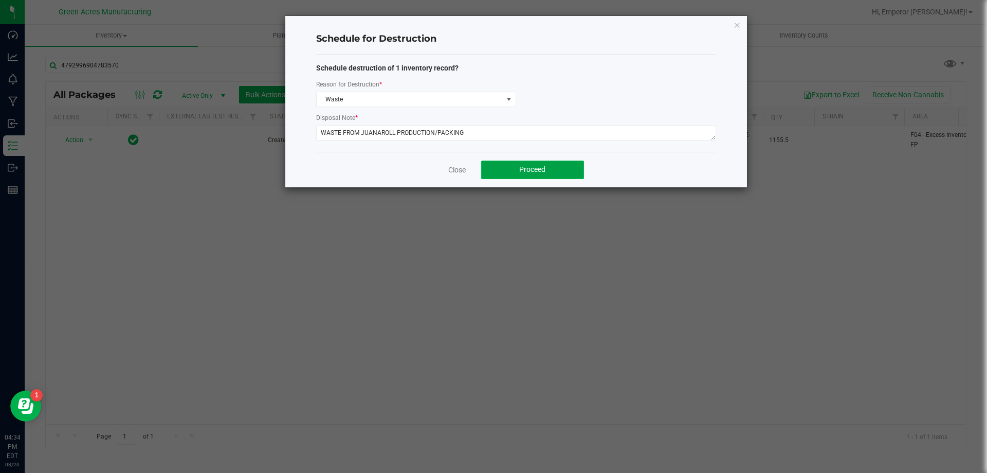
click at [508, 172] on button "Proceed" at bounding box center [532, 169] width 103 height 19
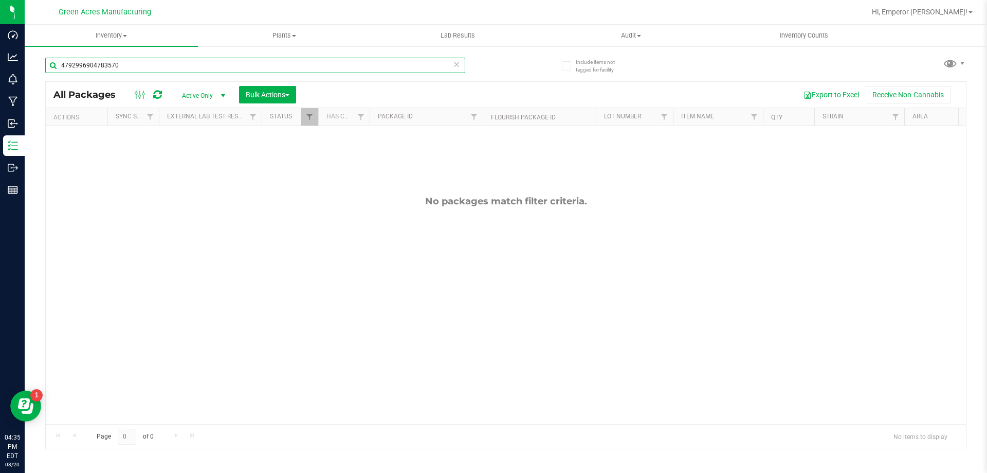
click at [146, 58] on input "4792996904783570" at bounding box center [255, 65] width 420 height 15
type input "4918398257592603"
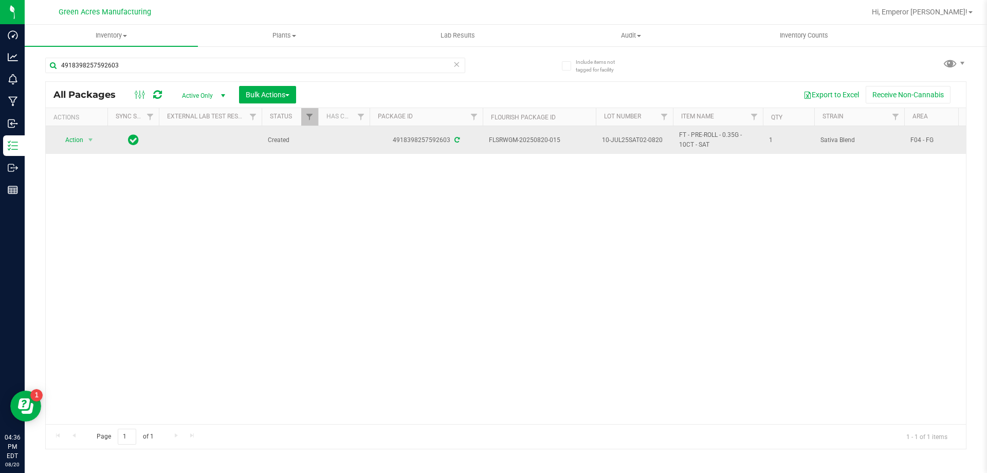
click at [115, 143] on td at bounding box center [132, 140] width 51 height 28
click at [77, 134] on span "Action" at bounding box center [70, 140] width 28 height 14
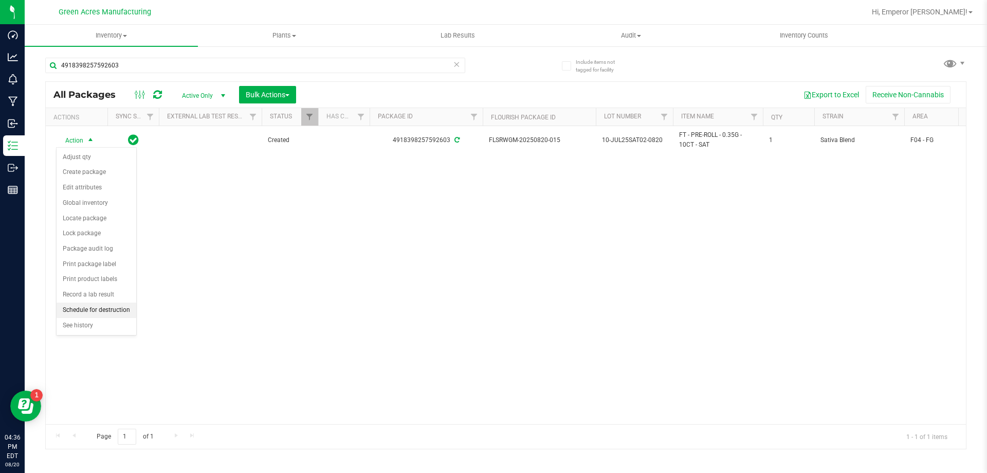
click at [74, 311] on li "Schedule for destruction" at bounding box center [97, 309] width 80 height 15
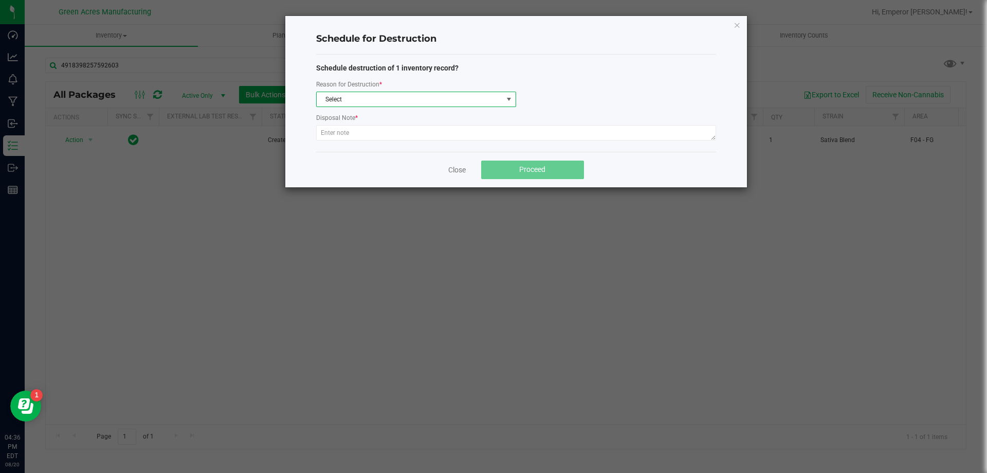
click at [349, 100] on span "Select" at bounding box center [410, 99] width 186 height 14
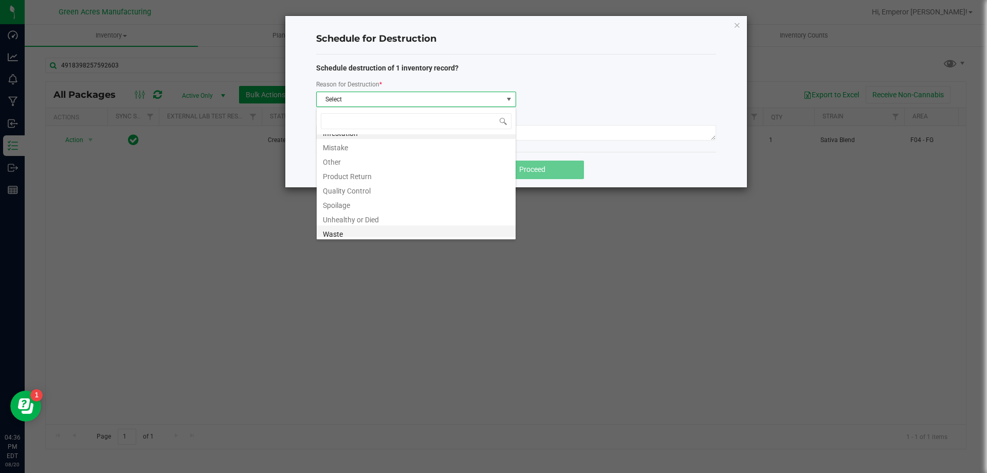
scroll to position [12, 0]
click at [363, 231] on li "Waste" at bounding box center [416, 230] width 199 height 14
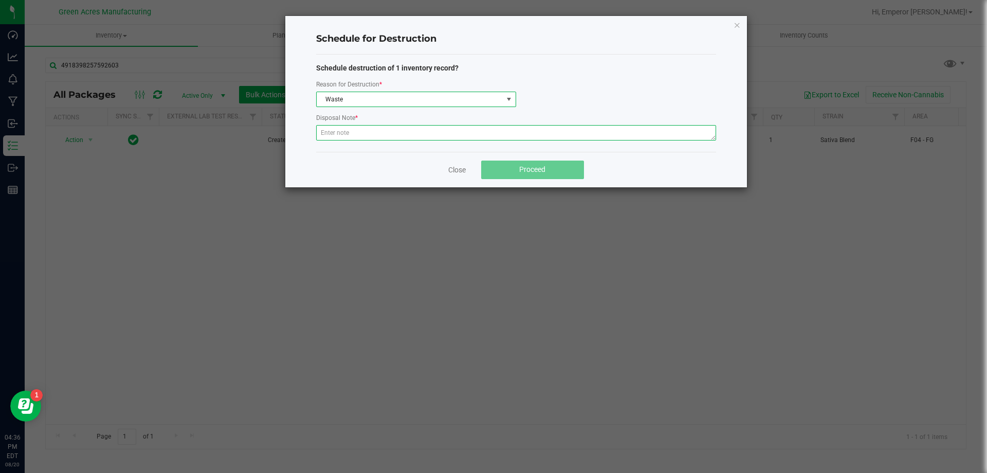
click at [363, 138] on textarea at bounding box center [516, 132] width 400 height 15
paste textarea "WASTE FROM JUANAROLL PRODUCTION/PACKING"
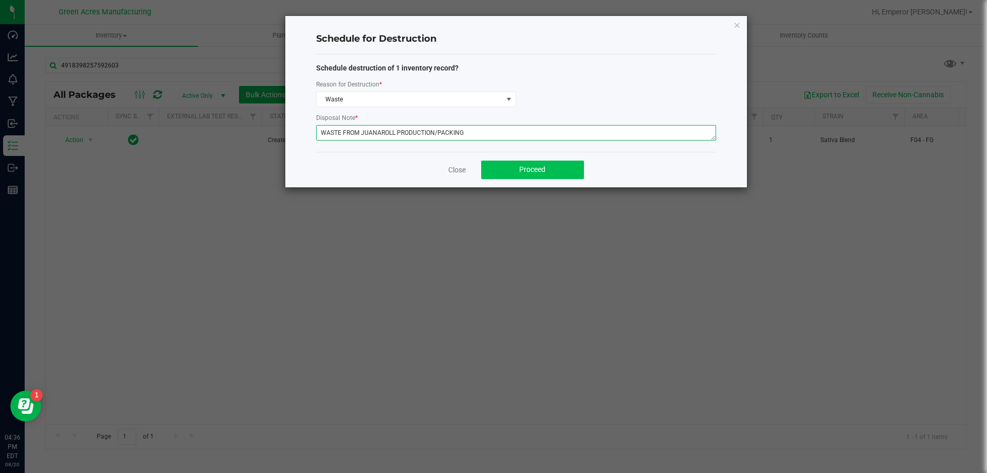
type textarea "WASTE FROM JUANAROLL PRODUCTION/PACKING"
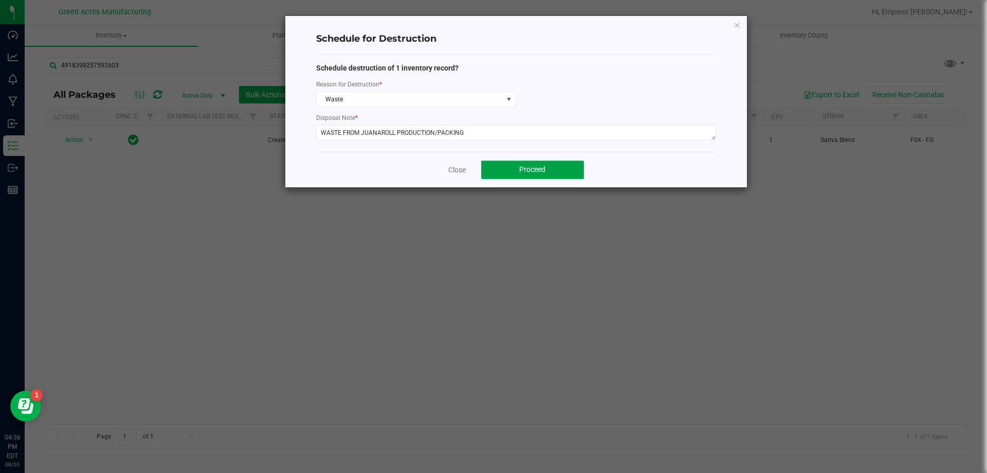
click at [549, 172] on button "Proceed" at bounding box center [532, 169] width 103 height 19
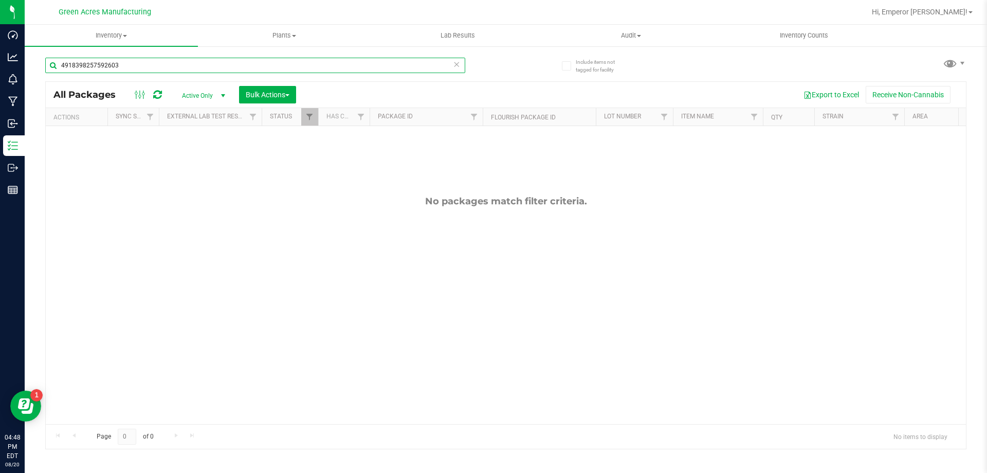
click at [180, 65] on input "4918398257592603" at bounding box center [255, 65] width 420 height 15
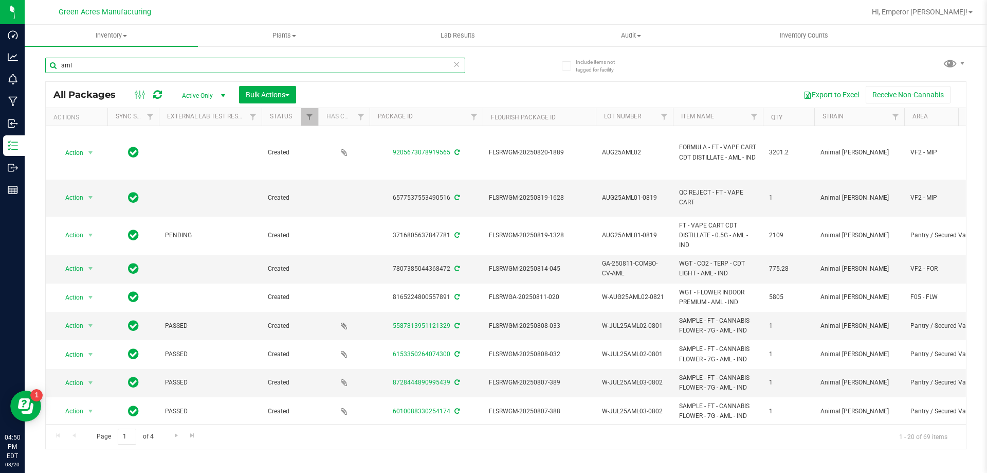
click at [165, 67] on input "aml" at bounding box center [255, 65] width 420 height 15
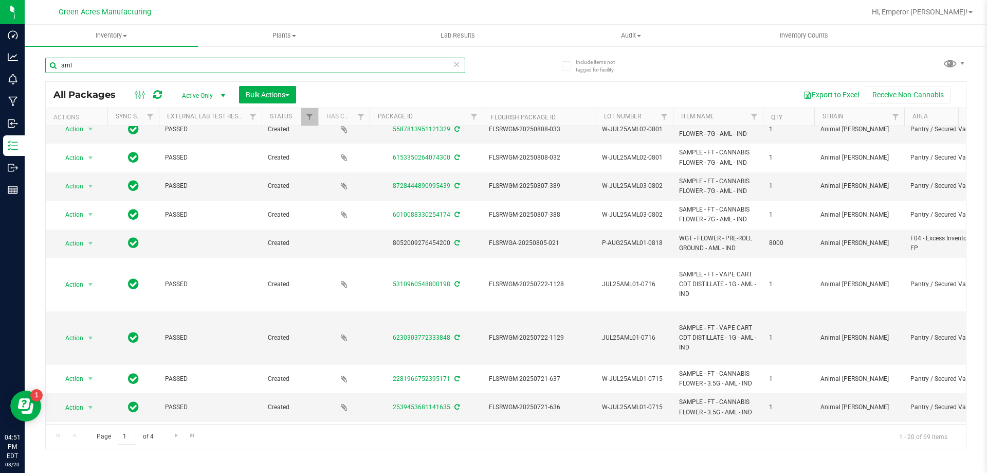
scroll to position [257, 0]
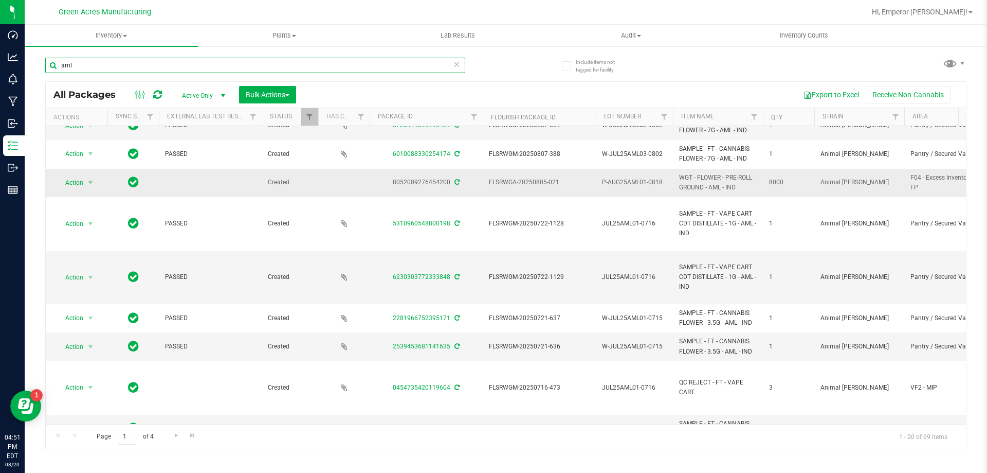
type input "aml"
click at [659, 189] on td "P-AUG25AML01-0818" at bounding box center [634, 183] width 77 height 28
type input "P-AUG25AML01-0821"
click at [639, 184] on span "P-AUG25AML01-0821" at bounding box center [634, 182] width 65 height 10
click at [639, 184] on input "P-AUG25AML01-0821" at bounding box center [633, 182] width 74 height 16
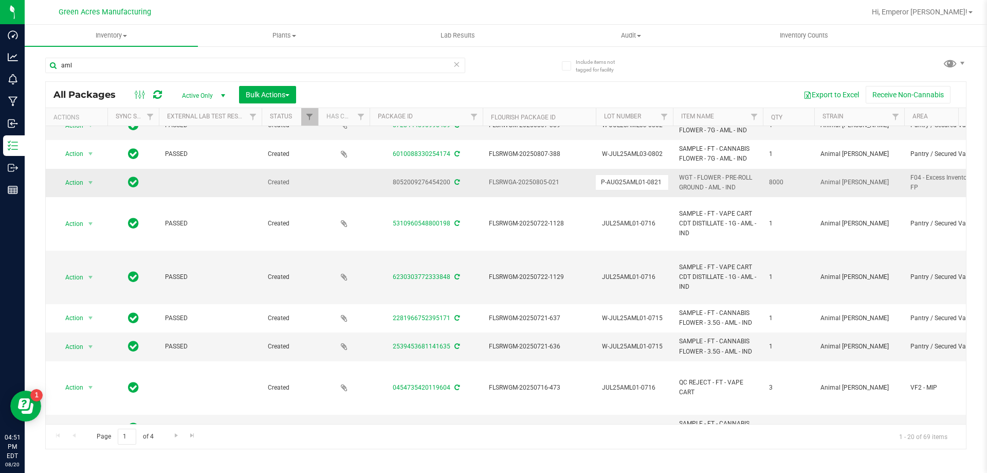
click at [639, 184] on input "P-AUG25AML01-0821" at bounding box center [633, 182] width 74 height 16
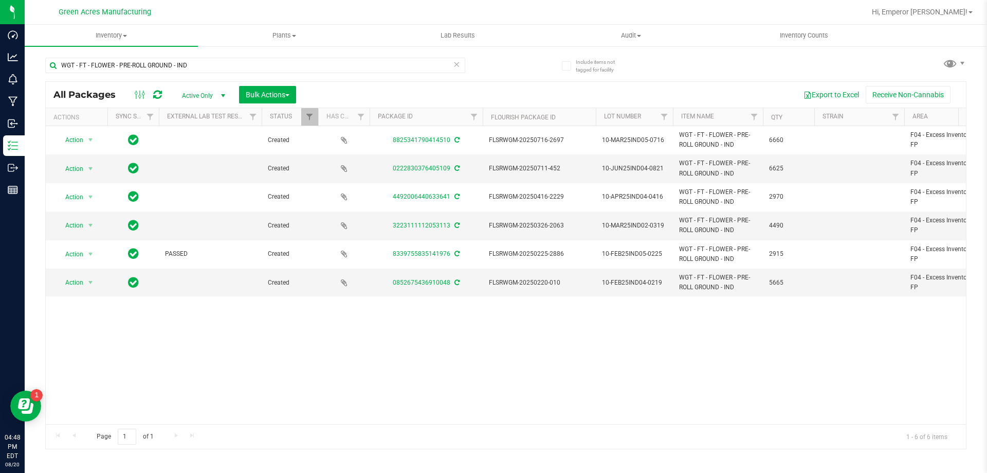
scroll to position [0, 15]
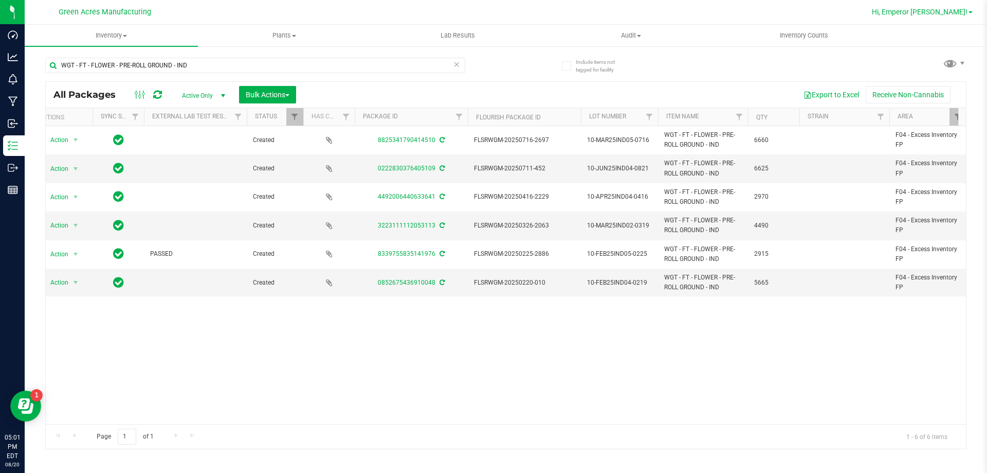
click at [944, 14] on span "Hi, Emperor [PERSON_NAME]!" at bounding box center [920, 12] width 96 height 8
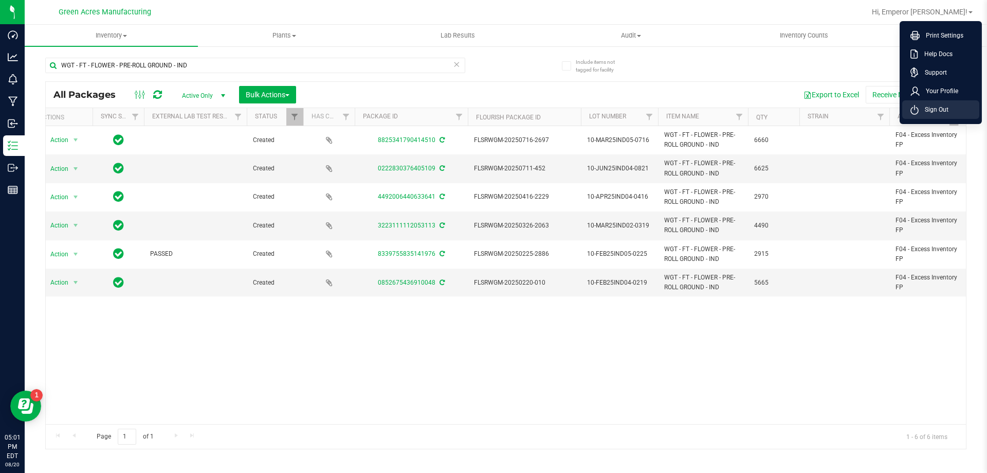
click at [926, 104] on span "Sign Out" at bounding box center [934, 109] width 30 height 10
